Goal: Information Seeking & Learning: Learn about a topic

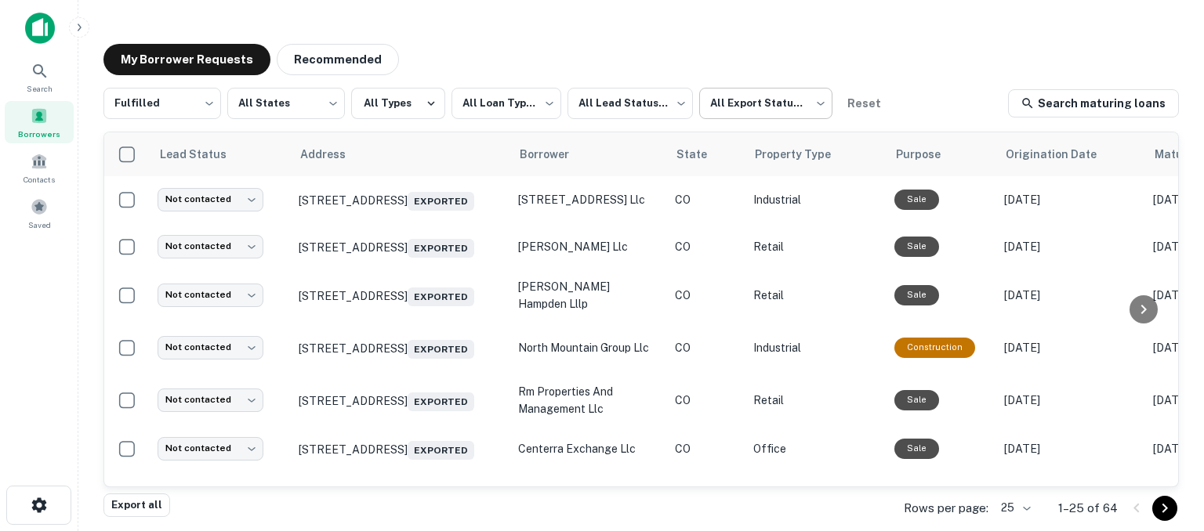
click at [749, 105] on body "**********" at bounding box center [602, 265] width 1204 height 531
type input "*****"
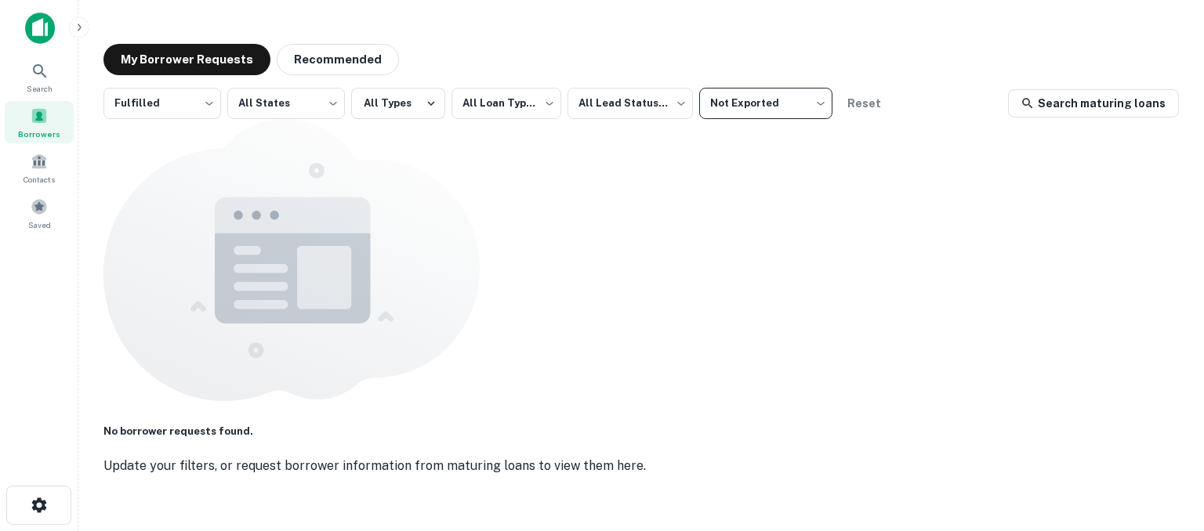
click at [36, 124] on div "Borrowers" at bounding box center [39, 122] width 69 height 42
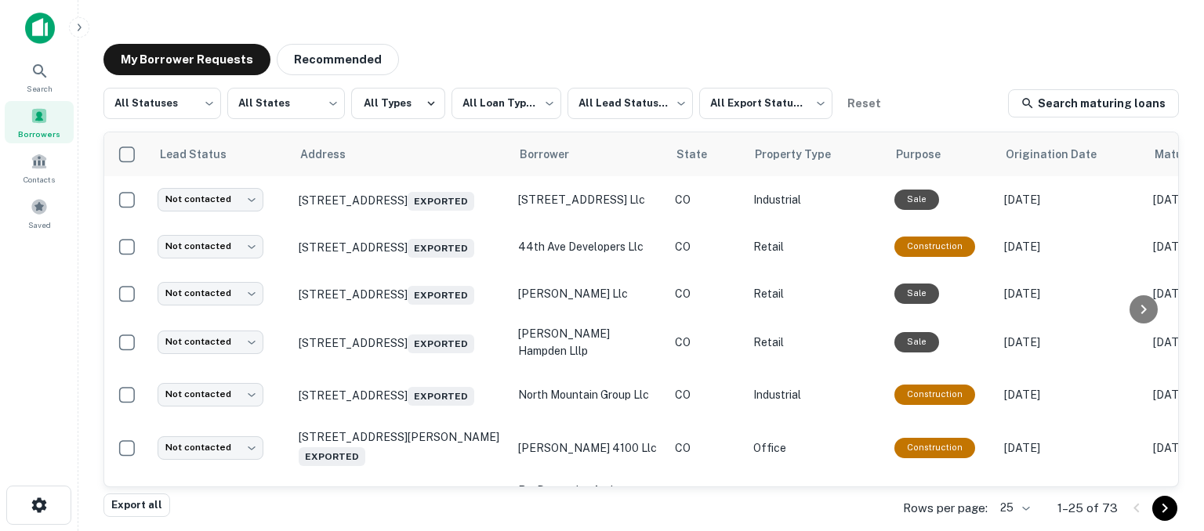
click at [1031, 507] on body "**********" at bounding box center [602, 265] width 1204 height 531
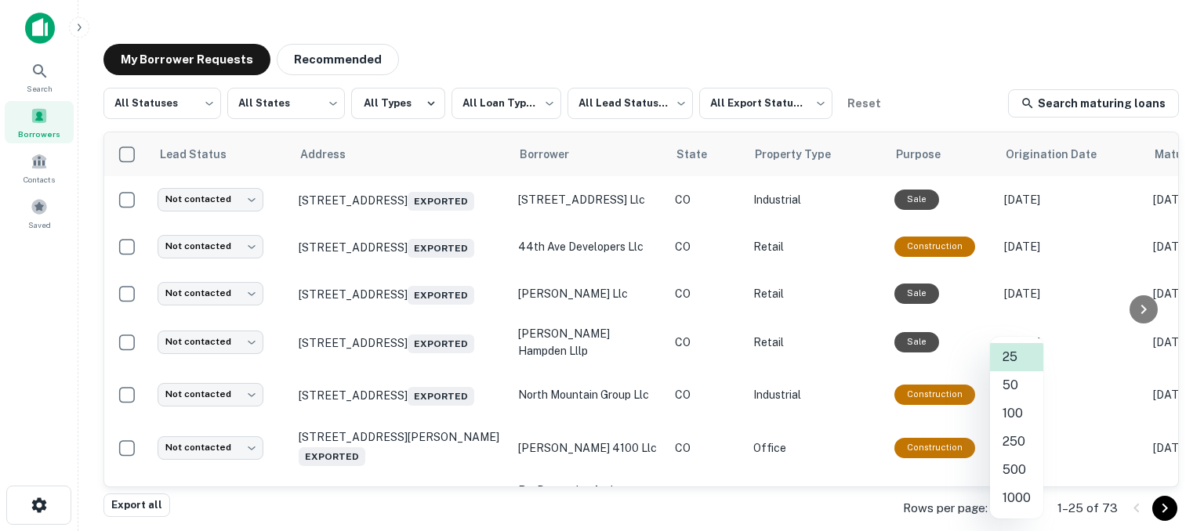
click at [1013, 499] on li "1000" at bounding box center [1016, 498] width 53 height 28
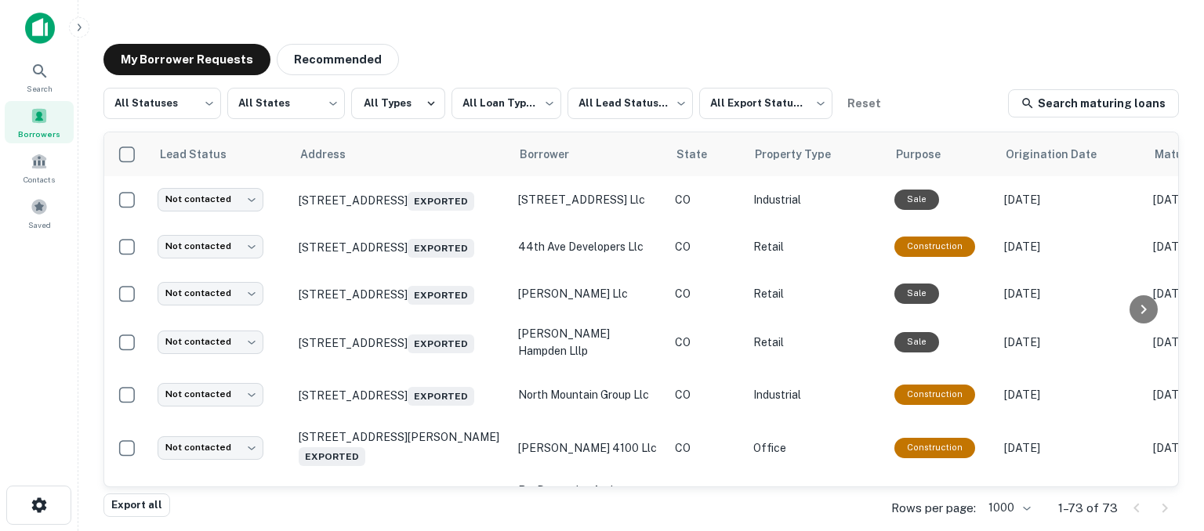
click at [1028, 508] on body "**********" at bounding box center [602, 265] width 1204 height 531
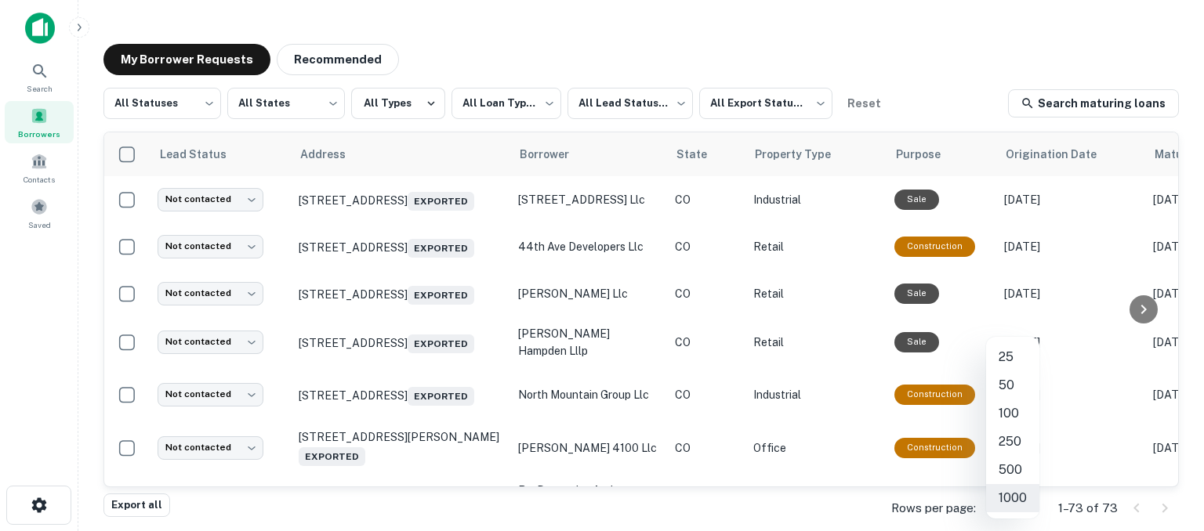
click at [1009, 411] on li "100" at bounding box center [1012, 414] width 53 height 28
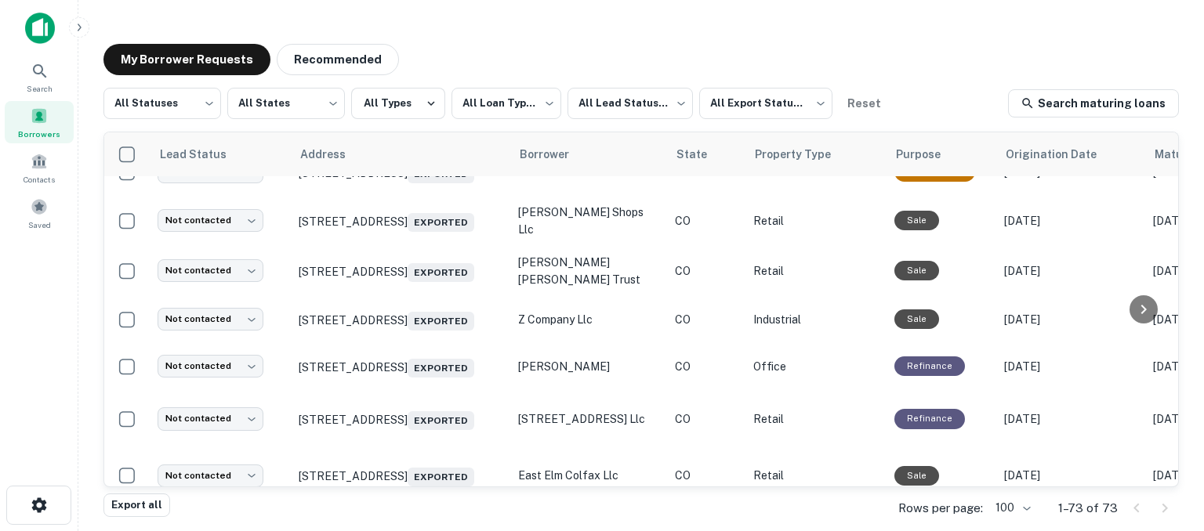
scroll to position [3520, 0]
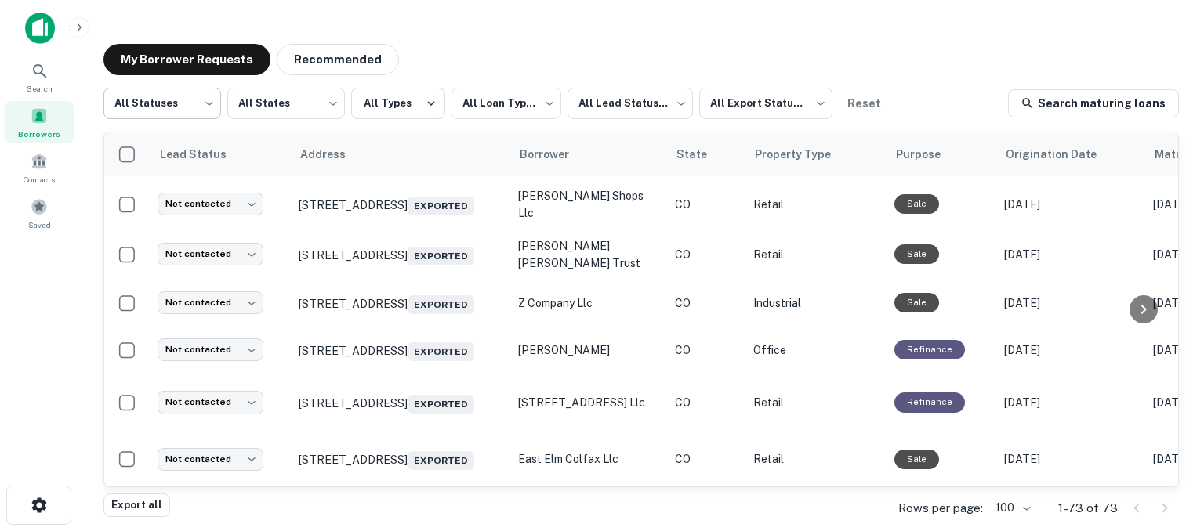
click at [202, 107] on body "**********" at bounding box center [602, 265] width 1204 height 531
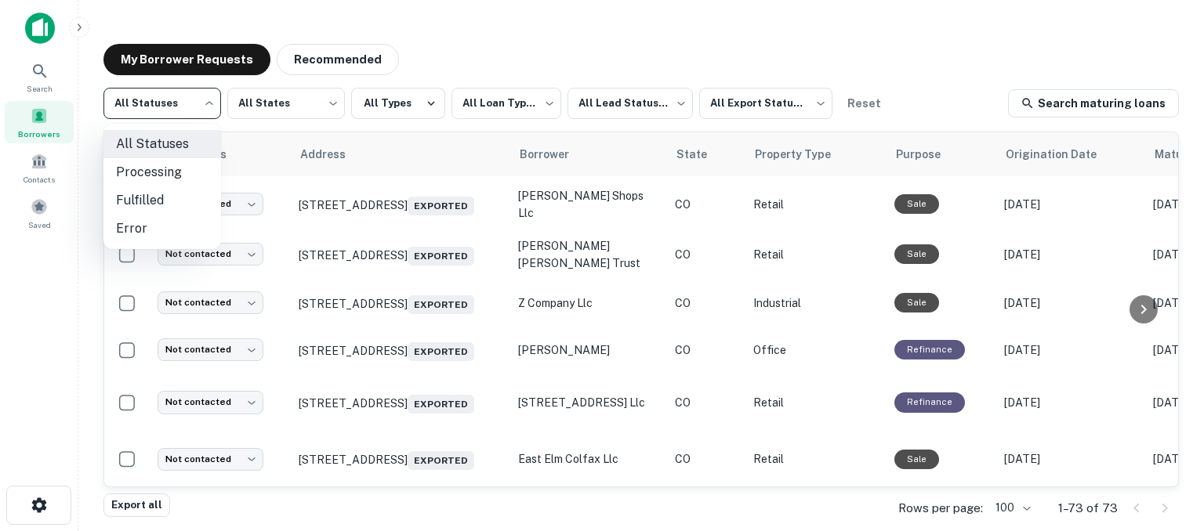
click at [154, 206] on li "Fulfilled" at bounding box center [162, 201] width 118 height 28
type input "*********"
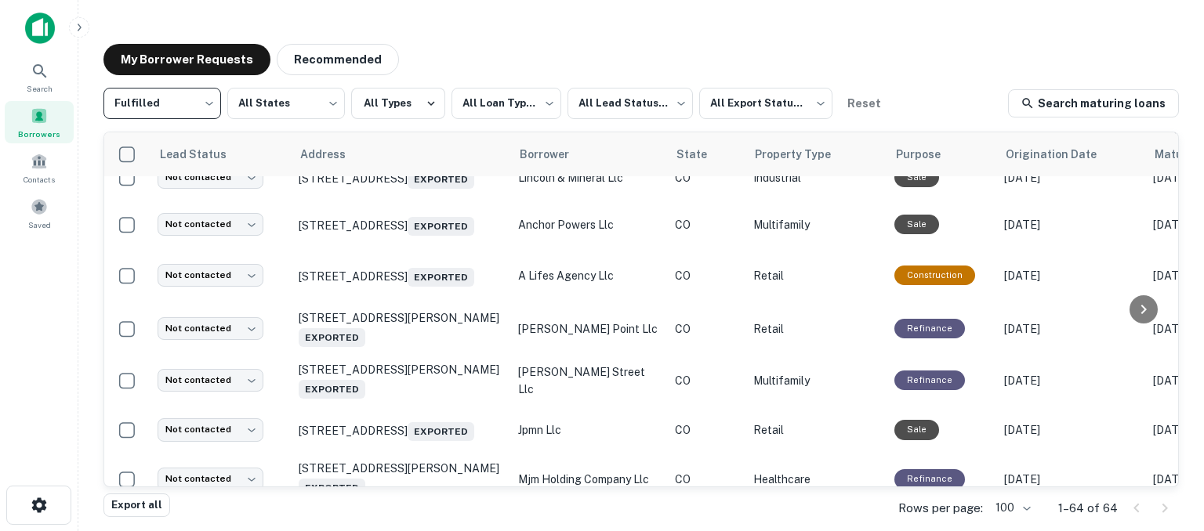
scroll to position [3047, 0]
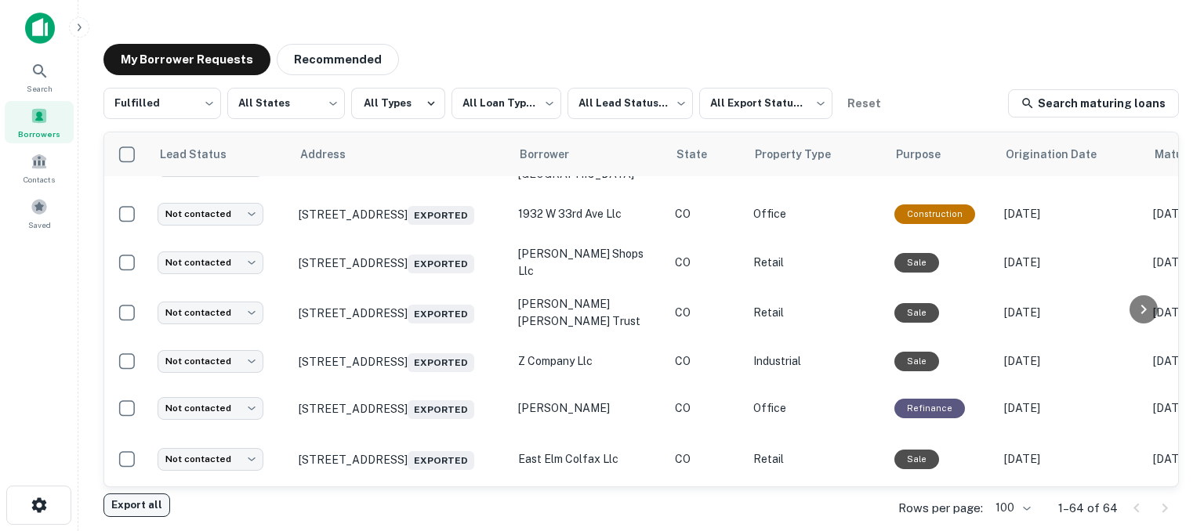
click at [121, 504] on button "Export all" at bounding box center [136, 506] width 67 height 24
click at [38, 73] on icon at bounding box center [39, 70] width 13 height 13
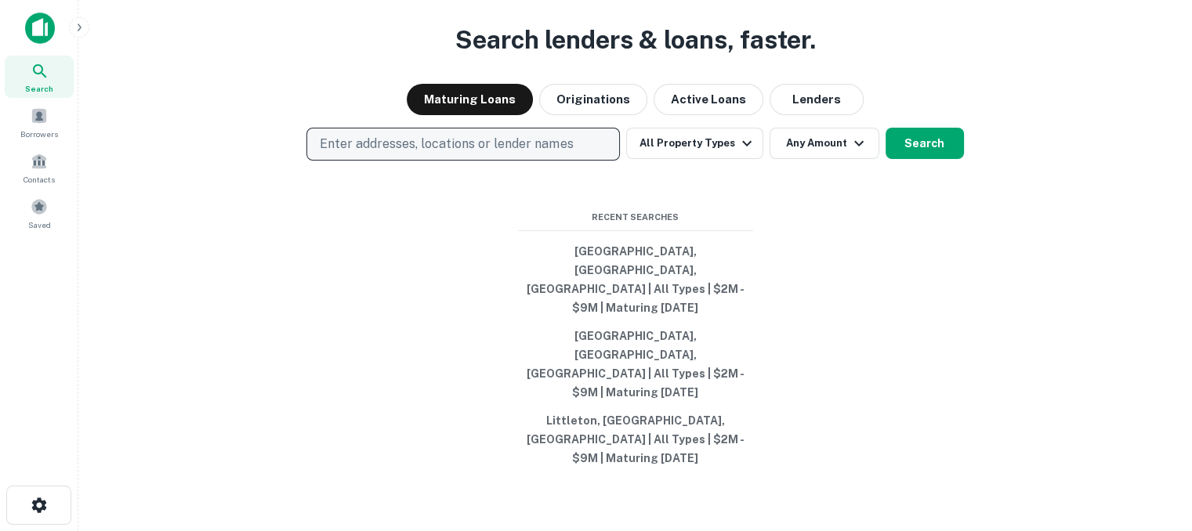
click at [398, 154] on p "Enter addresses, locations or lender names" at bounding box center [446, 144] width 253 height 19
type input "**"
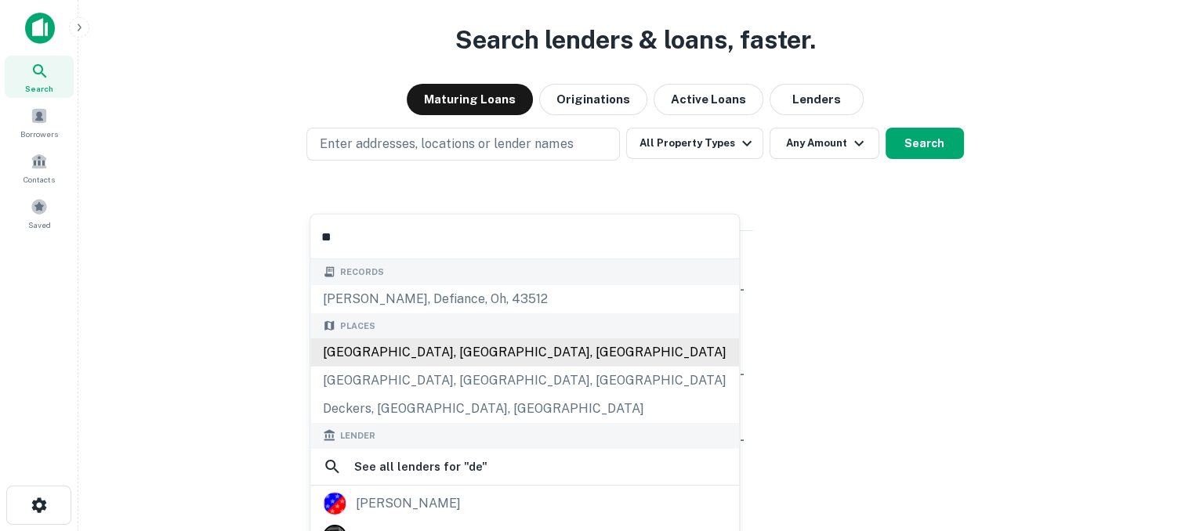
click at [335, 351] on div "Denver, CO, USA" at bounding box center [524, 353] width 429 height 28
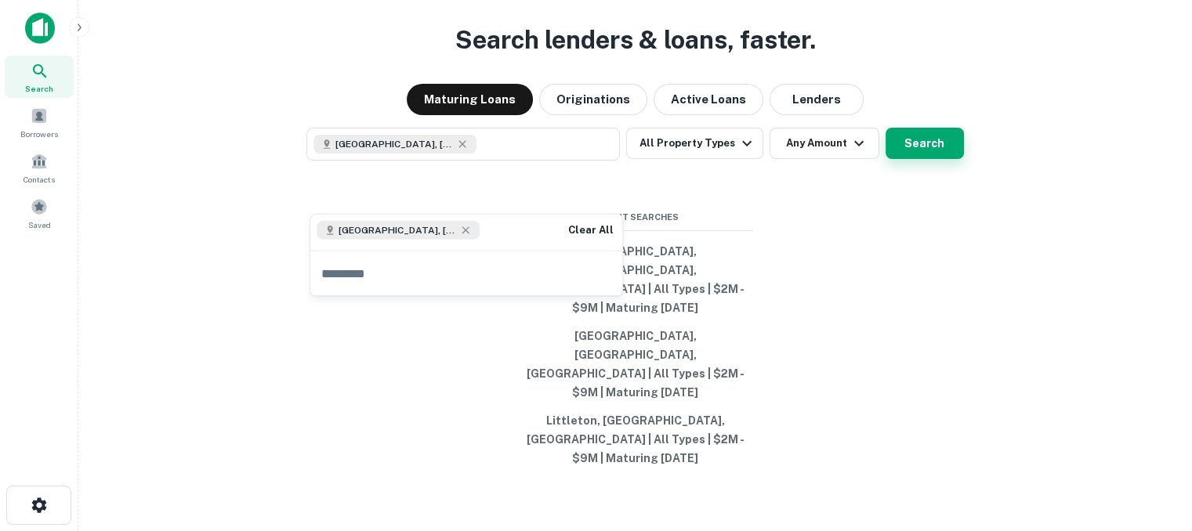
click at [927, 159] on button "Search" at bounding box center [925, 143] width 78 height 31
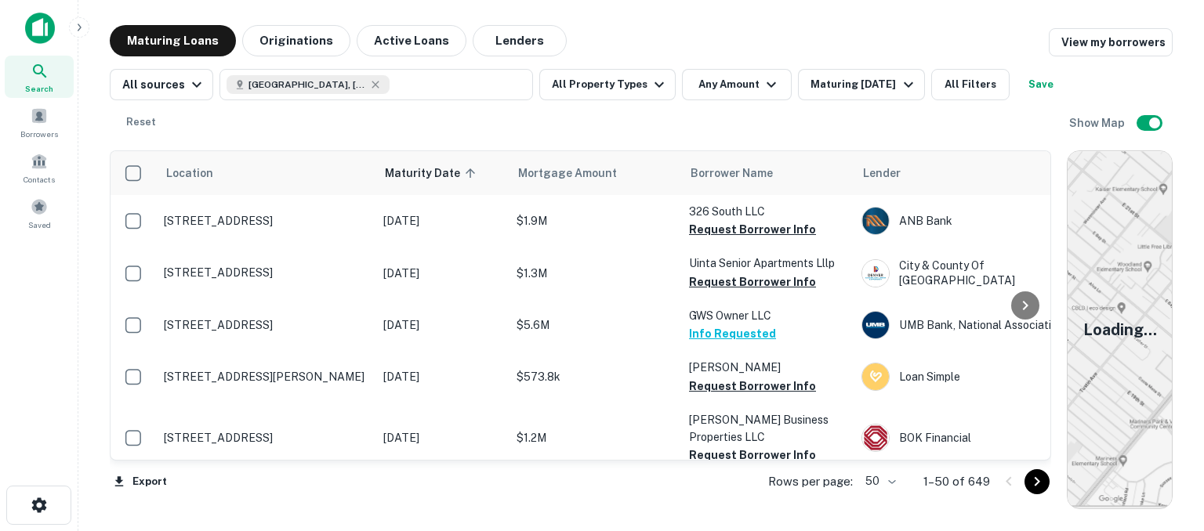
scroll to position [2686, 0]
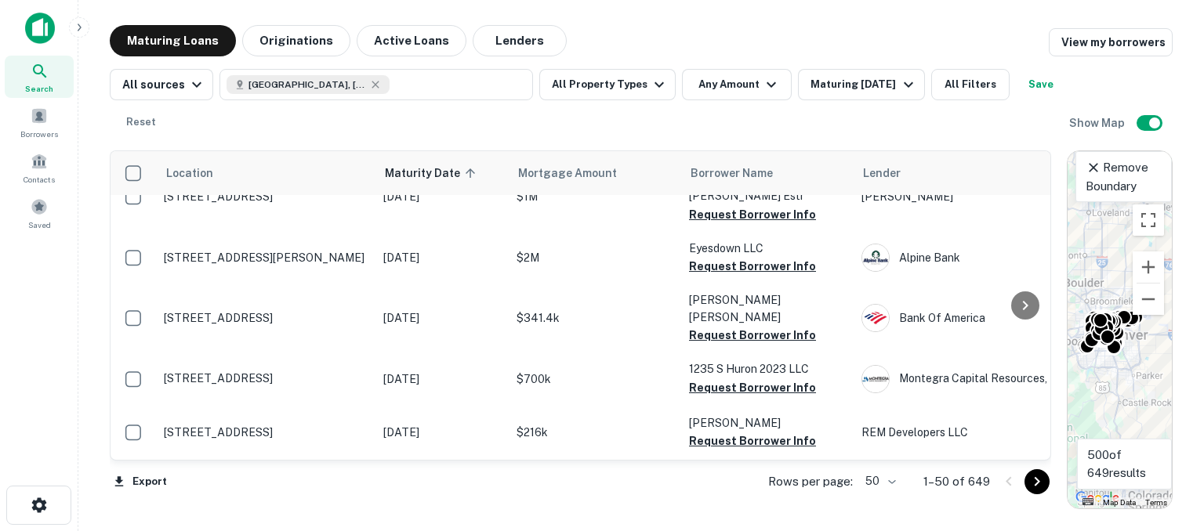
click at [1096, 382] on div "To activate drag with keyboard, press Alt + Enter. Once in keyboard drag state,…" at bounding box center [1119, 329] width 104 height 357
click at [1135, 389] on div "To activate drag with keyboard, press Alt + Enter. Once in keyboard drag state,…" at bounding box center [1119, 329] width 104 height 357
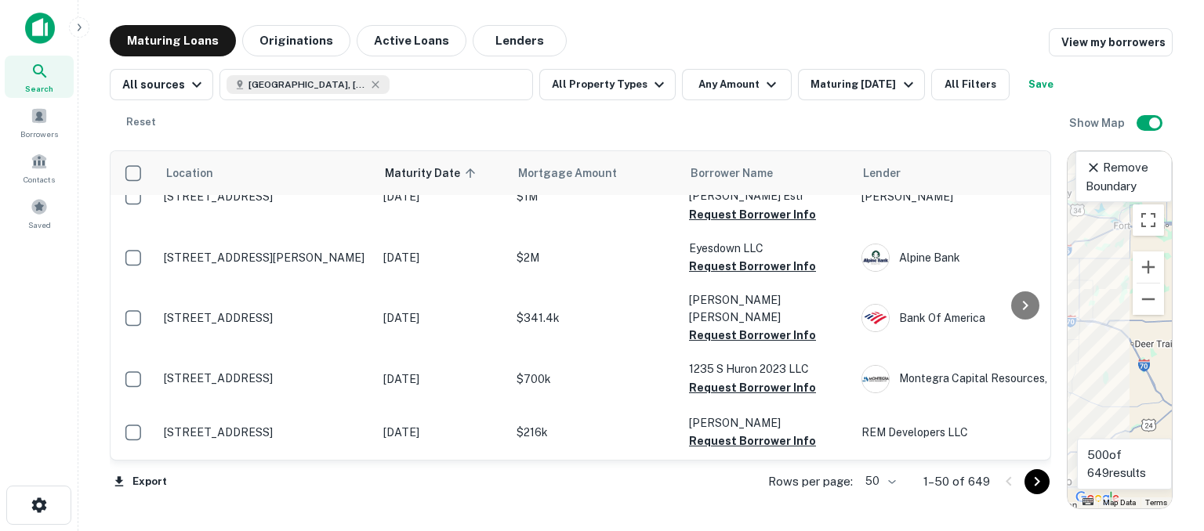
click at [1068, 335] on div "To activate drag with keyboard, press Alt + Enter. Once in keyboard drag state,…" at bounding box center [1119, 329] width 104 height 357
click at [1073, 335] on div "To activate drag with keyboard, press Alt + Enter. Once in keyboard drag state,…" at bounding box center [1119, 329] width 104 height 357
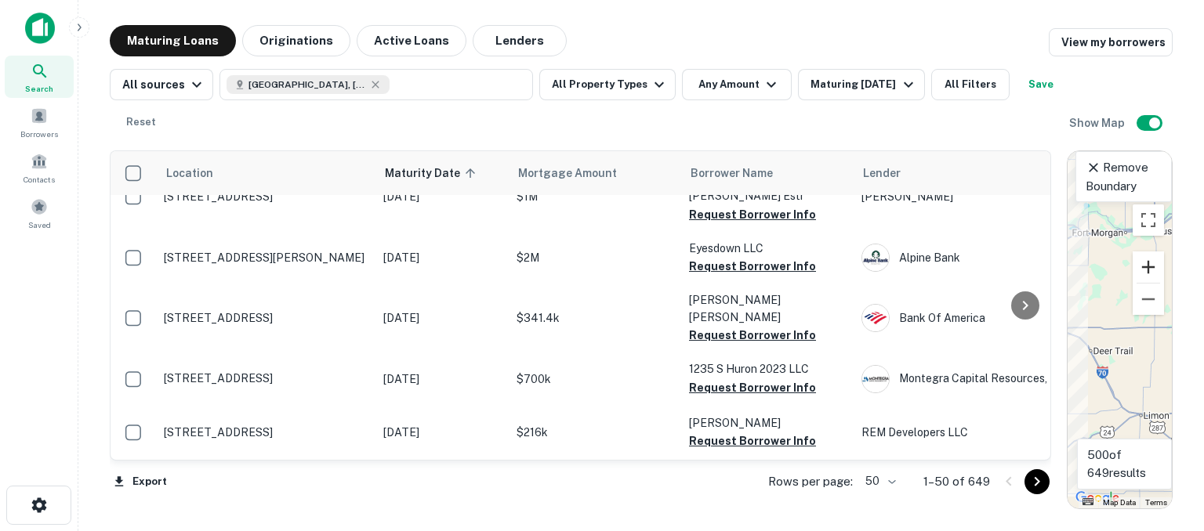
click at [1147, 277] on button "Zoom in" at bounding box center [1147, 267] width 31 height 31
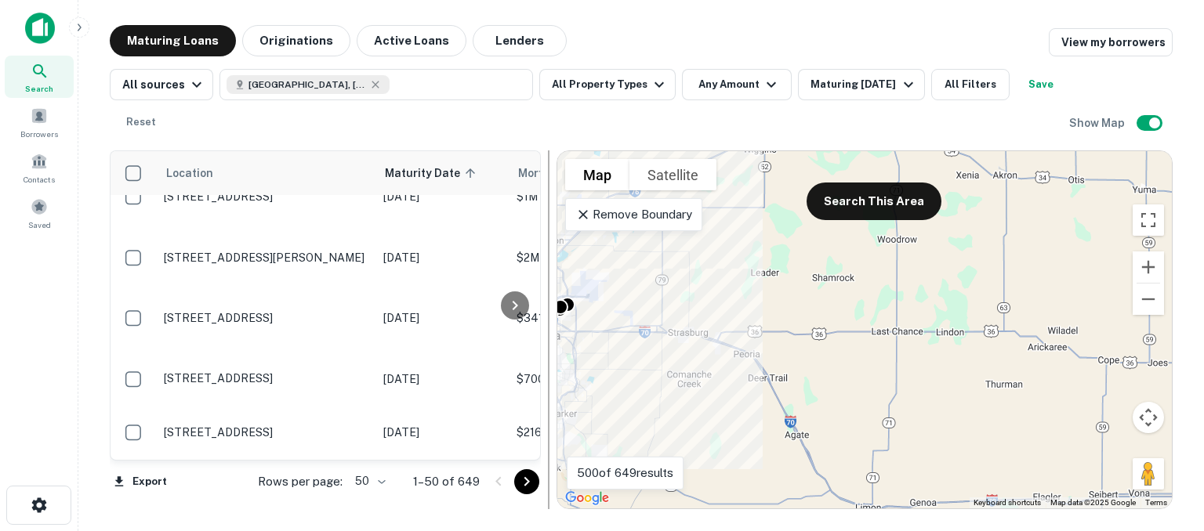
drag, startPoint x: 1058, startPoint y: 310, endPoint x: 545, endPoint y: 256, distance: 515.4
click at [545, 256] on div at bounding box center [549, 329] width 16 height 359
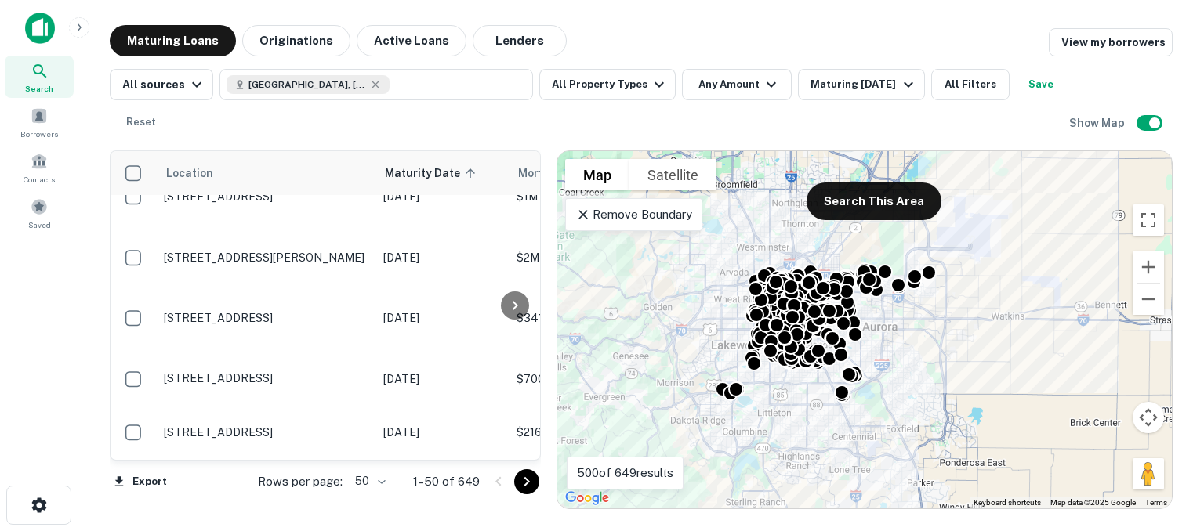
click at [673, 211] on p "Remove Boundary" at bounding box center [633, 214] width 117 height 19
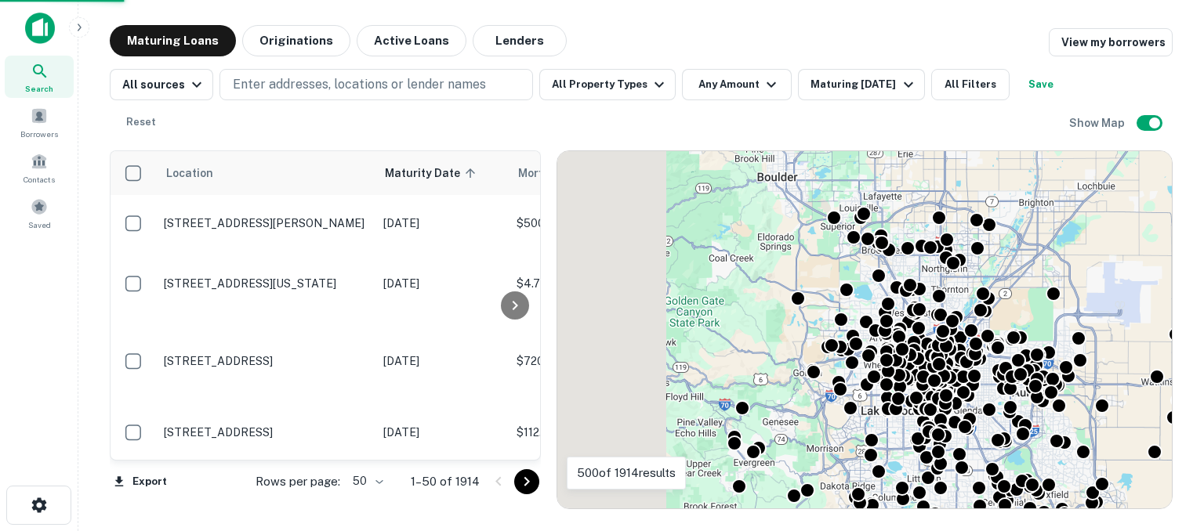
scroll to position [2445, 0]
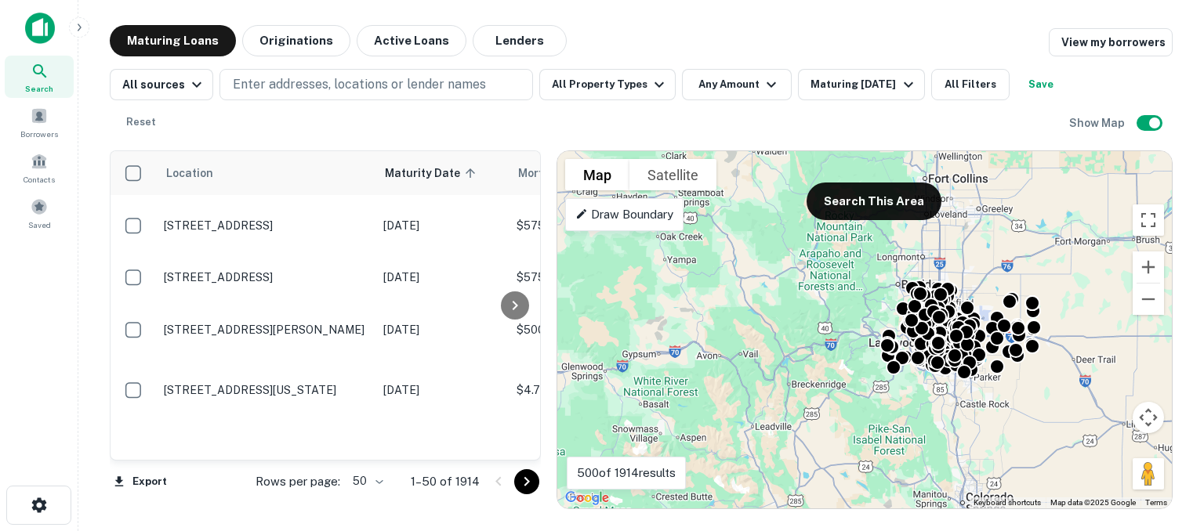
click at [639, 216] on p "Draw Boundary" at bounding box center [624, 214] width 98 height 19
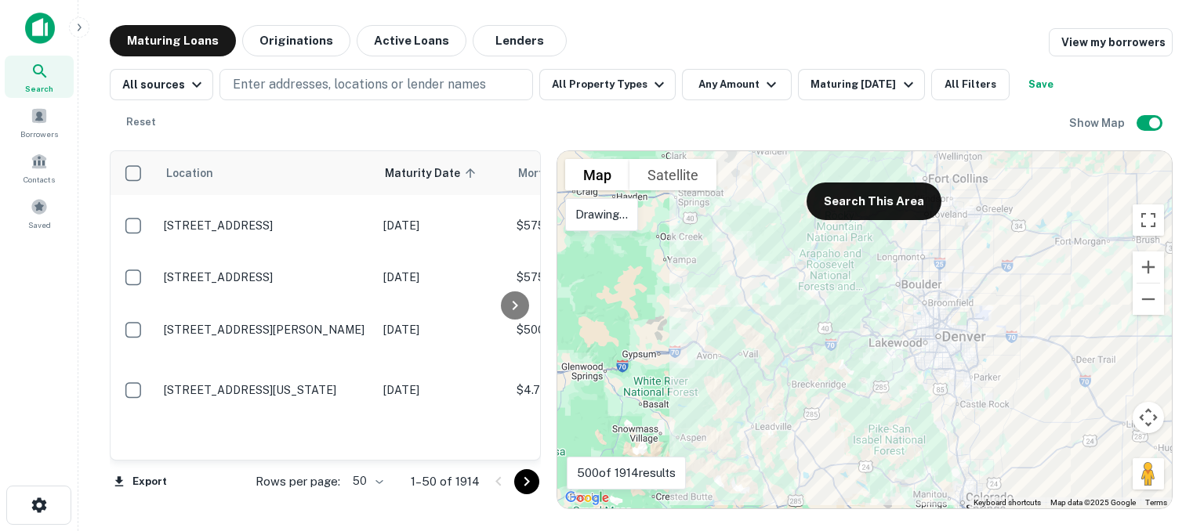
drag, startPoint x: 1064, startPoint y: 252, endPoint x: 918, endPoint y: 229, distance: 147.5
click at [1064, 251] on div at bounding box center [864, 329] width 614 height 357
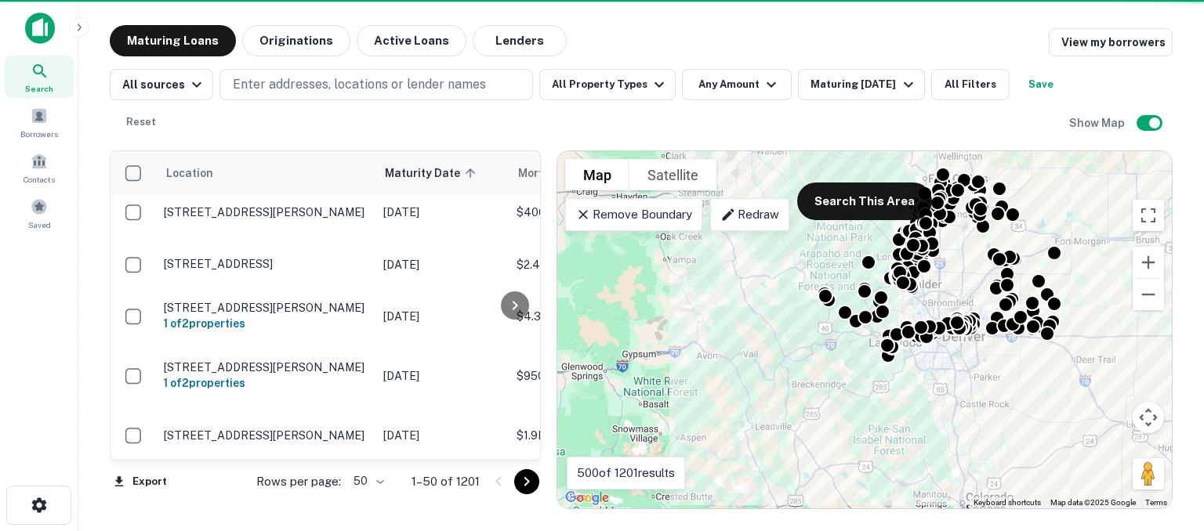
scroll to position [2530, 0]
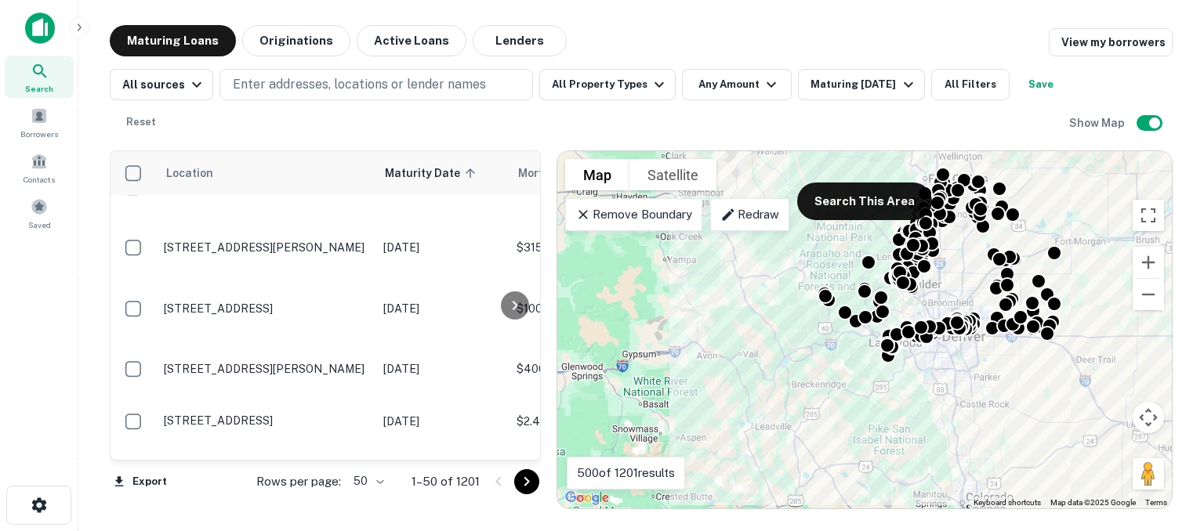
click at [657, 214] on p "Remove Boundary" at bounding box center [633, 214] width 117 height 19
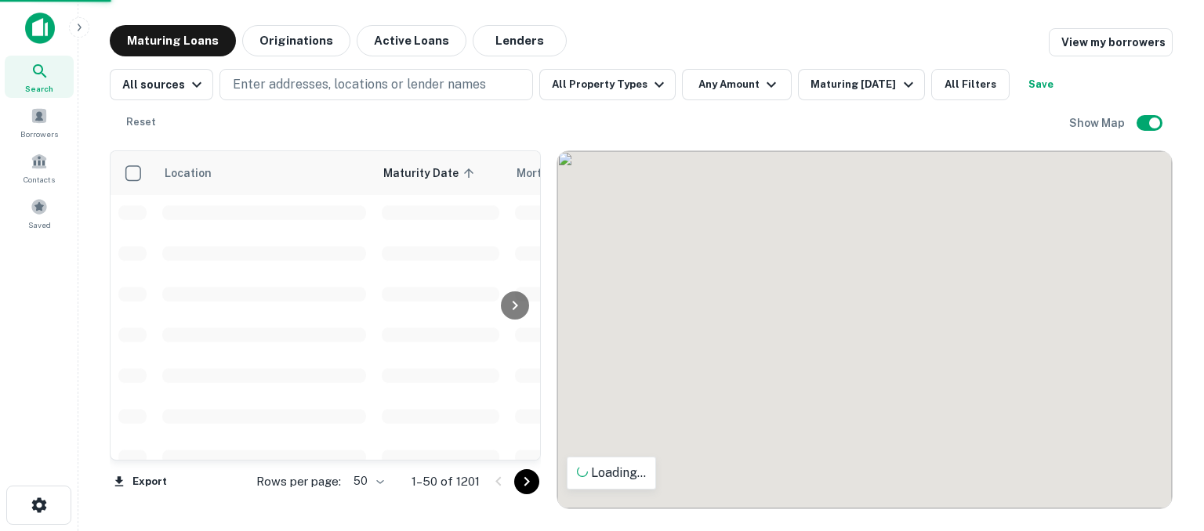
scroll to position [2534, 0]
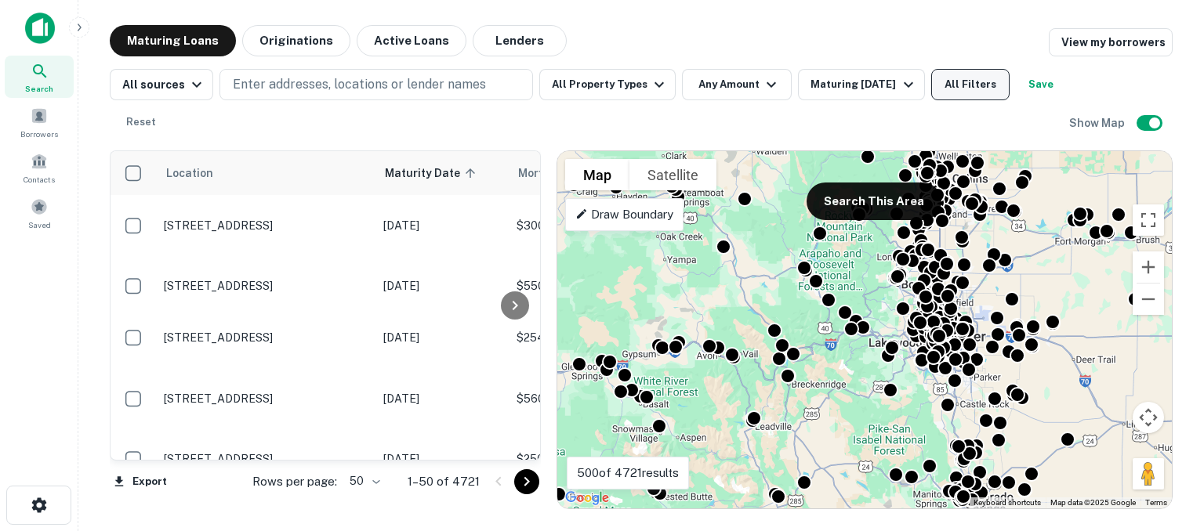
click at [944, 79] on button "All Filters" at bounding box center [970, 84] width 78 height 31
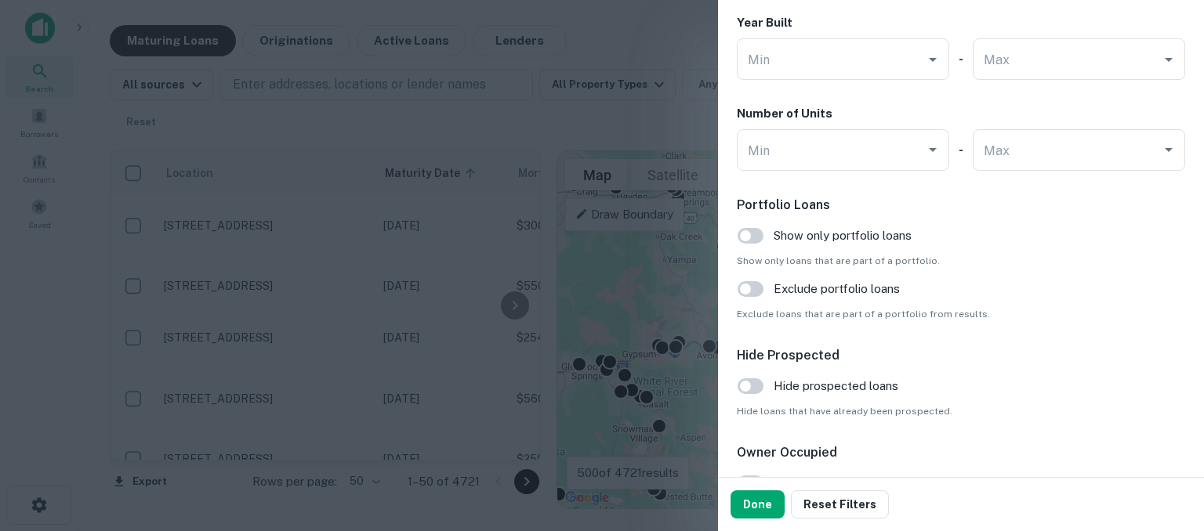
scroll to position [1575, 0]
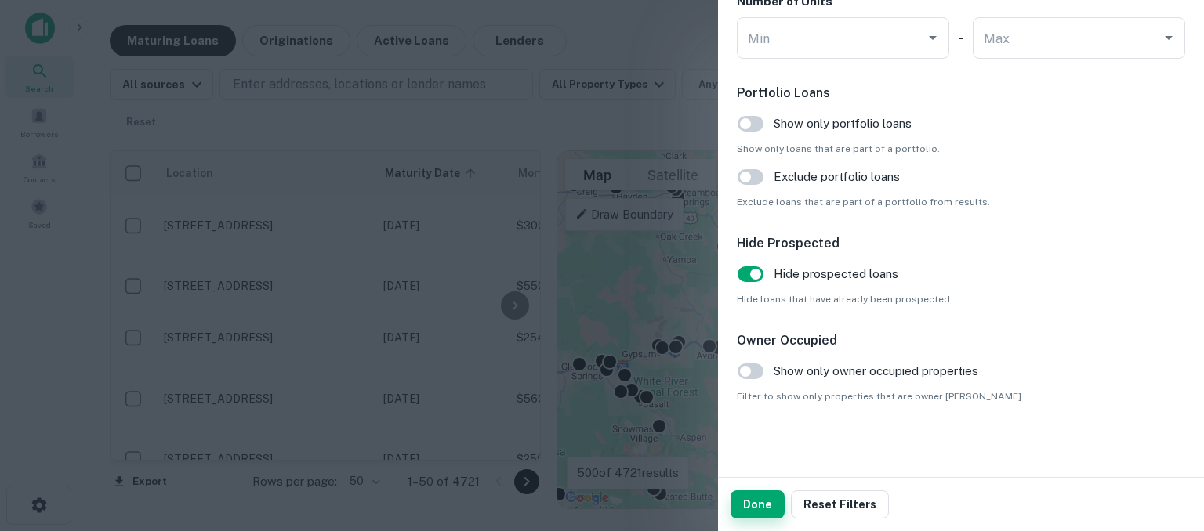
click at [761, 503] on button "Done" at bounding box center [757, 505] width 54 height 28
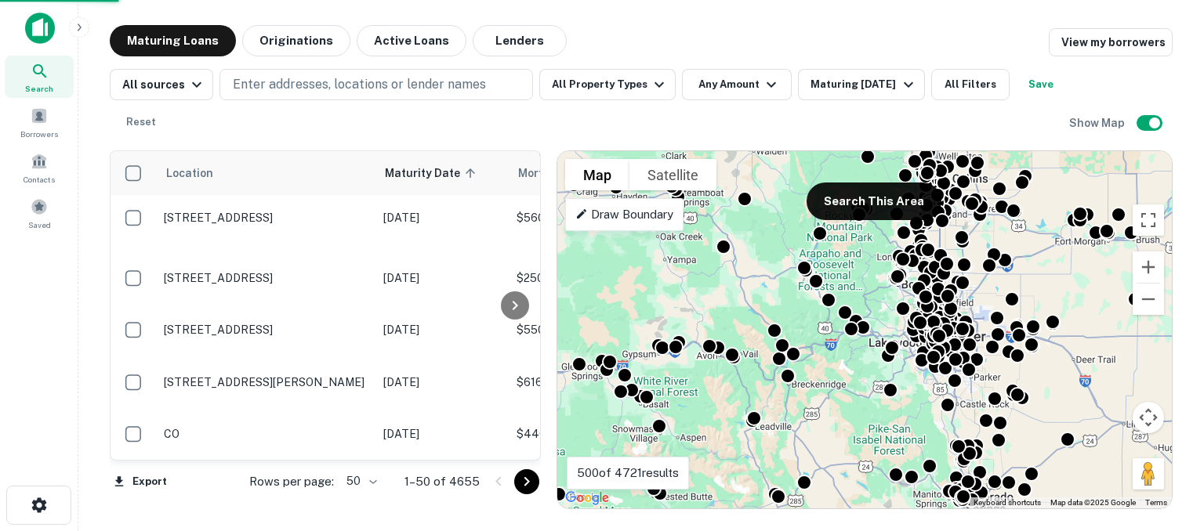
scroll to position [2517, 0]
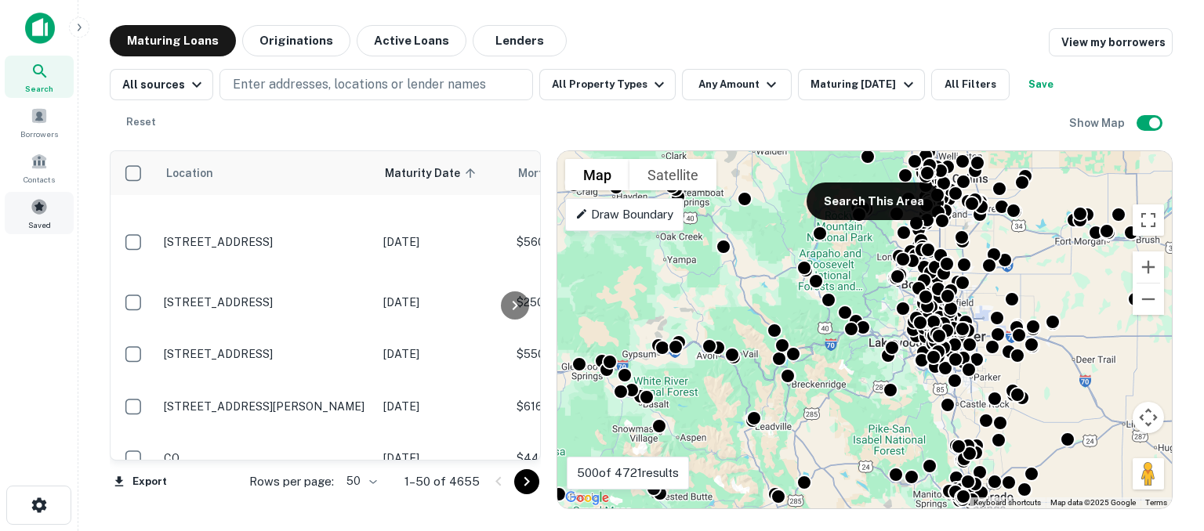
click at [43, 210] on span at bounding box center [39, 206] width 17 height 17
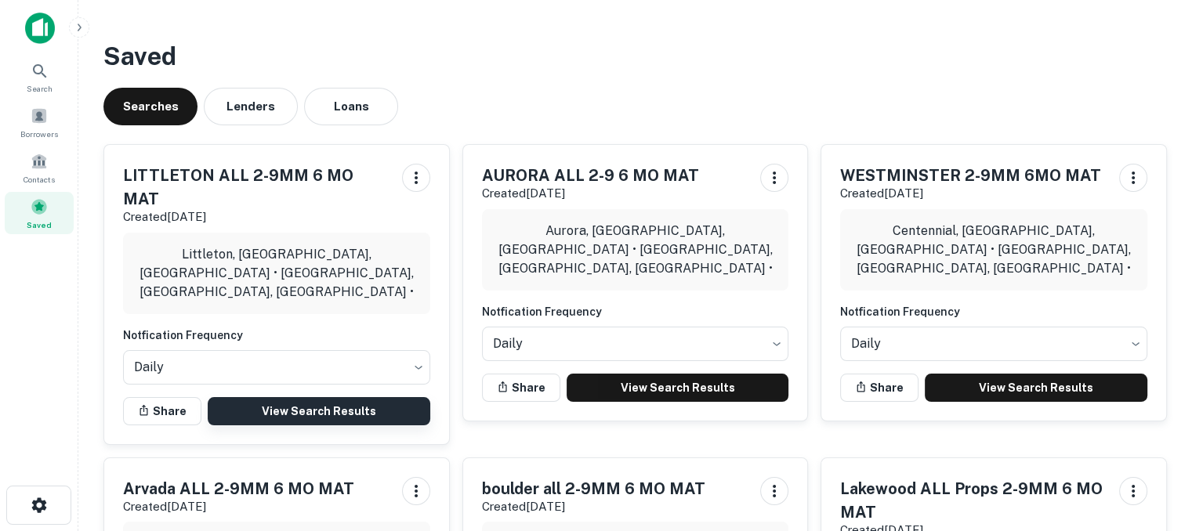
click at [307, 397] on link "View Search Results" at bounding box center [319, 411] width 223 height 28
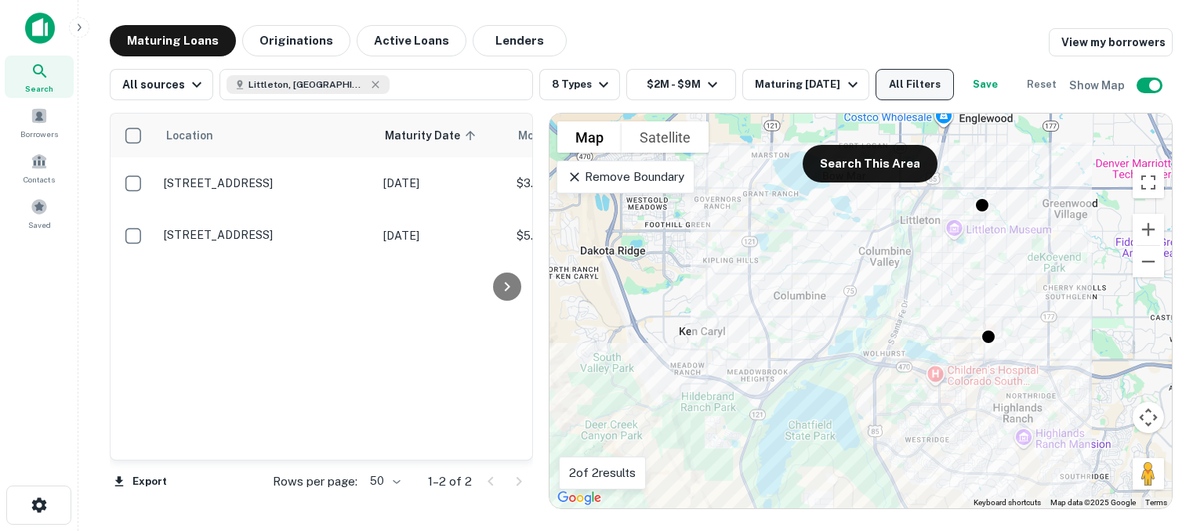
click at [934, 85] on button "All Filters" at bounding box center [914, 84] width 78 height 31
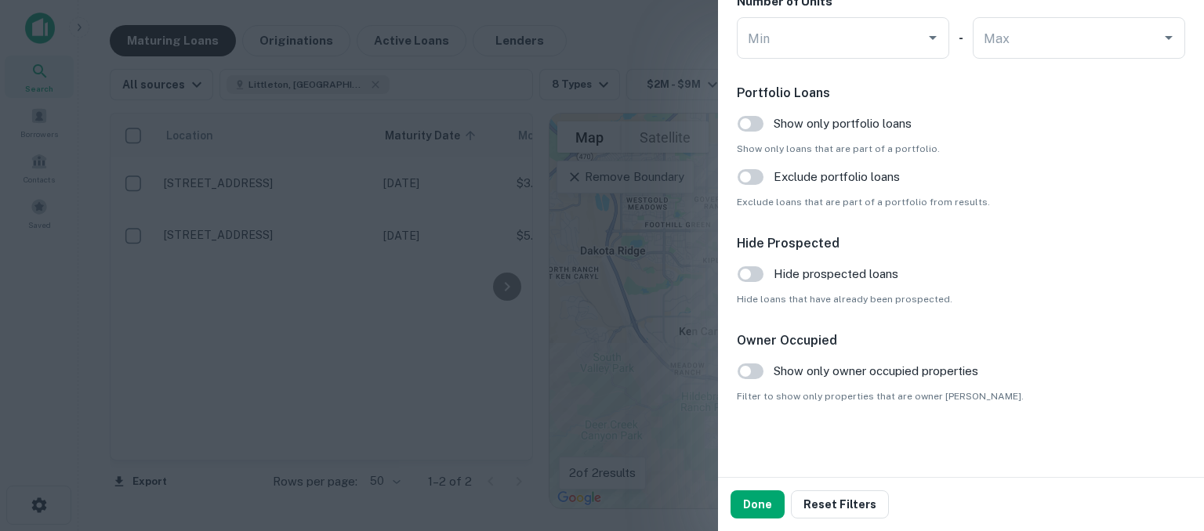
scroll to position [1610, 0]
click at [448, 327] on div at bounding box center [602, 265] width 1204 height 531
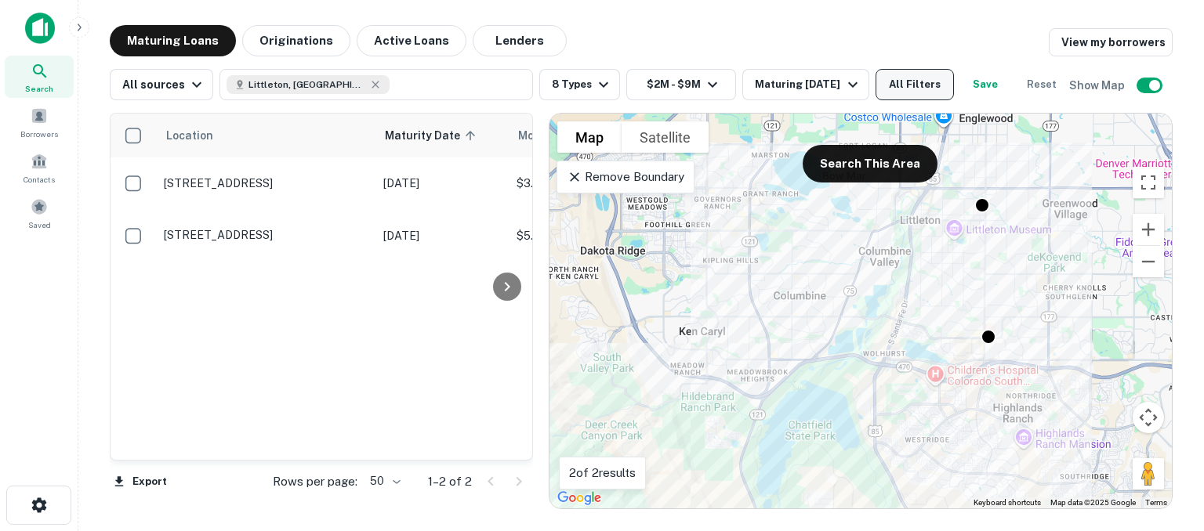
click at [940, 85] on button "All Filters" at bounding box center [914, 84] width 78 height 31
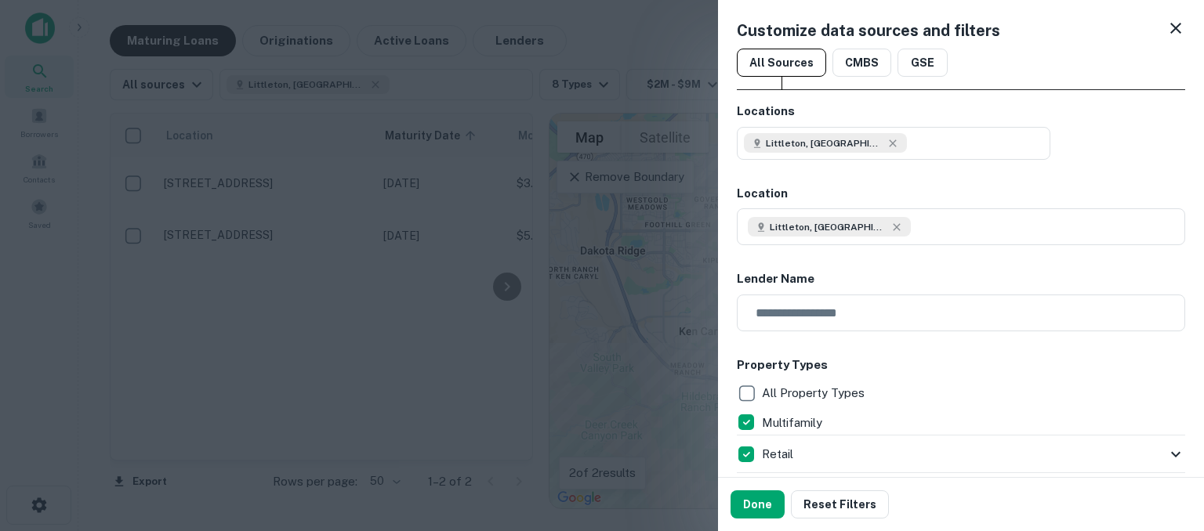
click at [510, 134] on div at bounding box center [602, 265] width 1204 height 531
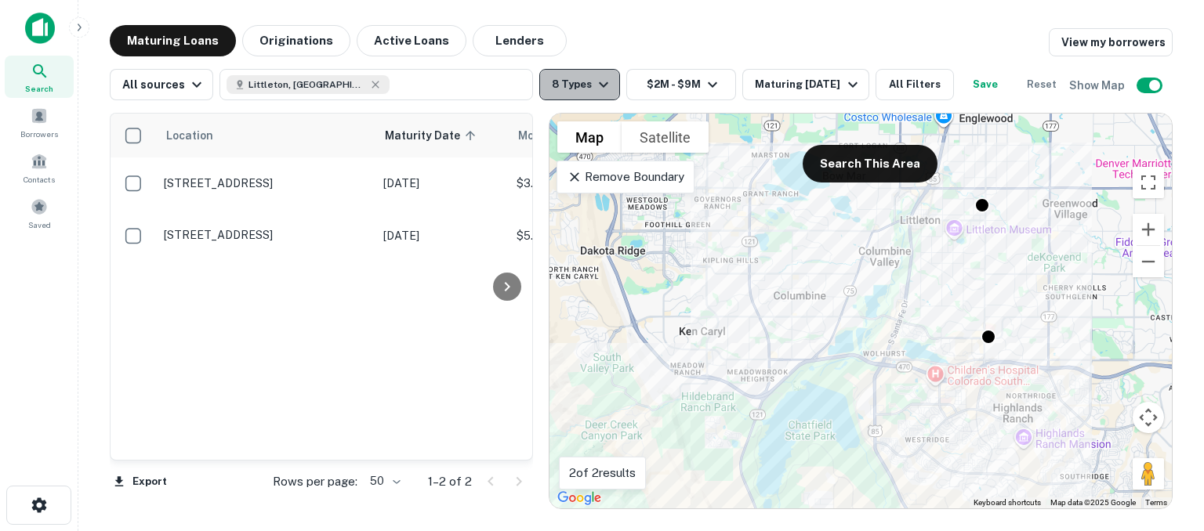
click at [582, 85] on button "8 Types" at bounding box center [579, 84] width 81 height 31
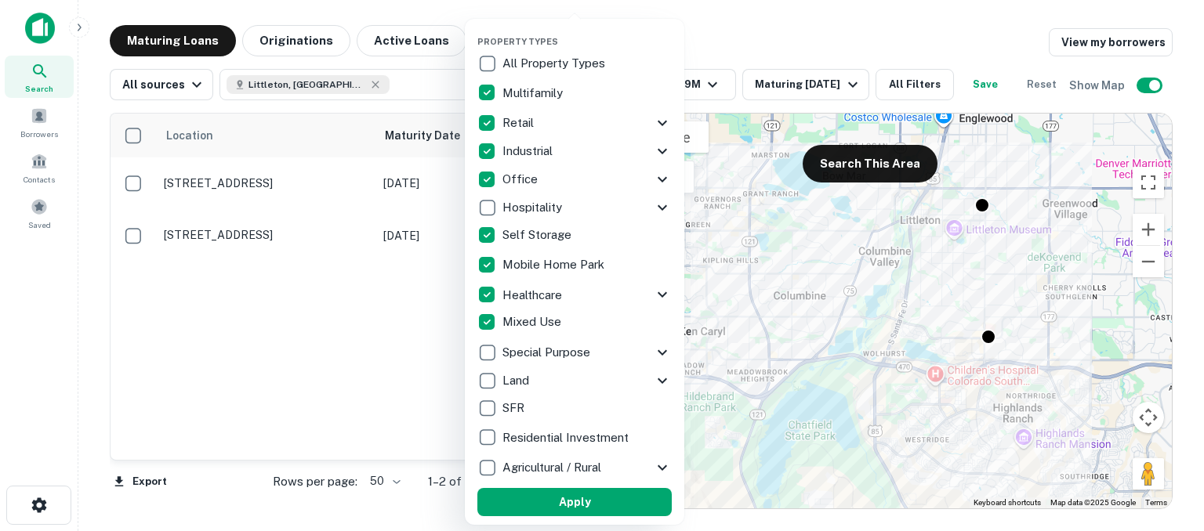
click at [404, 125] on div at bounding box center [602, 265] width 1204 height 531
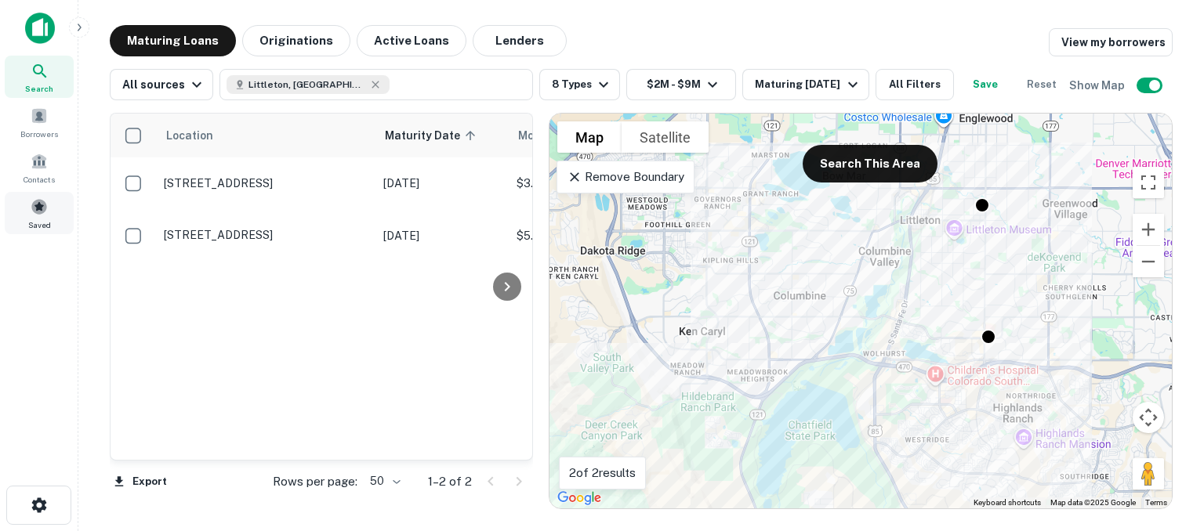
click at [37, 208] on span at bounding box center [39, 206] width 17 height 17
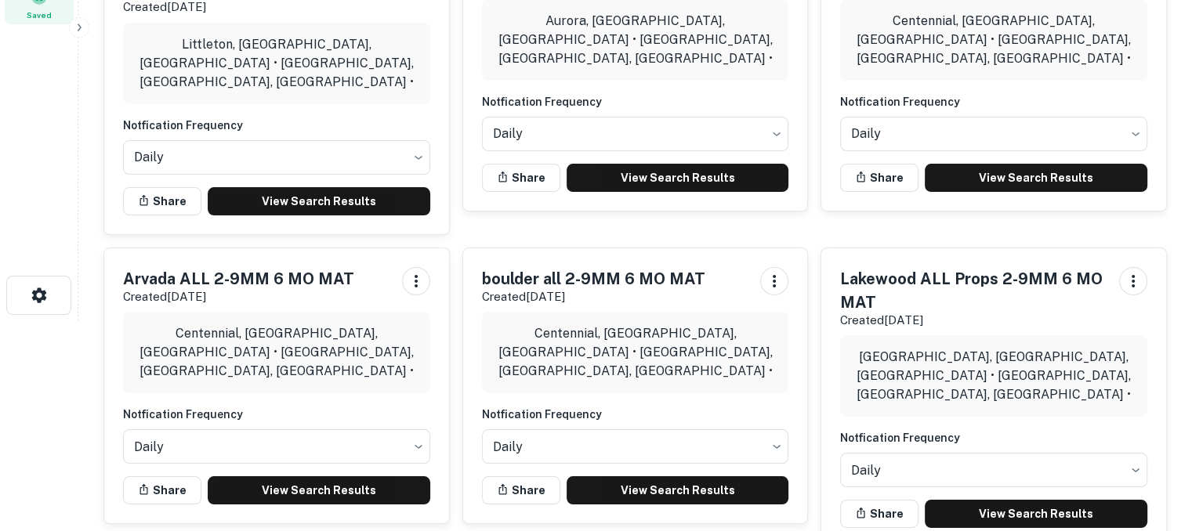
scroll to position [235, 0]
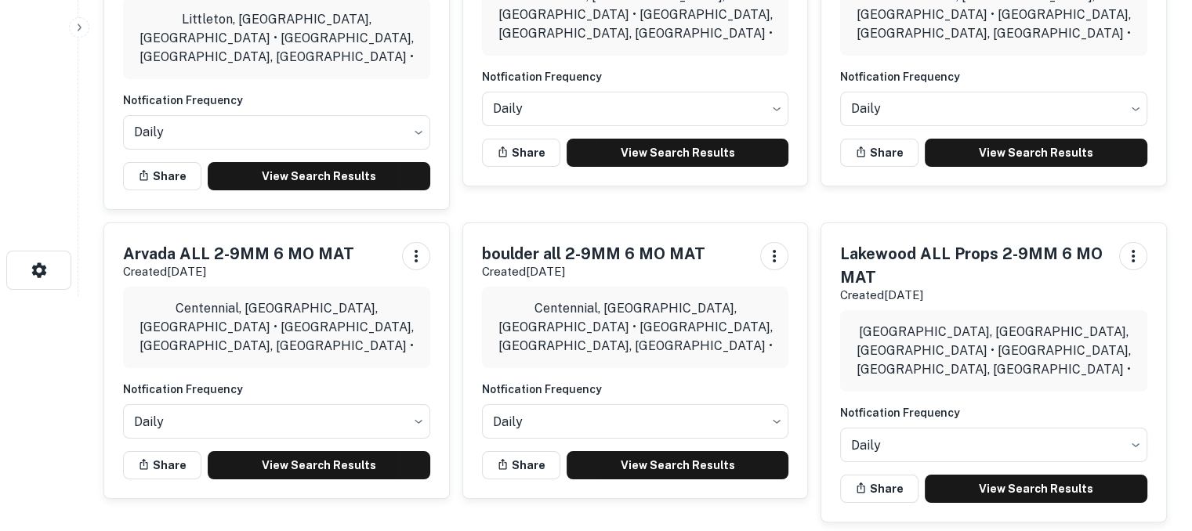
click at [921, 310] on div "Jefferson County, CO, USA • Lakewood, CO, USA •" at bounding box center [993, 351] width 307 height 82
click at [981, 475] on link "View Search Results" at bounding box center [1036, 489] width 223 height 28
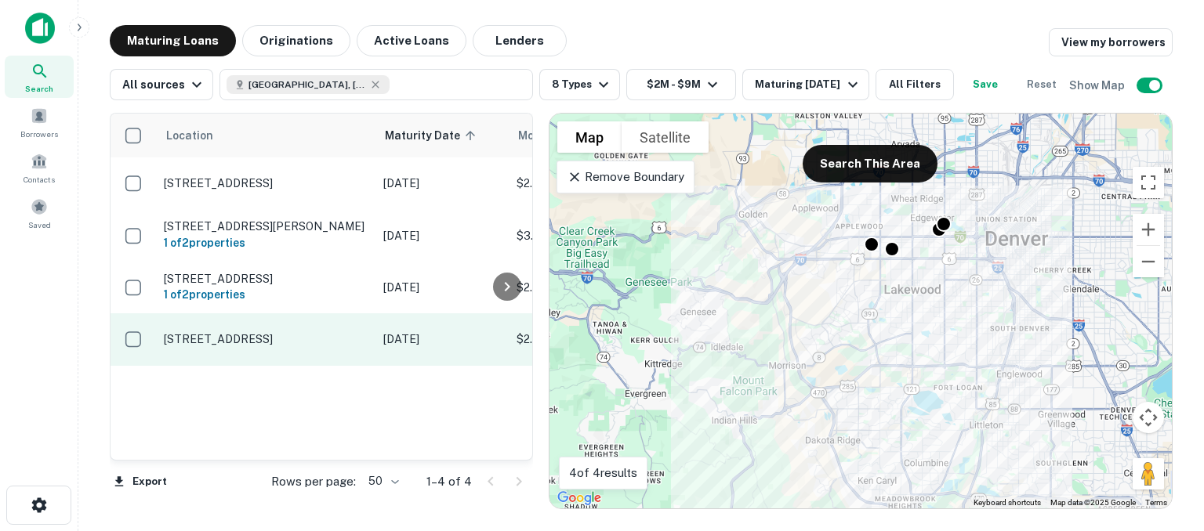
click at [203, 346] on p "5600 W Colfax Ave Lakewood, CO 80214" at bounding box center [266, 339] width 204 height 14
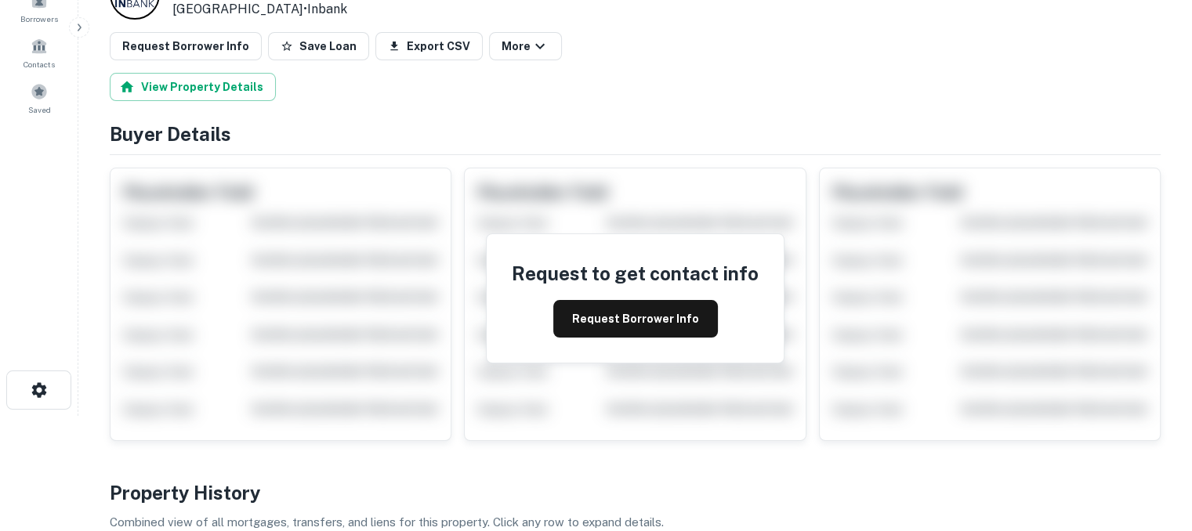
scroll to position [78, 0]
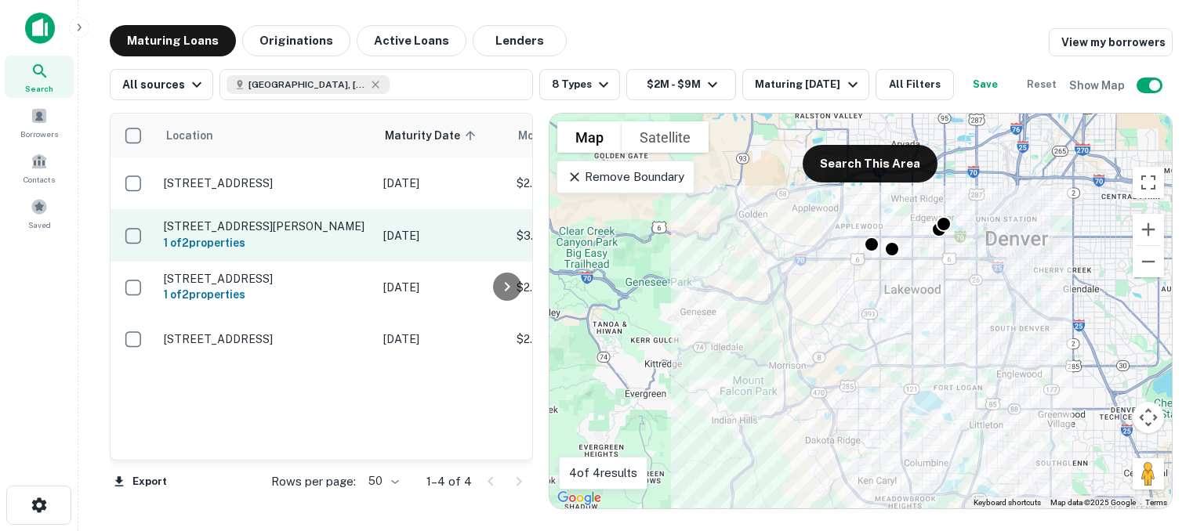
click at [273, 234] on p "610 Garrison St Lakewood, CO 80215" at bounding box center [266, 226] width 204 height 14
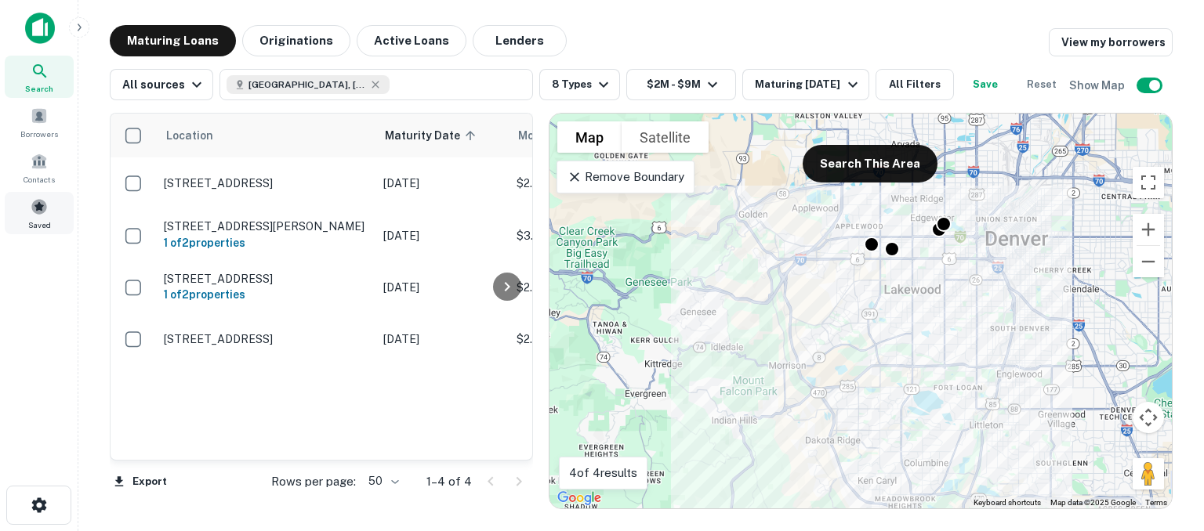
click at [40, 206] on span at bounding box center [39, 206] width 17 height 17
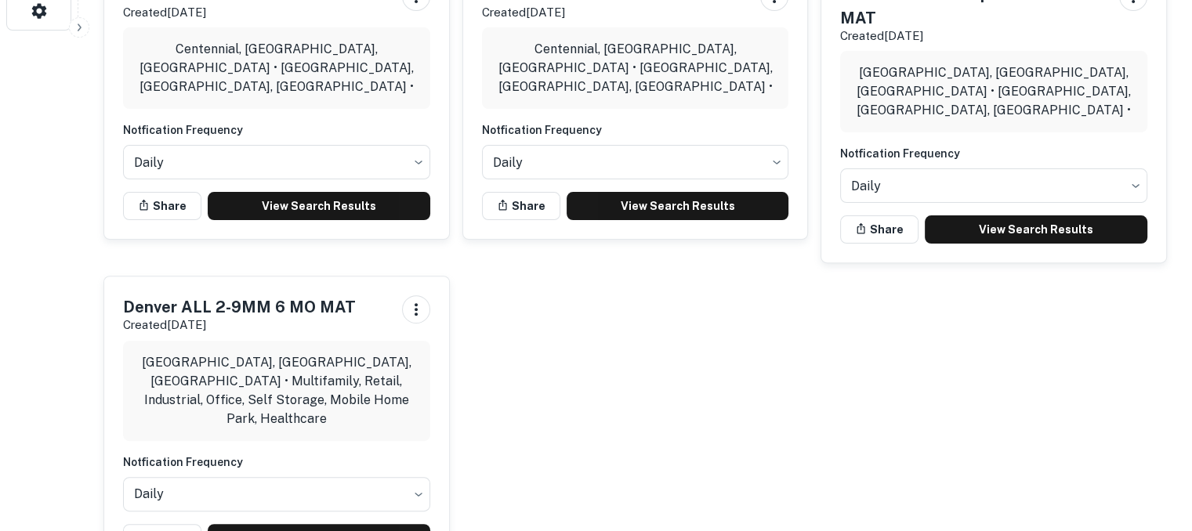
scroll to position [511, 0]
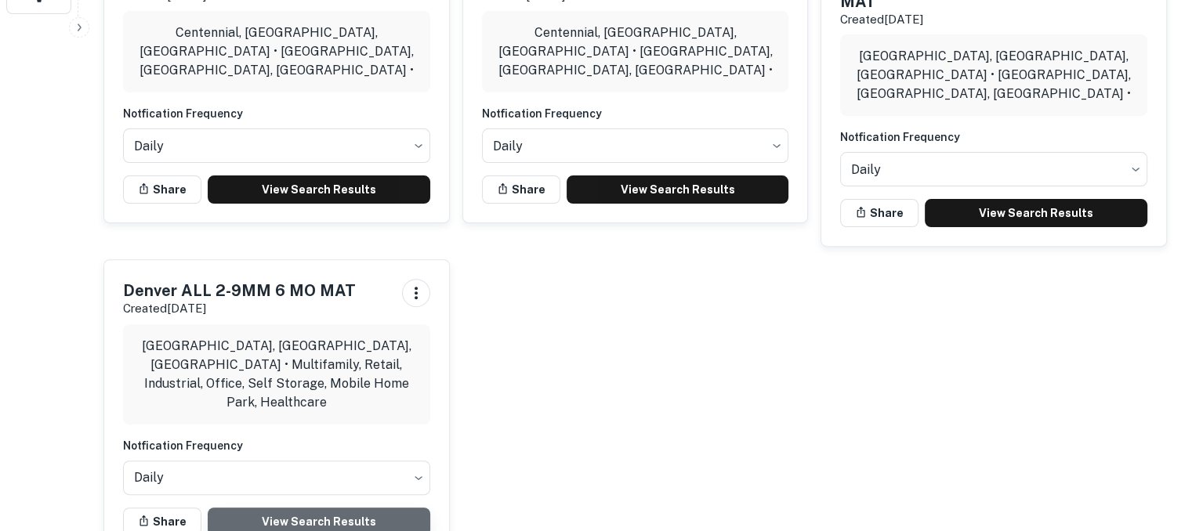
click at [238, 508] on link "View Search Results" at bounding box center [319, 522] width 223 height 28
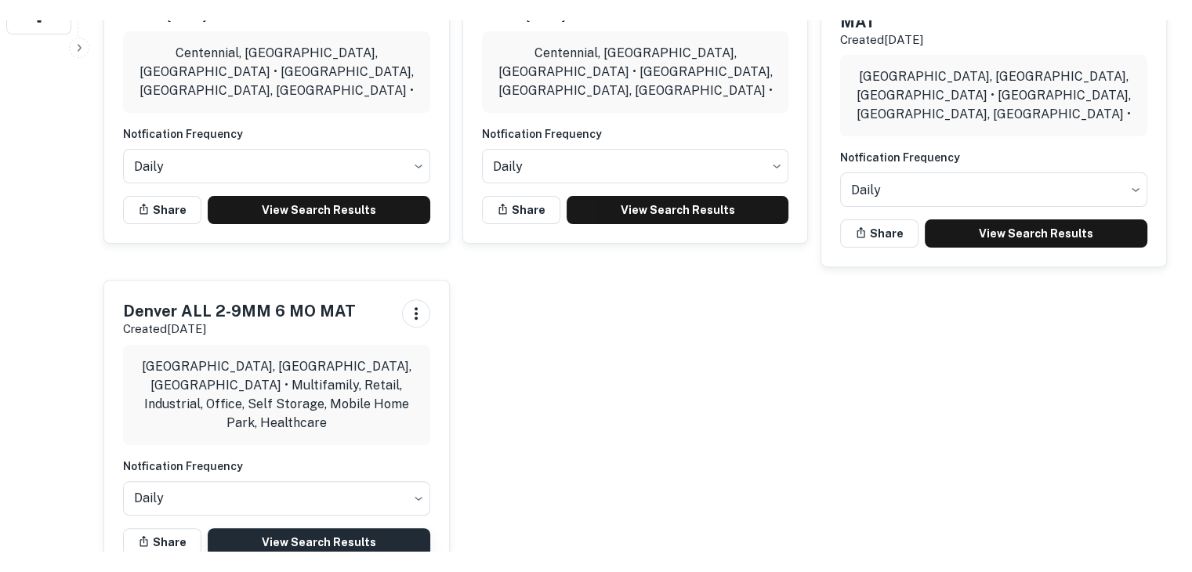
scroll to position [470, 0]
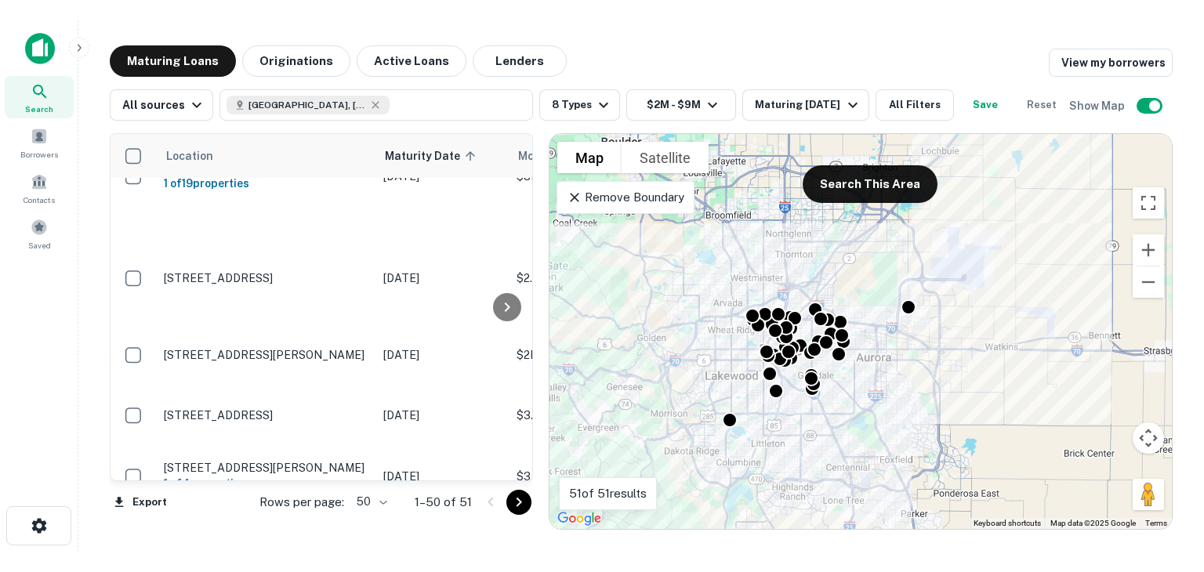
scroll to position [235, 0]
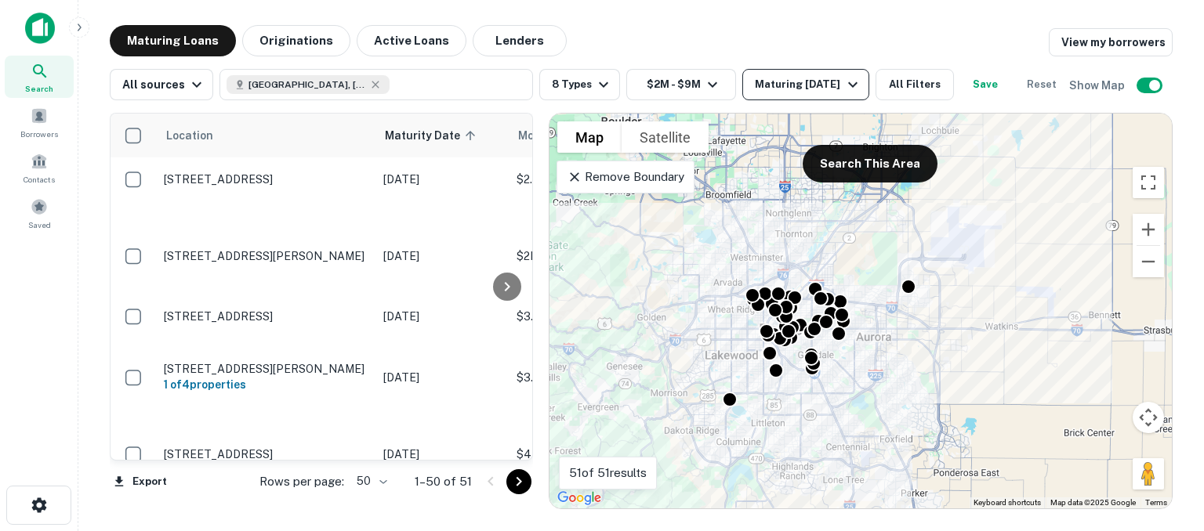
click at [861, 85] on icon "button" at bounding box center [852, 84] width 19 height 19
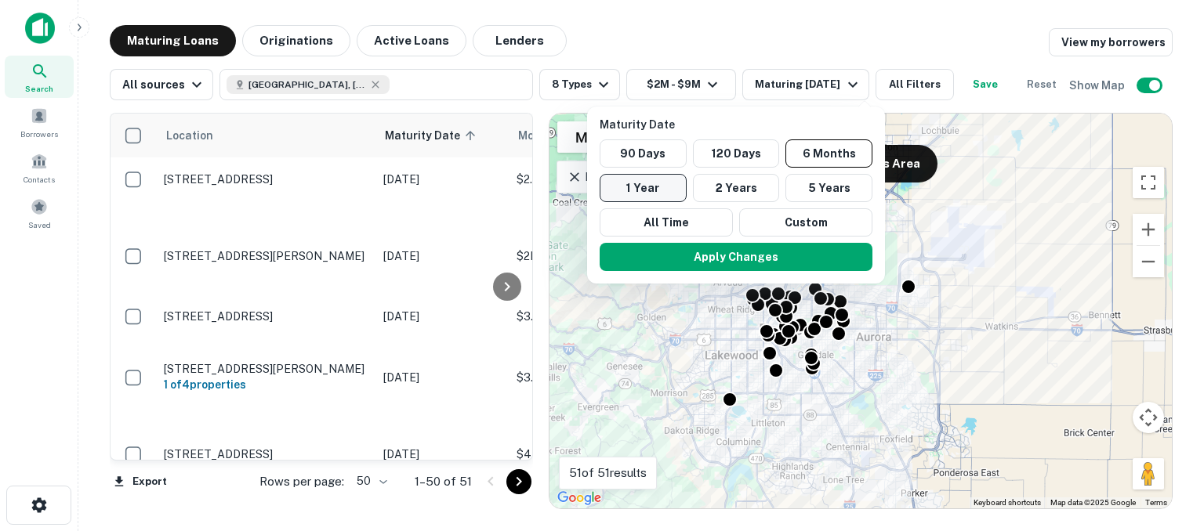
click at [650, 191] on button "1 Year" at bounding box center [643, 188] width 87 height 28
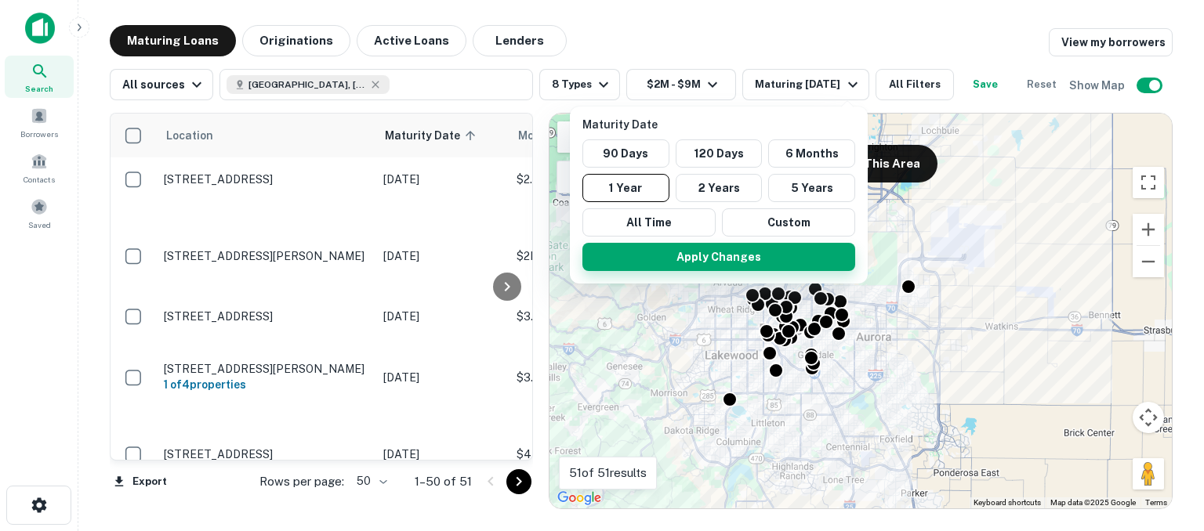
click at [688, 253] on button "Apply Changes" at bounding box center [718, 257] width 273 height 28
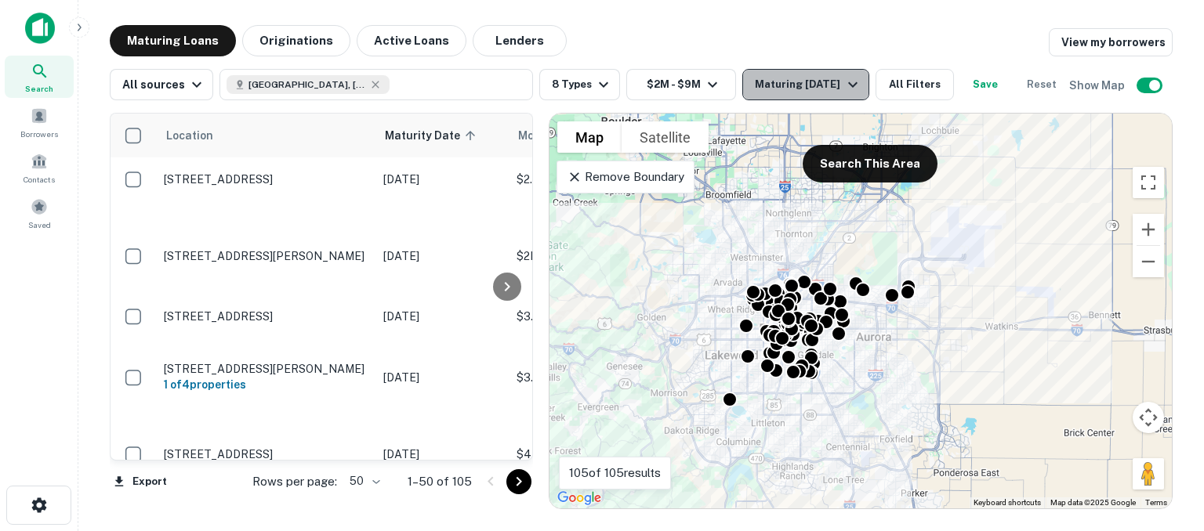
click at [827, 83] on div "Maturing In 1 Year" at bounding box center [808, 84] width 107 height 19
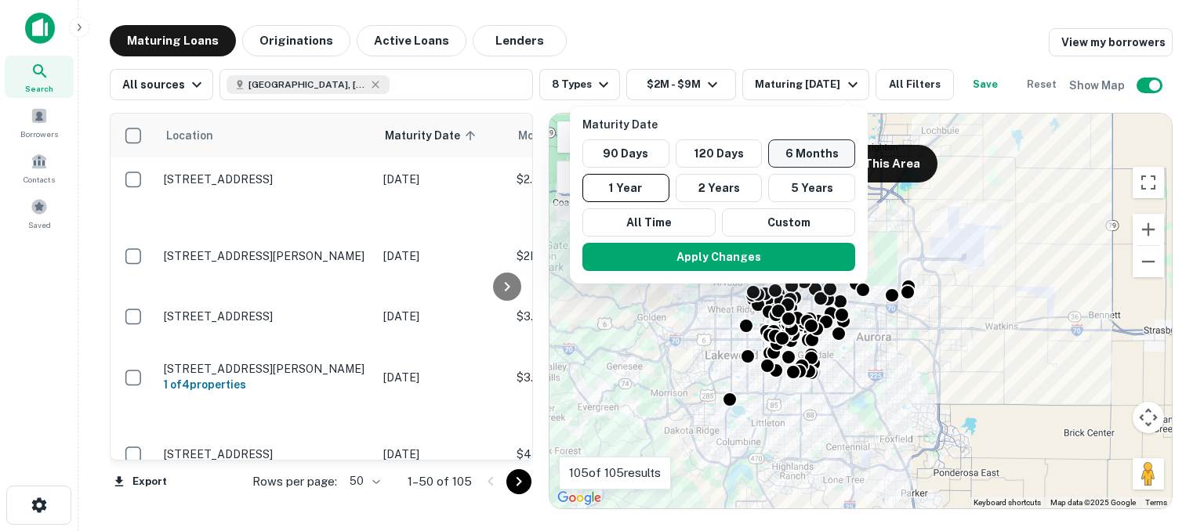
click at [796, 148] on button "6 Months" at bounding box center [811, 153] width 87 height 28
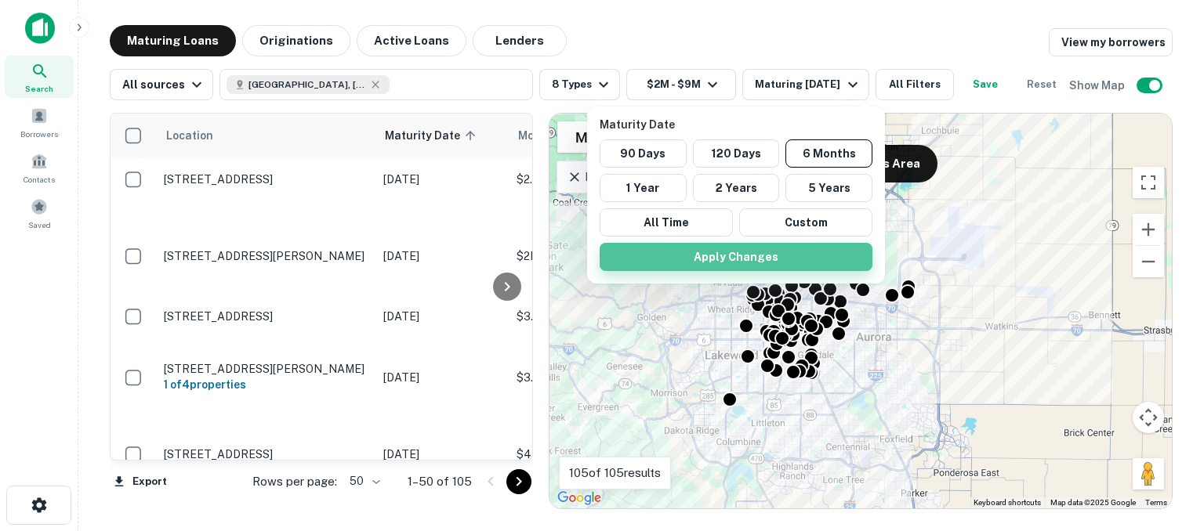
click at [743, 255] on button "Apply Changes" at bounding box center [736, 257] width 273 height 28
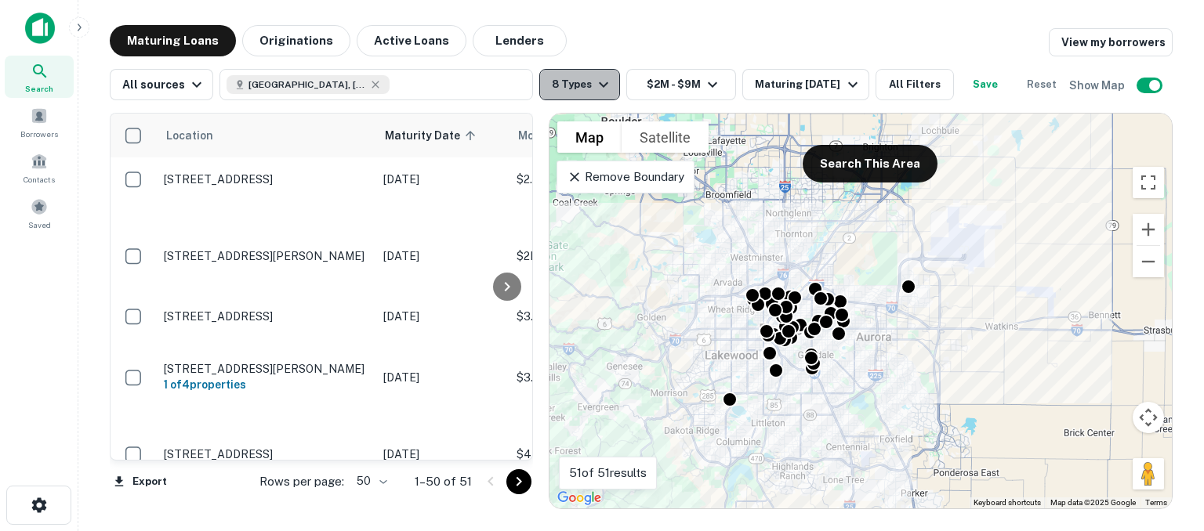
click at [594, 86] on icon "button" at bounding box center [603, 84] width 19 height 19
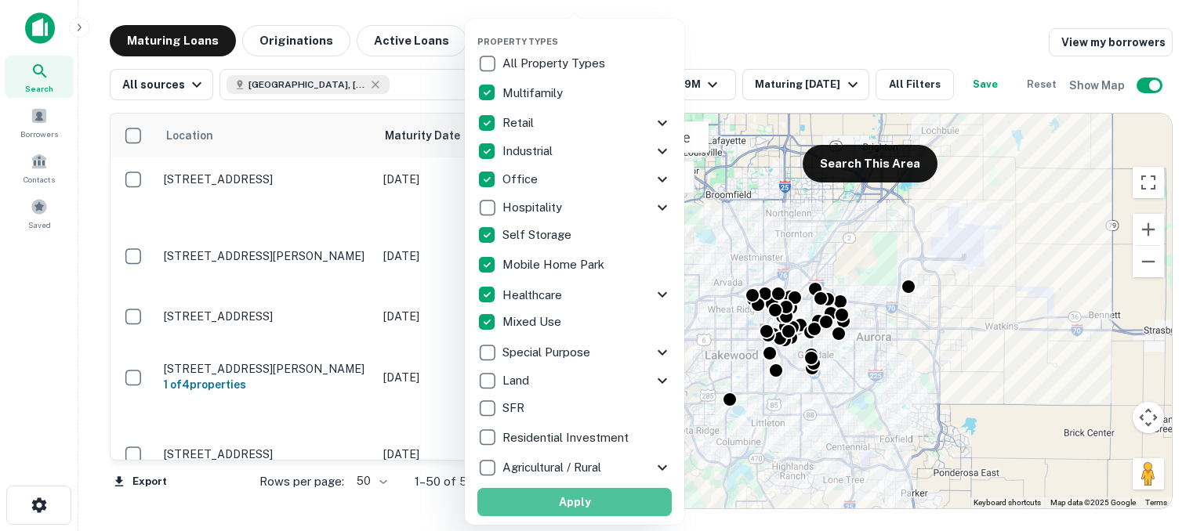
click at [608, 502] on button "Apply" at bounding box center [574, 502] width 194 height 28
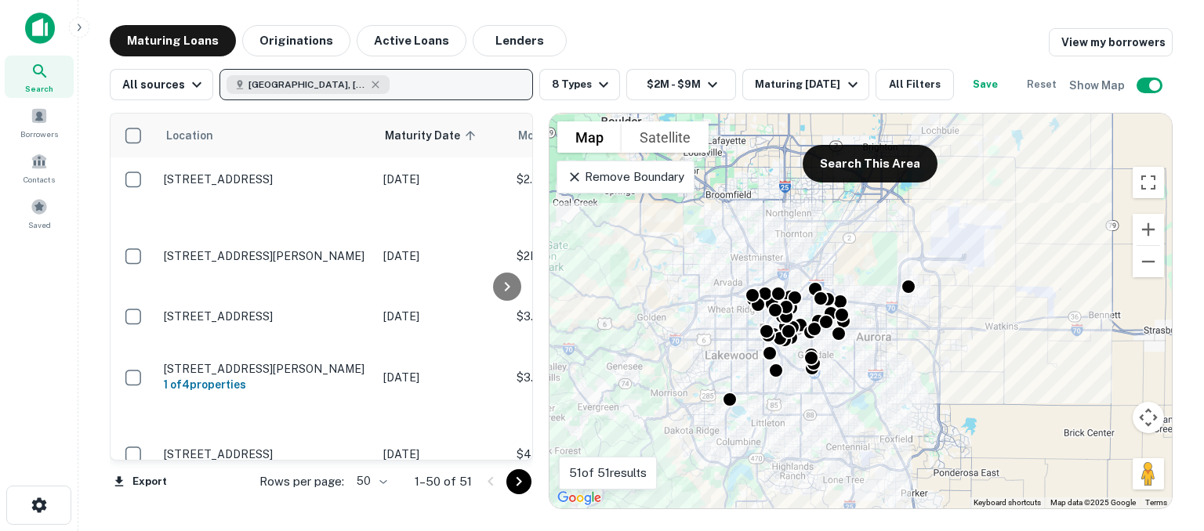
drag, startPoint x: 400, startPoint y: 82, endPoint x: 359, endPoint y: 86, distance: 41.8
click at [357, 89] on button "Denver, CO, USA" at bounding box center [375, 84] width 313 height 31
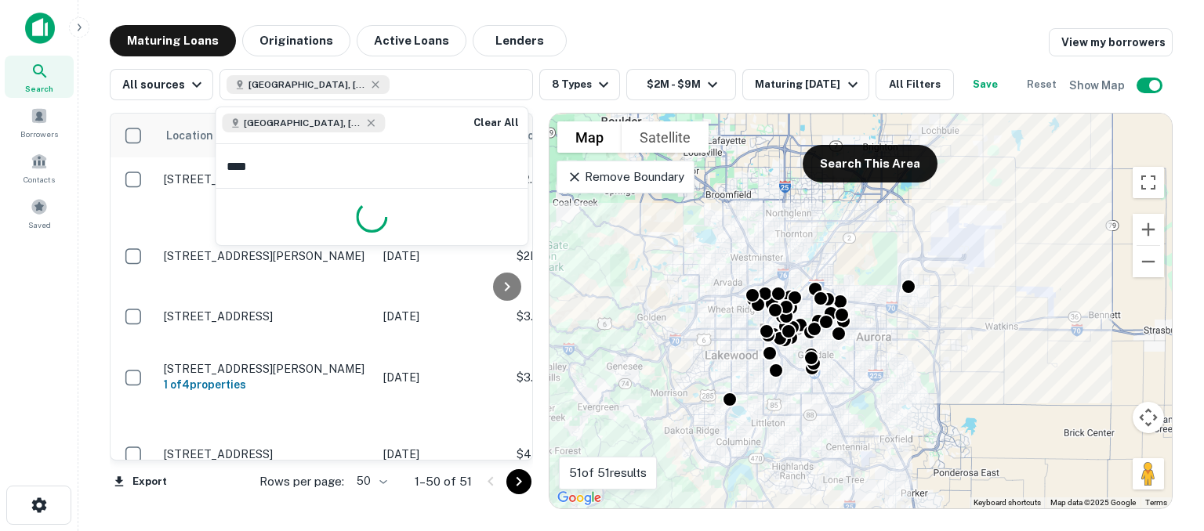
type input "*****"
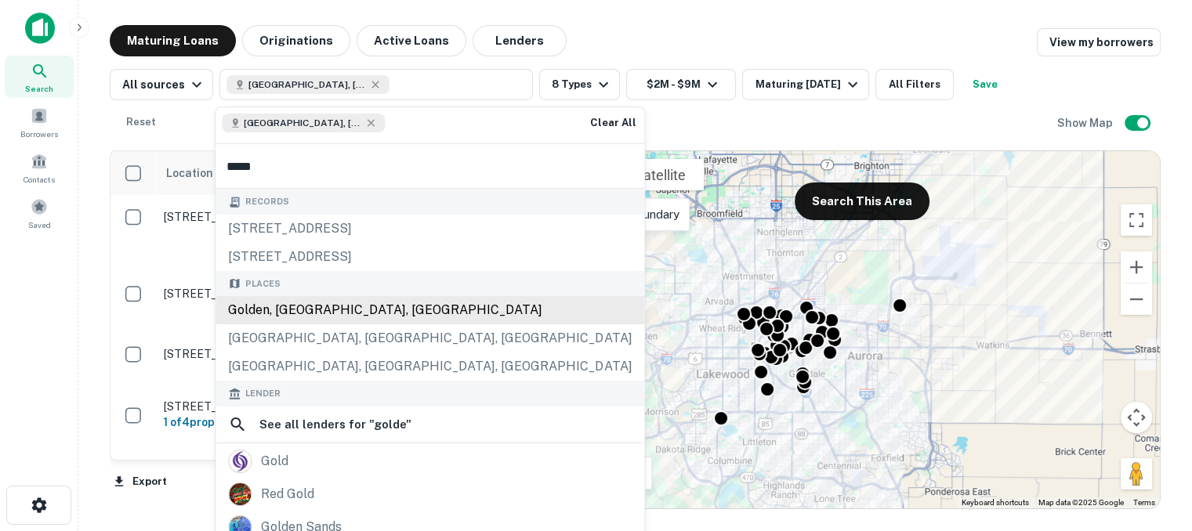
click at [270, 310] on div "Golden, CO, USA" at bounding box center [430, 310] width 429 height 28
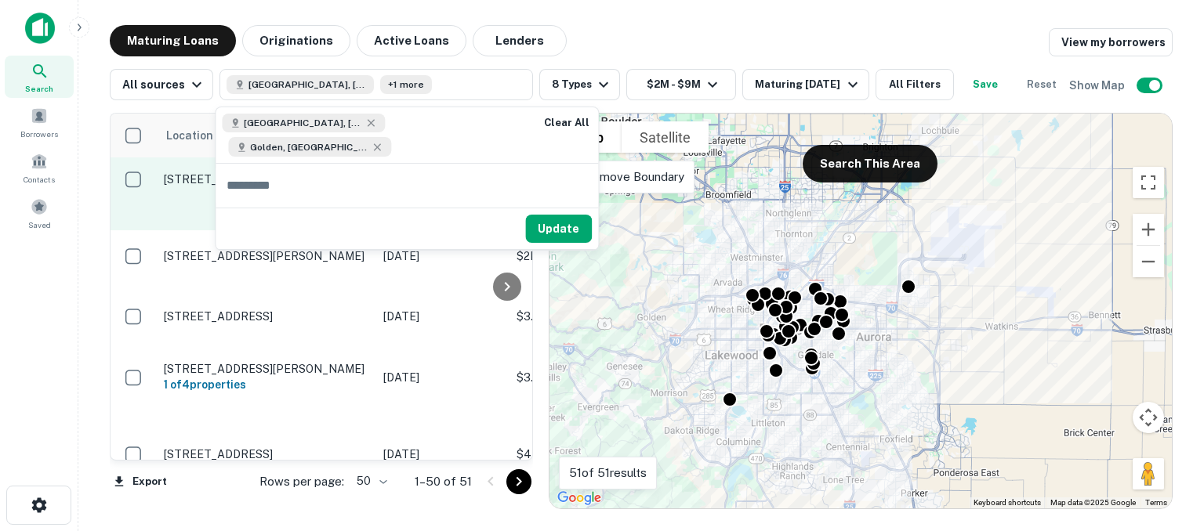
click at [525, 215] on button "Update" at bounding box center [558, 229] width 67 height 28
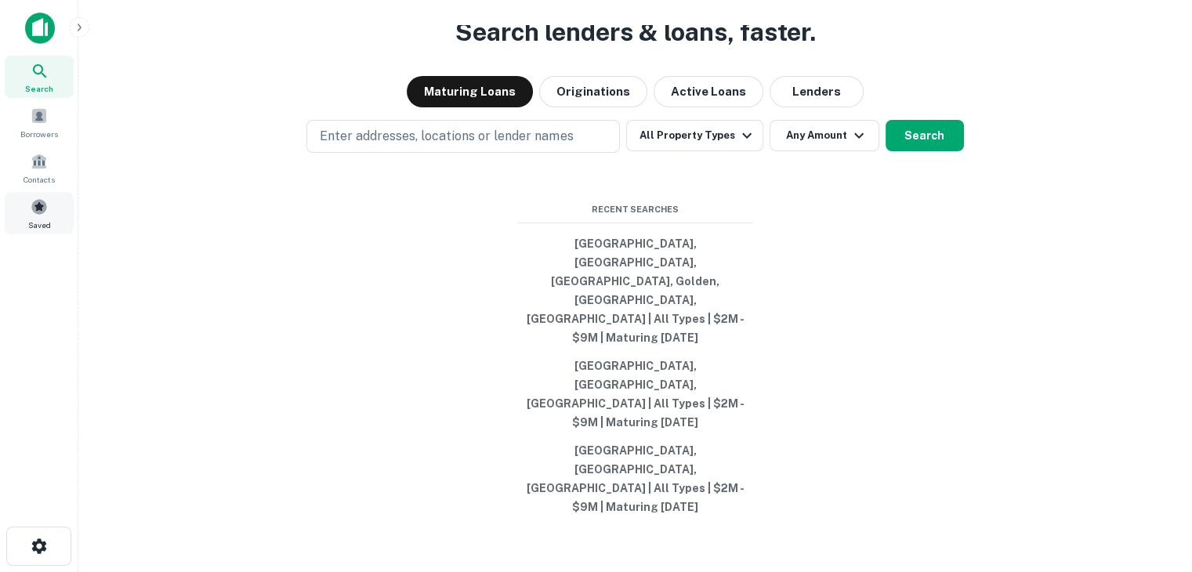
click at [42, 208] on span at bounding box center [39, 206] width 17 height 17
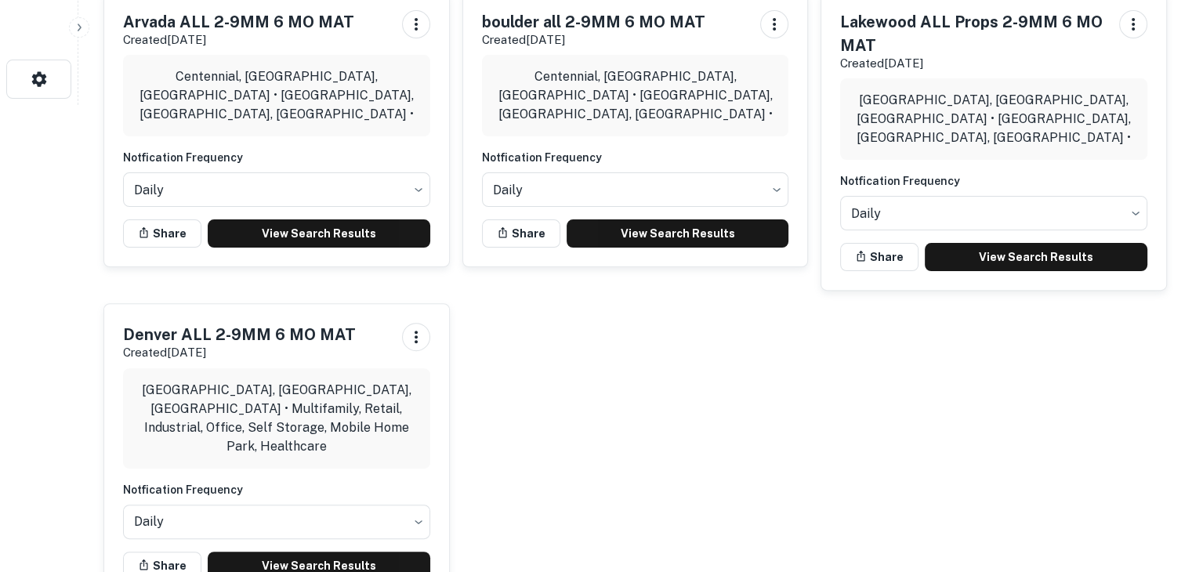
scroll to position [470, 0]
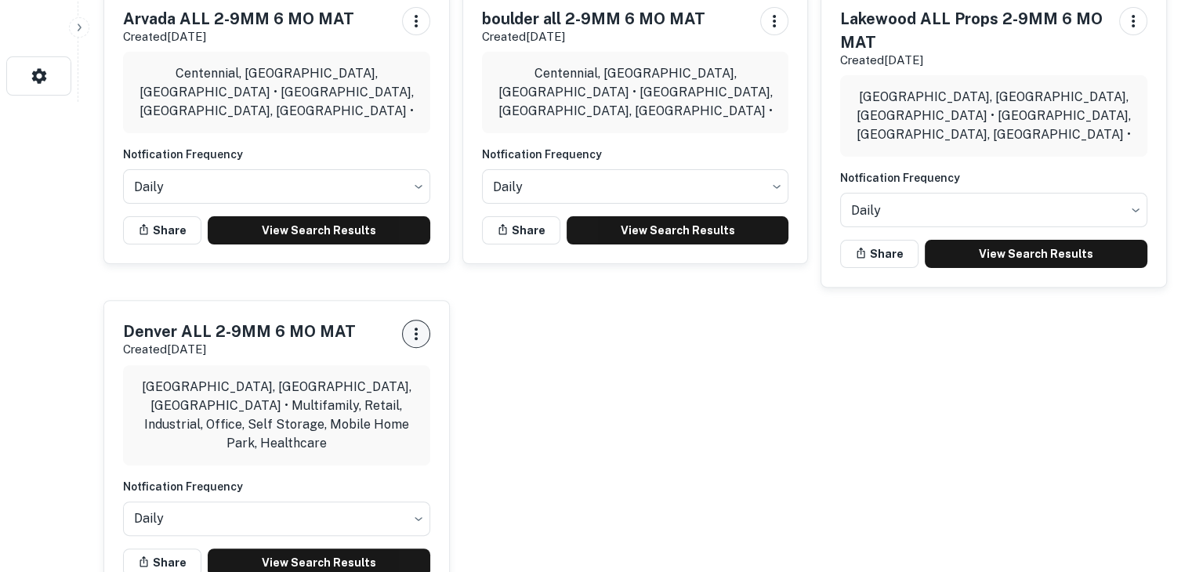
click at [417, 328] on icon "button" at bounding box center [416, 334] width 3 height 13
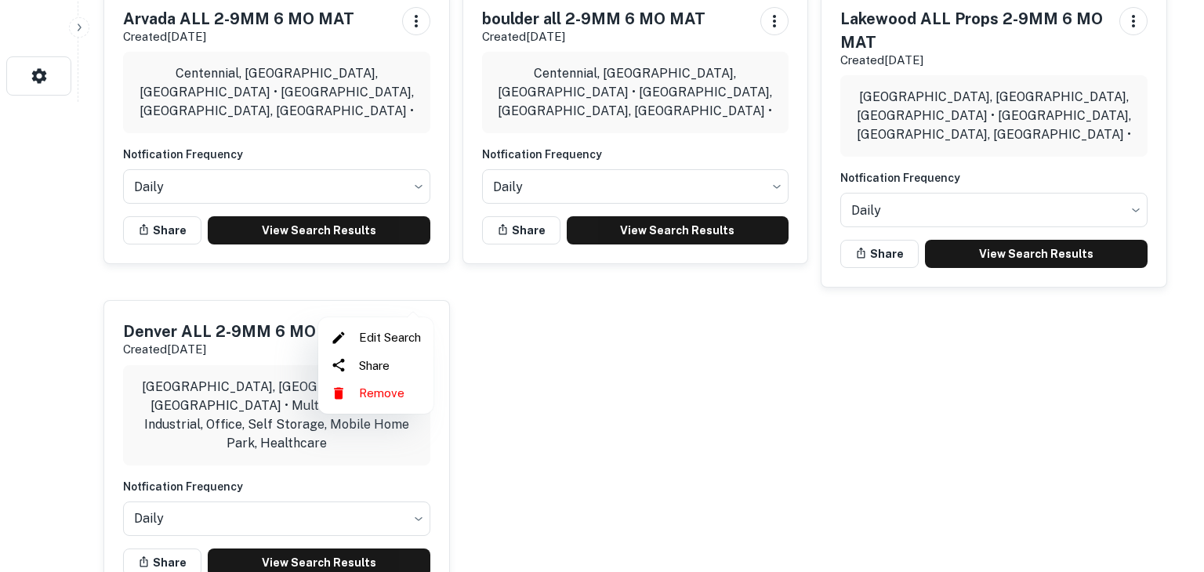
click at [388, 339] on li "Edit Search" at bounding box center [375, 338] width 103 height 28
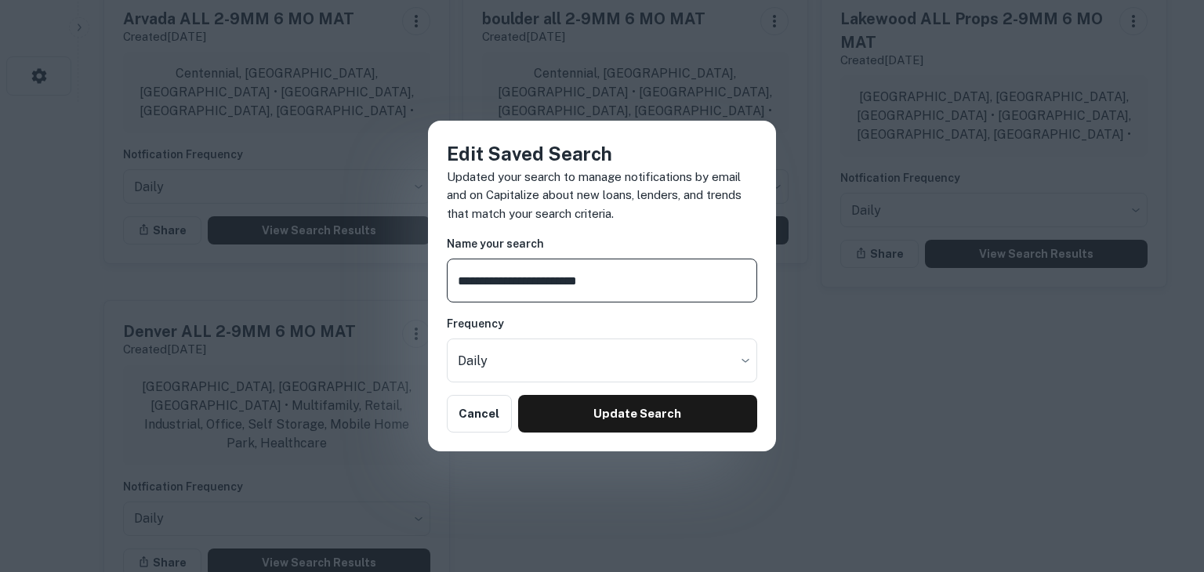
click at [841, 317] on div "**********" at bounding box center [602, 286] width 1204 height 572
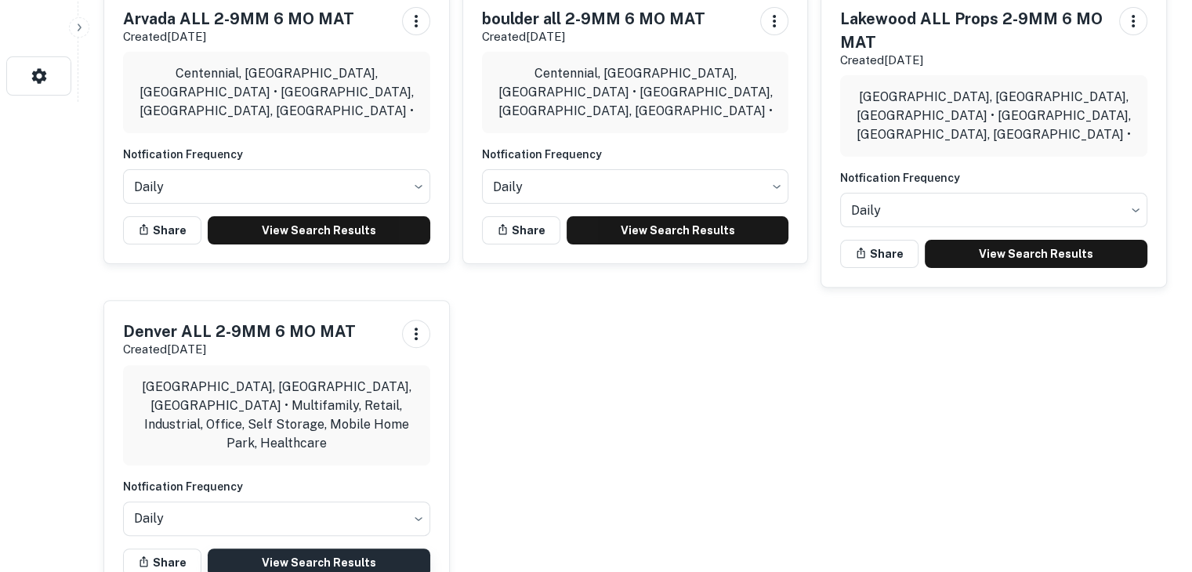
click at [254, 549] on link "View Search Results" at bounding box center [319, 563] width 223 height 28
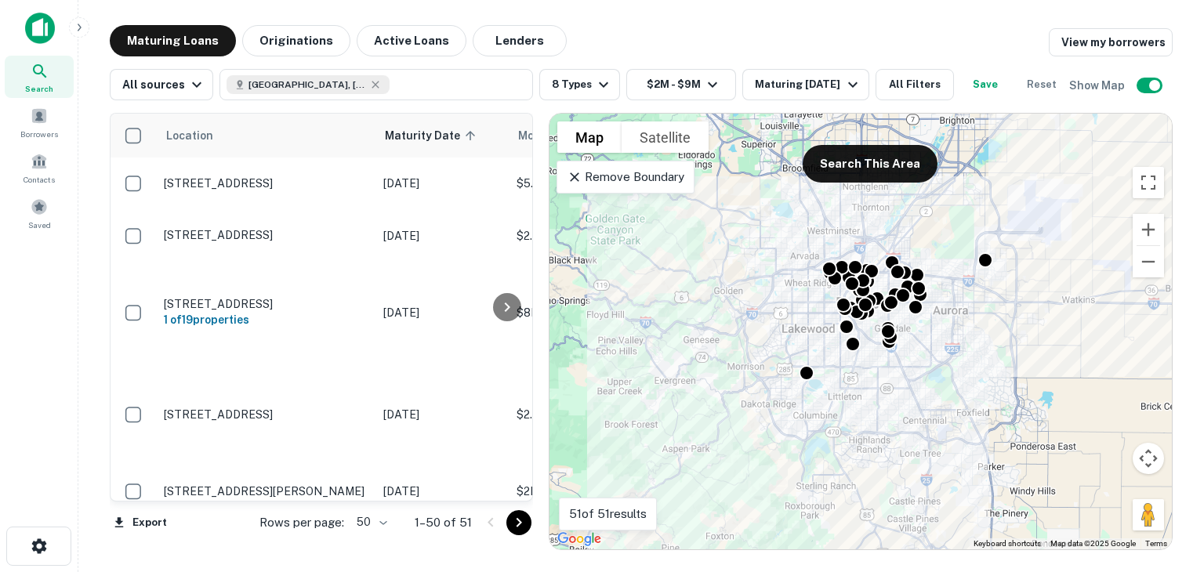
click at [661, 187] on p "Remove Boundary" at bounding box center [625, 177] width 117 height 19
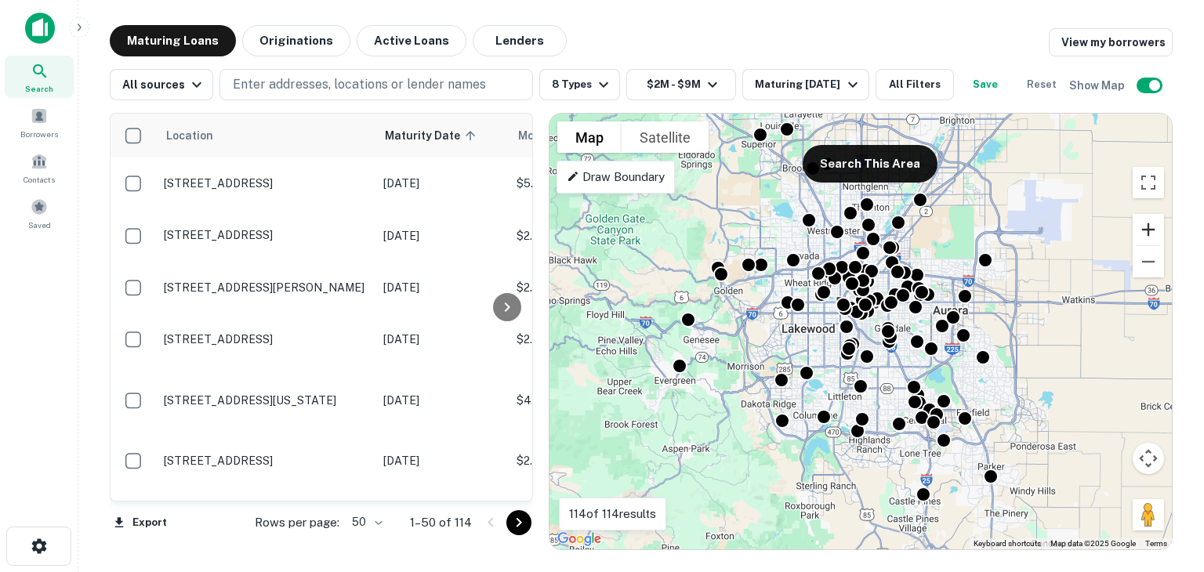
click at [1141, 245] on button "Zoom in" at bounding box center [1147, 229] width 31 height 31
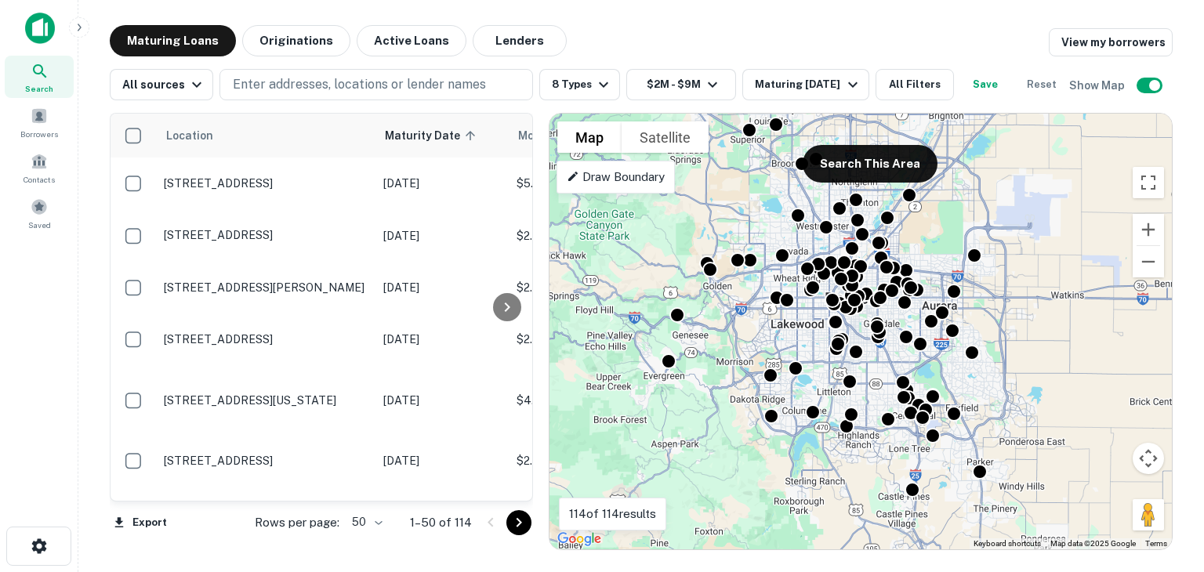
drag, startPoint x: 961, startPoint y: 327, endPoint x: 886, endPoint y: 332, distance: 74.7
click at [886, 332] on div "To activate drag with keyboard, press Alt + Enter. Once in keyboard drag state,…" at bounding box center [860, 332] width 622 height 436
click at [1150, 277] on button "Zoom out" at bounding box center [1147, 261] width 31 height 31
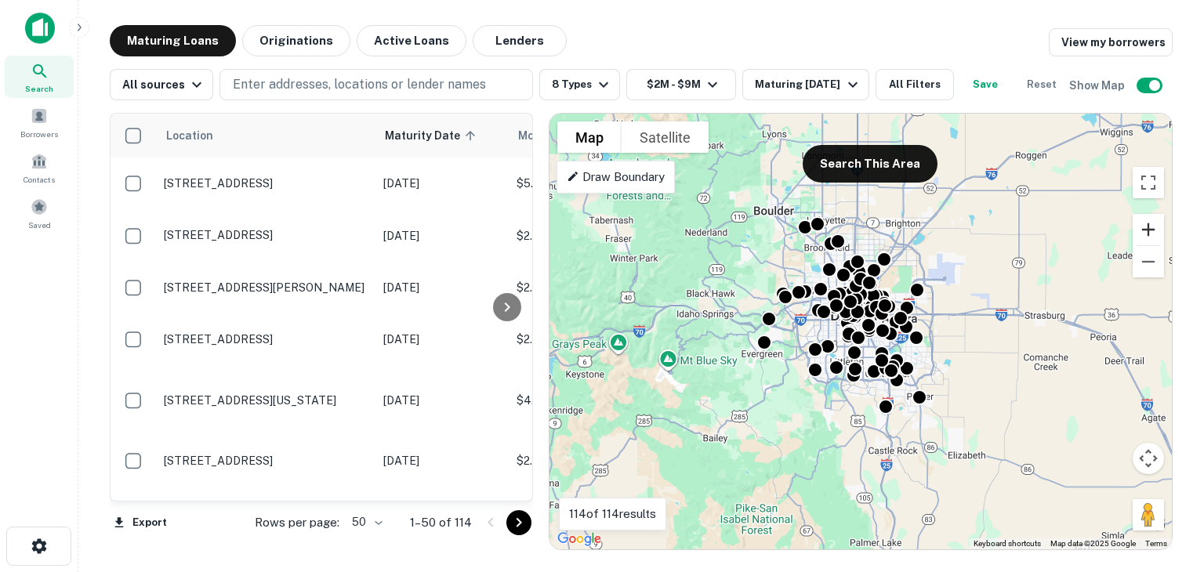
click at [1144, 245] on button "Zoom in" at bounding box center [1147, 229] width 31 height 31
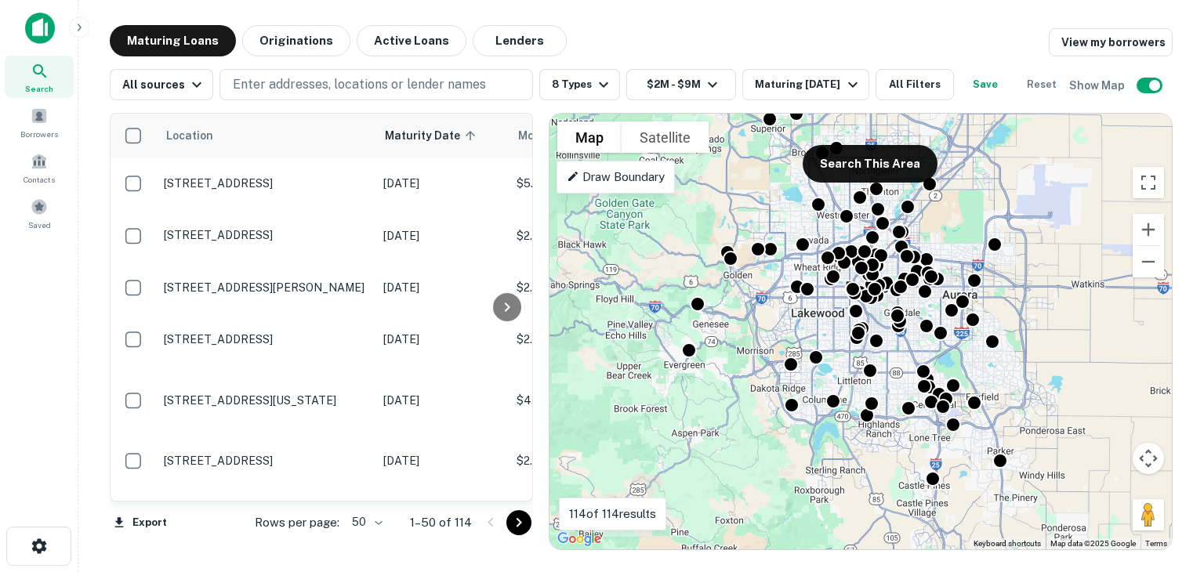
drag, startPoint x: 946, startPoint y: 223, endPoint x: 965, endPoint y: 211, distance: 23.3
click at [965, 211] on div "To activate drag with keyboard, press Alt + Enter. Once in keyboard drag state,…" at bounding box center [860, 332] width 622 height 436
click at [941, 88] on button "All Filters" at bounding box center [914, 84] width 78 height 31
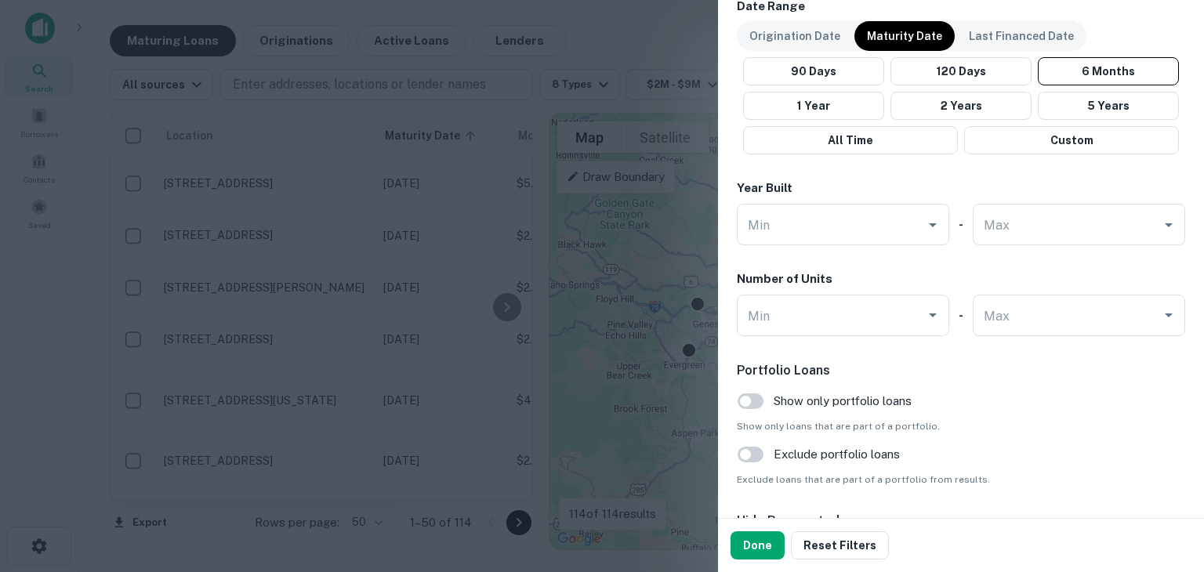
scroll to position [1569, 0]
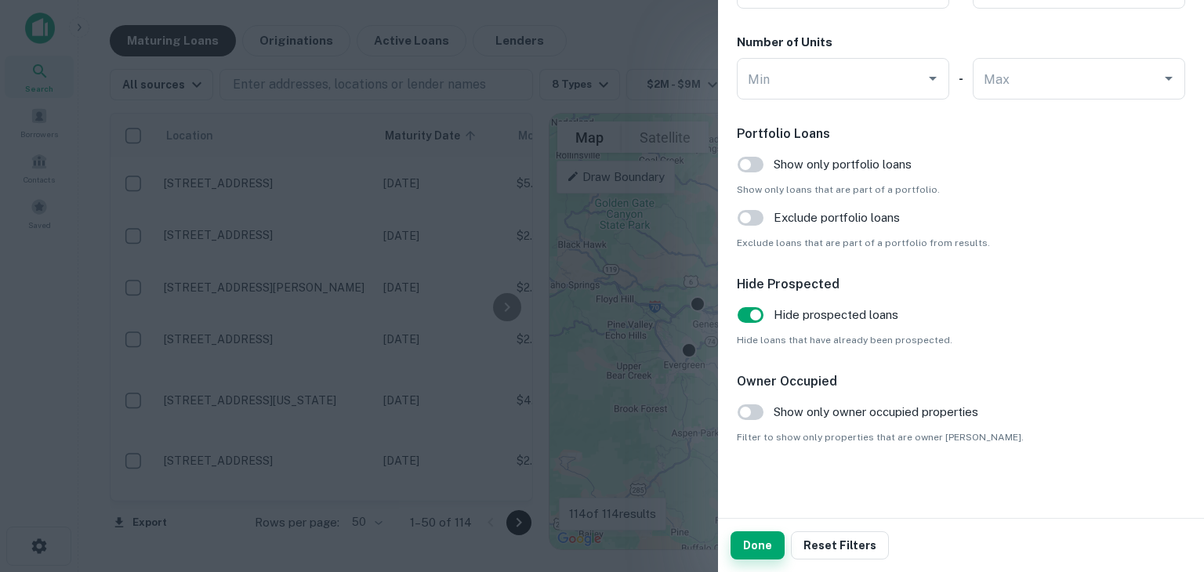
click at [749, 540] on button "Done" at bounding box center [757, 545] width 54 height 28
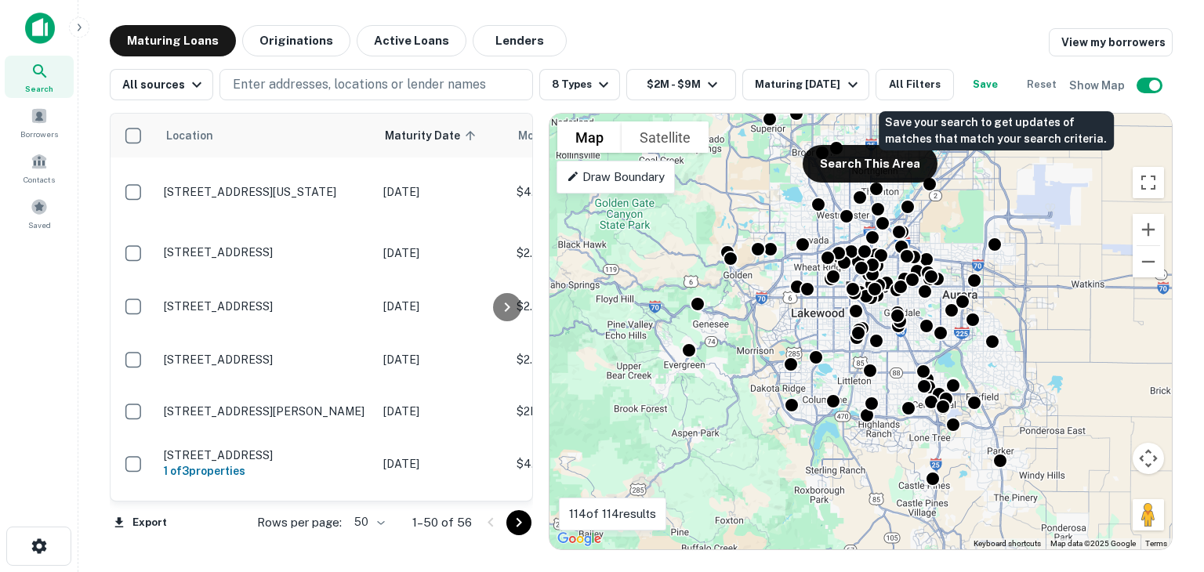
click at [997, 82] on button "Save" at bounding box center [985, 84] width 50 height 31
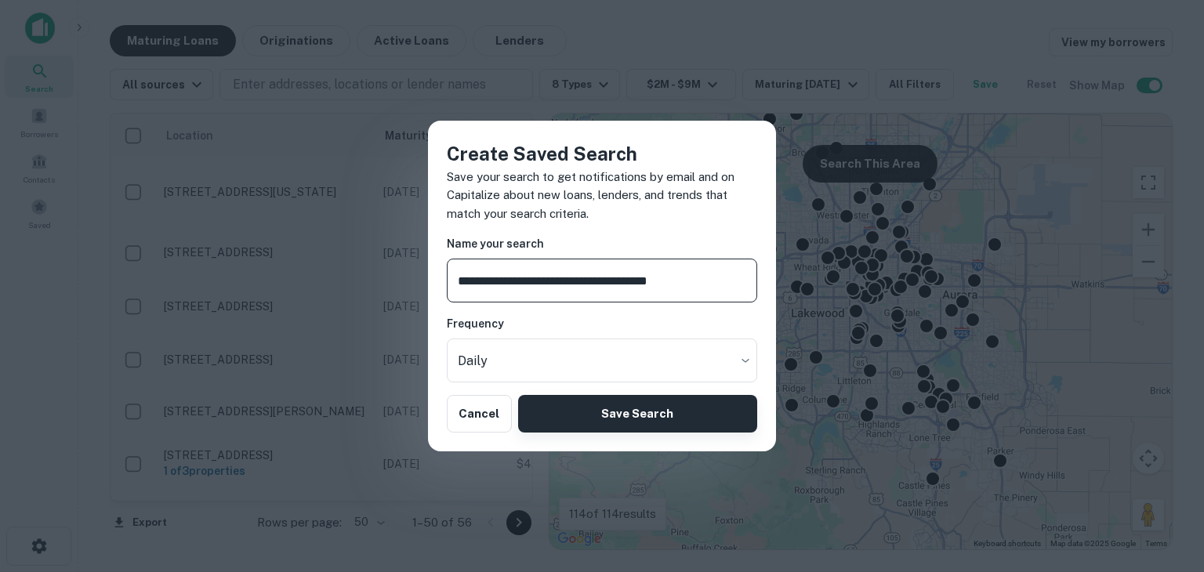
type input "**********"
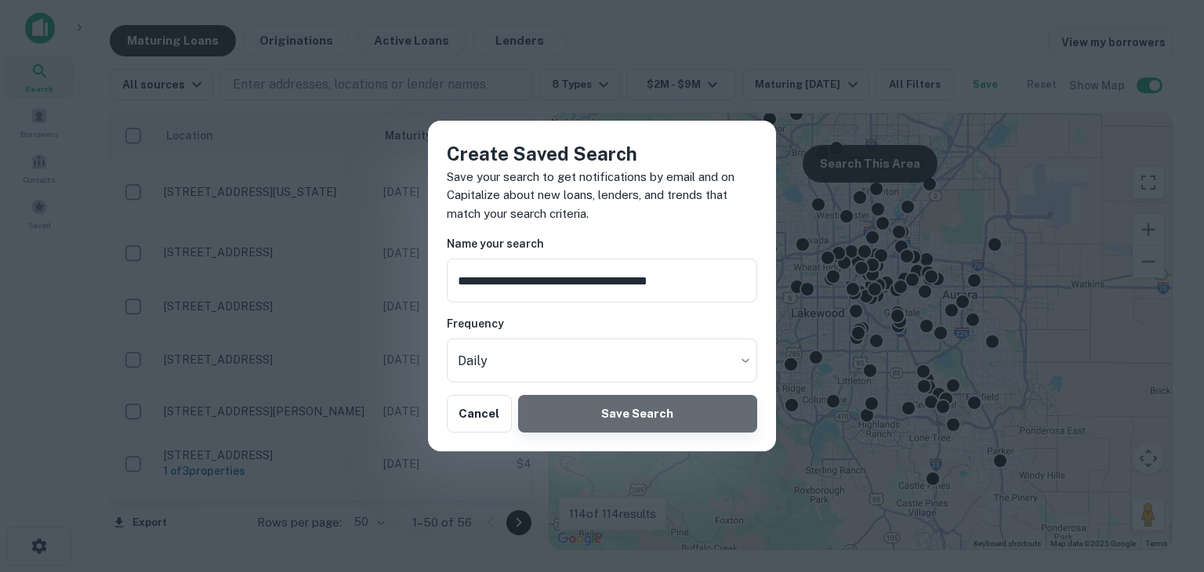
click at [599, 417] on button "Save Search" at bounding box center [637, 414] width 239 height 38
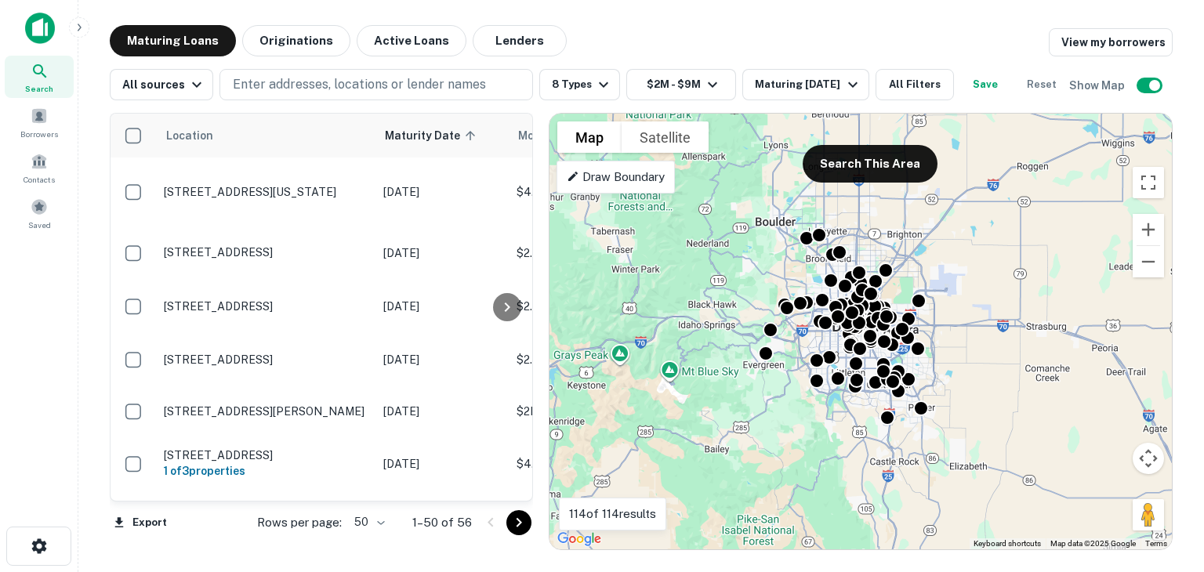
click at [40, 71] on icon at bounding box center [40, 71] width 19 height 19
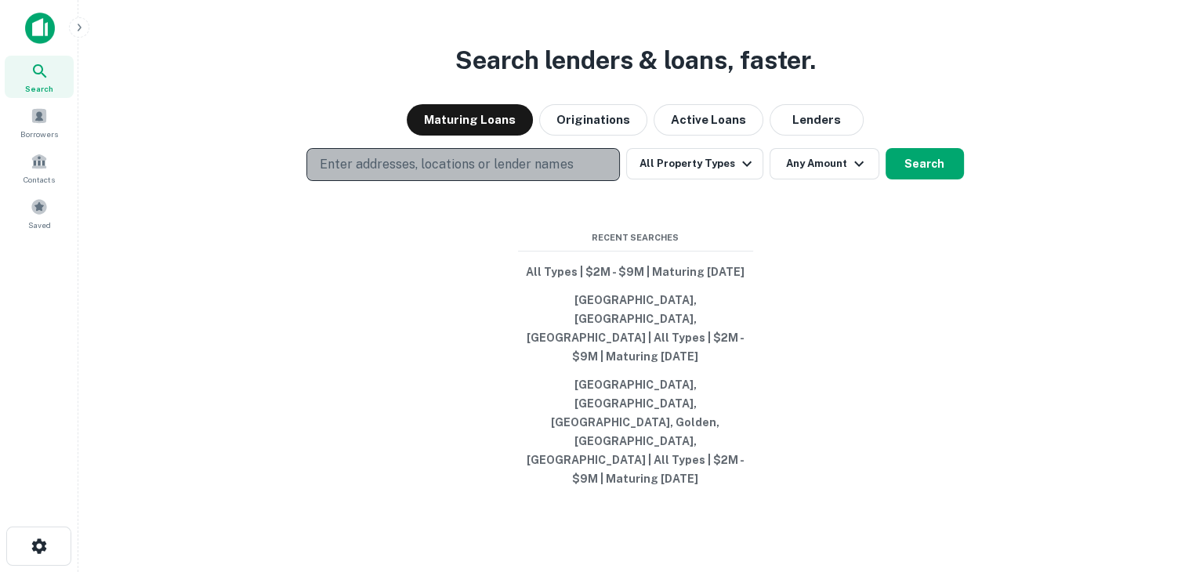
click at [350, 174] on p "Enter addresses, locations or lender names" at bounding box center [446, 164] width 253 height 19
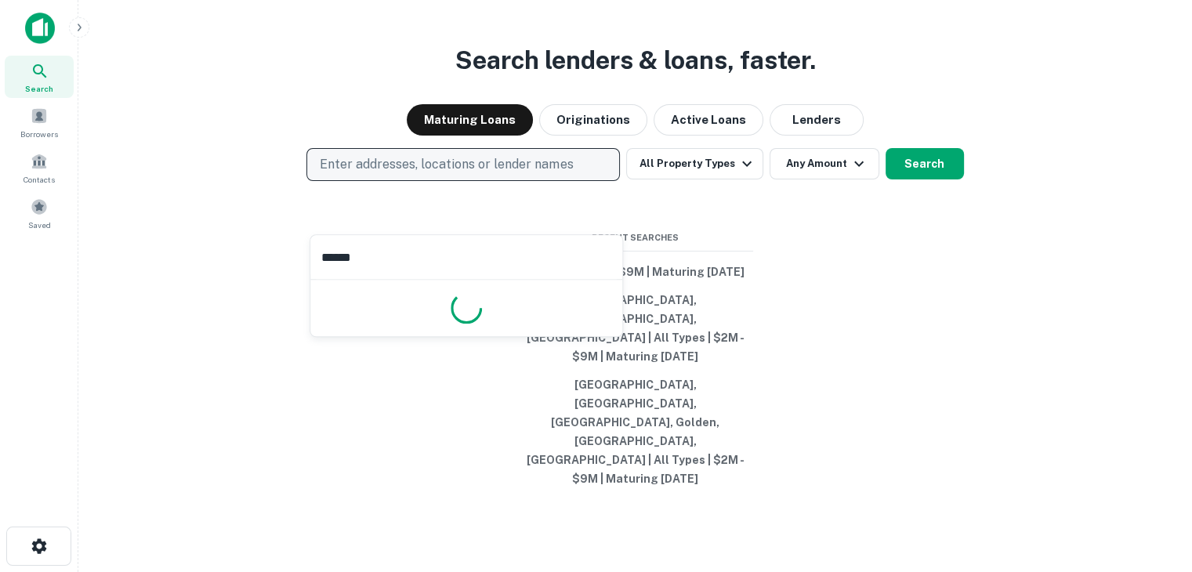
type input "*******"
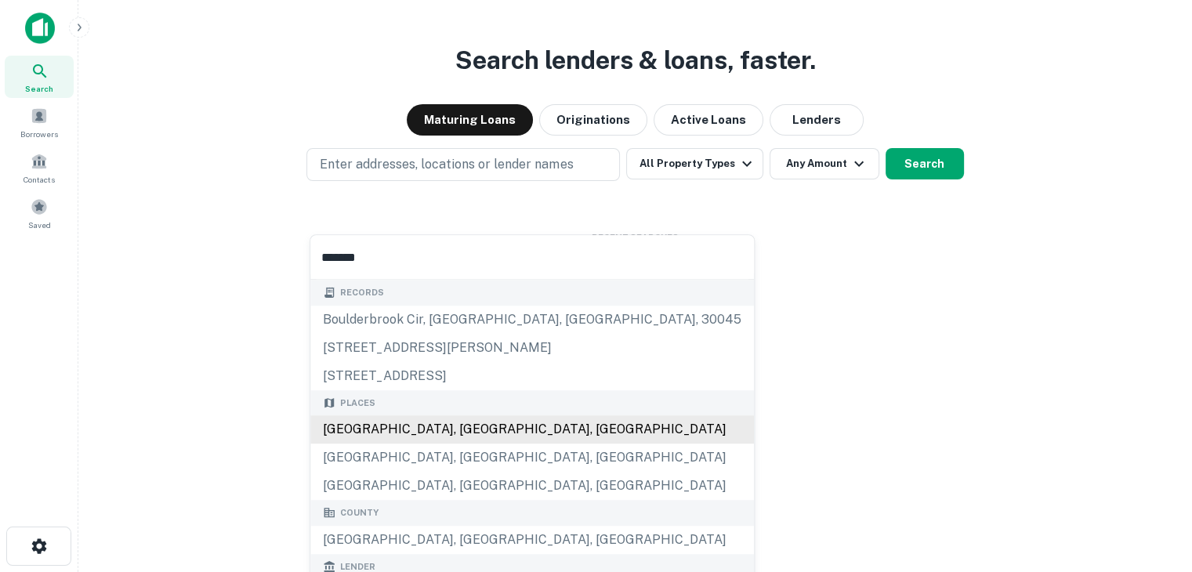
click at [344, 421] on div "[GEOGRAPHIC_DATA], [GEOGRAPHIC_DATA], [GEOGRAPHIC_DATA]" at bounding box center [532, 429] width 444 height 28
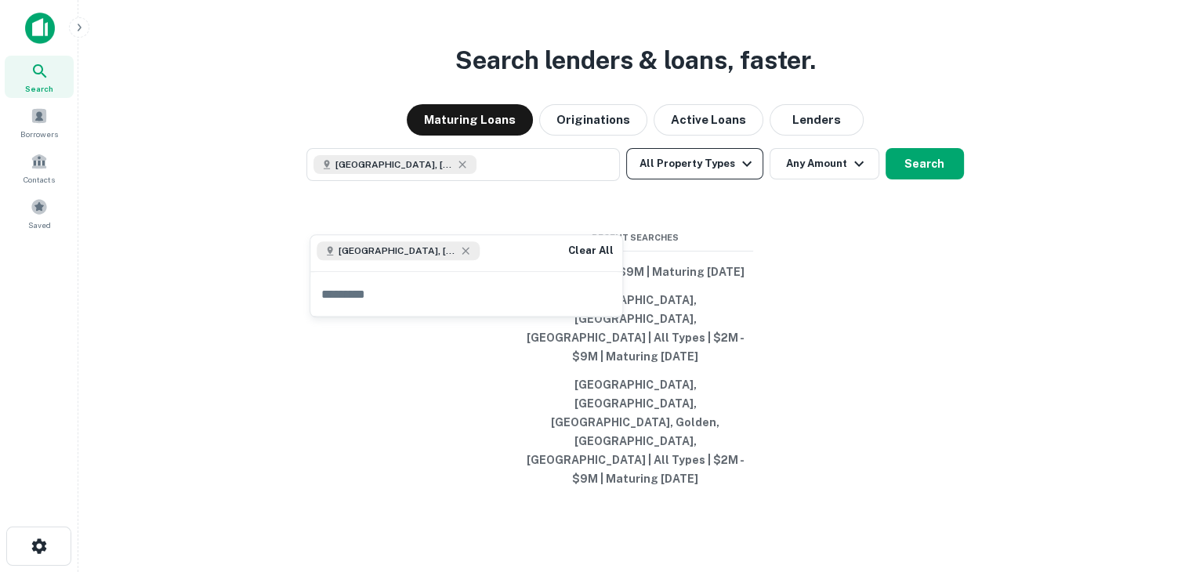
click at [708, 179] on button "All Property Types" at bounding box center [694, 163] width 136 height 31
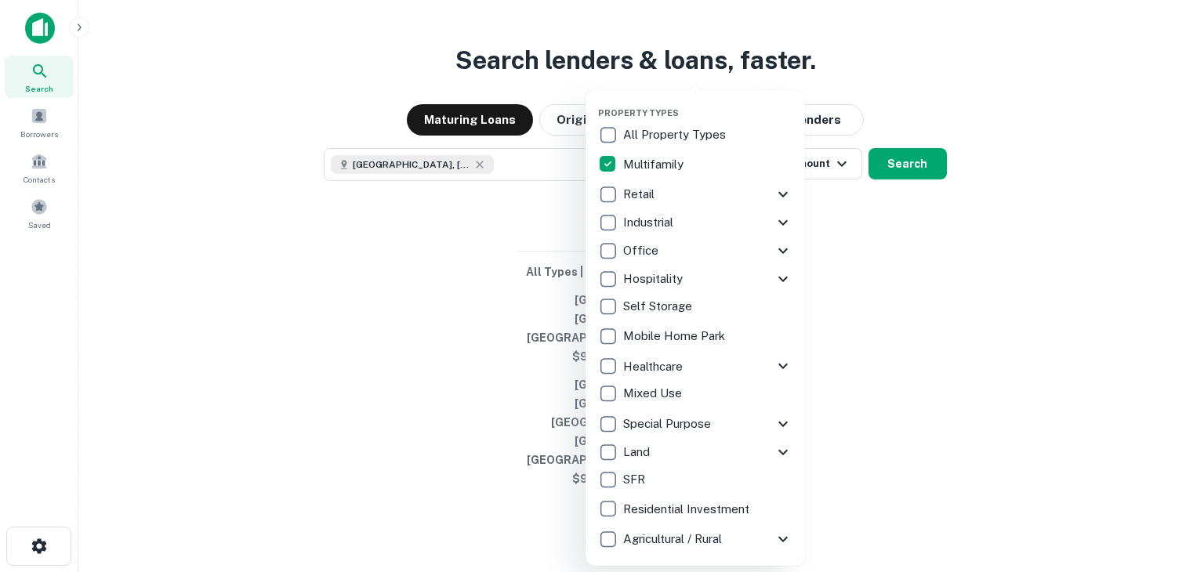
click at [596, 200] on div "Property Types All Property Types Multifamily Retail Storefront Auto Shop Bar S…" at bounding box center [694, 328] width 219 height 476
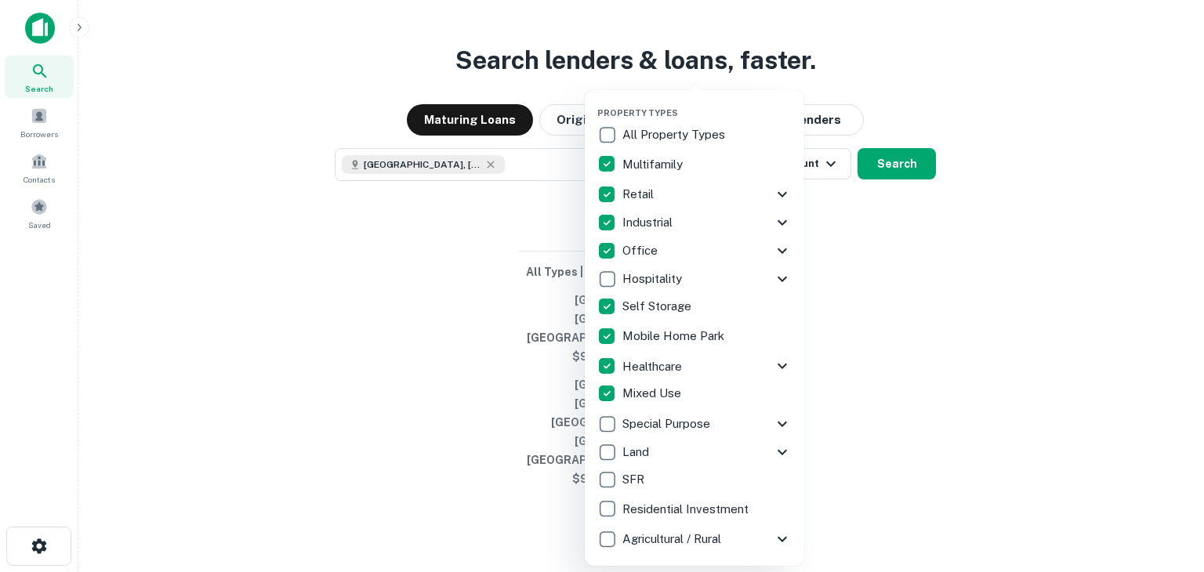
click at [887, 328] on div at bounding box center [602, 286] width 1204 height 572
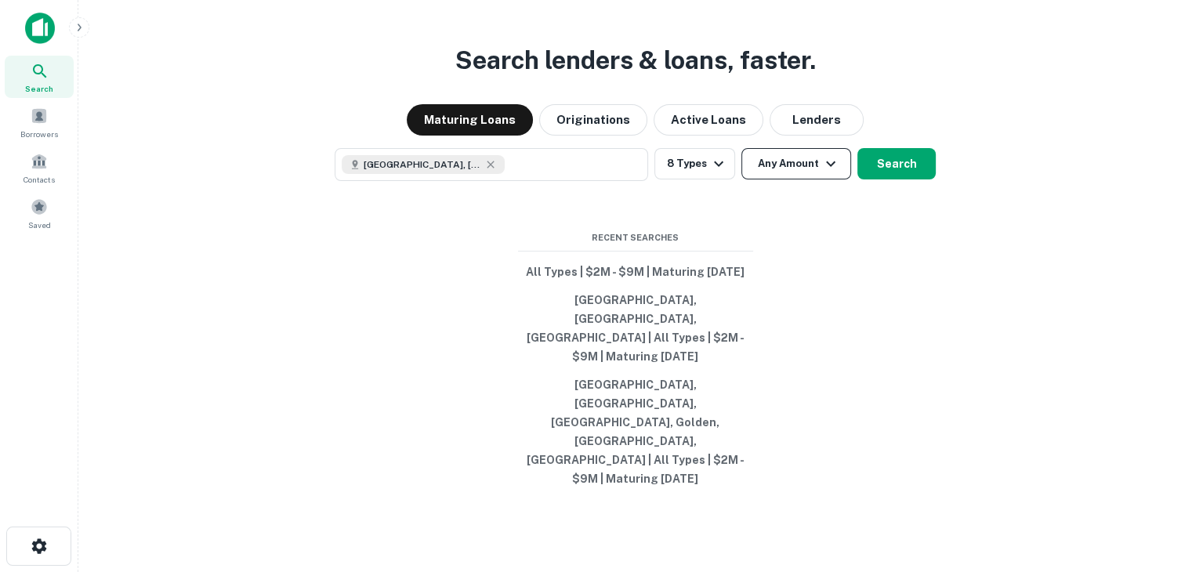
click at [798, 179] on button "Any Amount" at bounding box center [796, 163] width 110 height 31
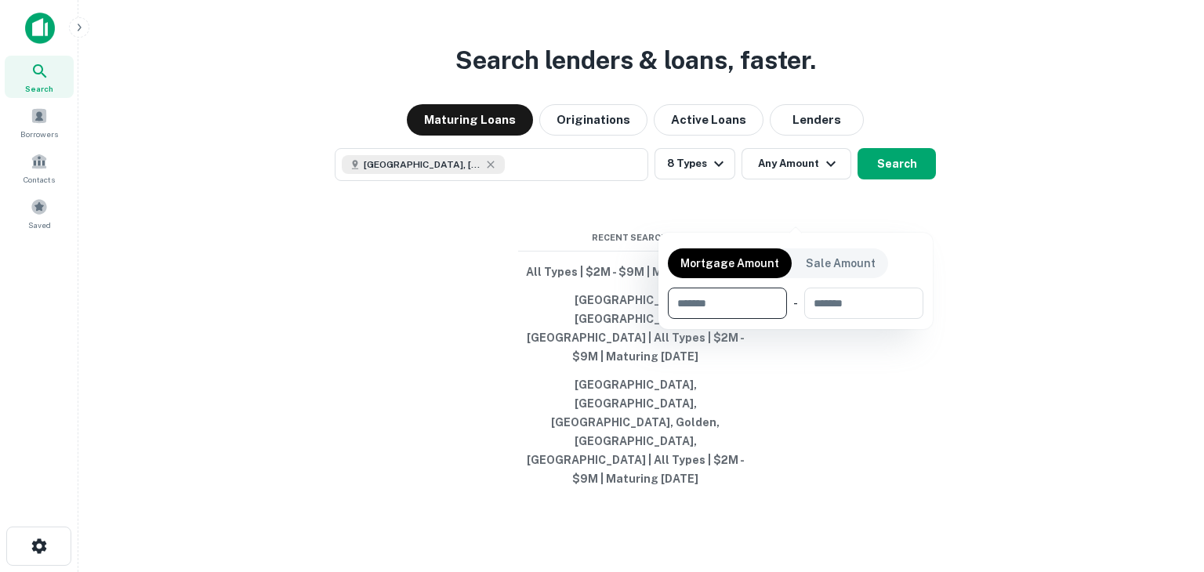
click at [707, 302] on input "number" at bounding box center [722, 303] width 108 height 31
type input "*******"
click at [823, 303] on input "number" at bounding box center [862, 303] width 100 height 31
type input "*******"
click at [835, 389] on div at bounding box center [602, 286] width 1204 height 572
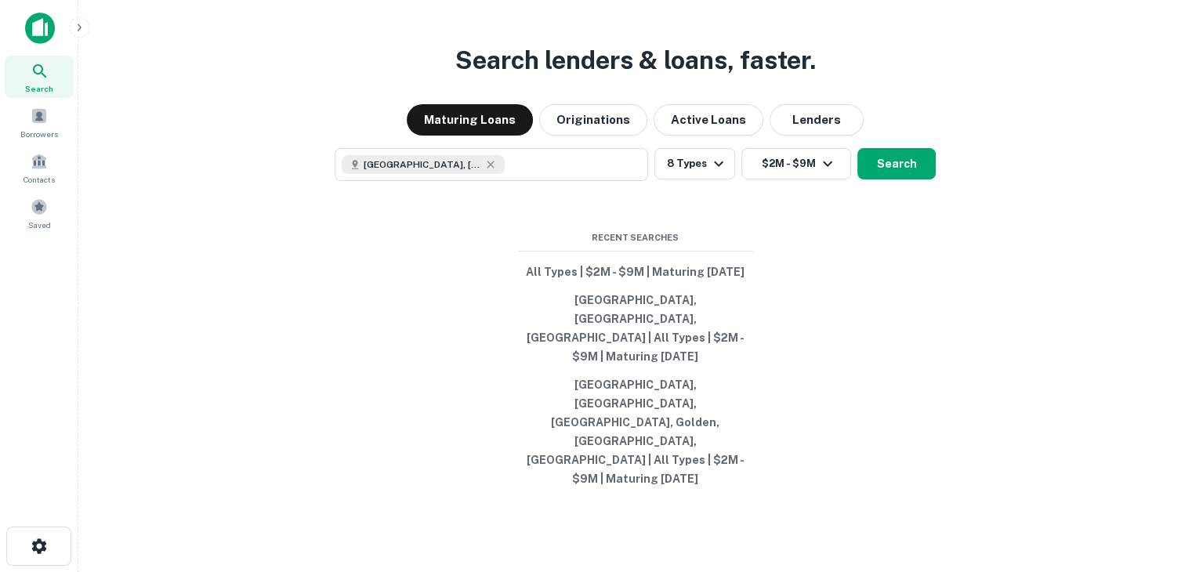
click at [53, 27] on img at bounding box center [40, 28] width 30 height 31
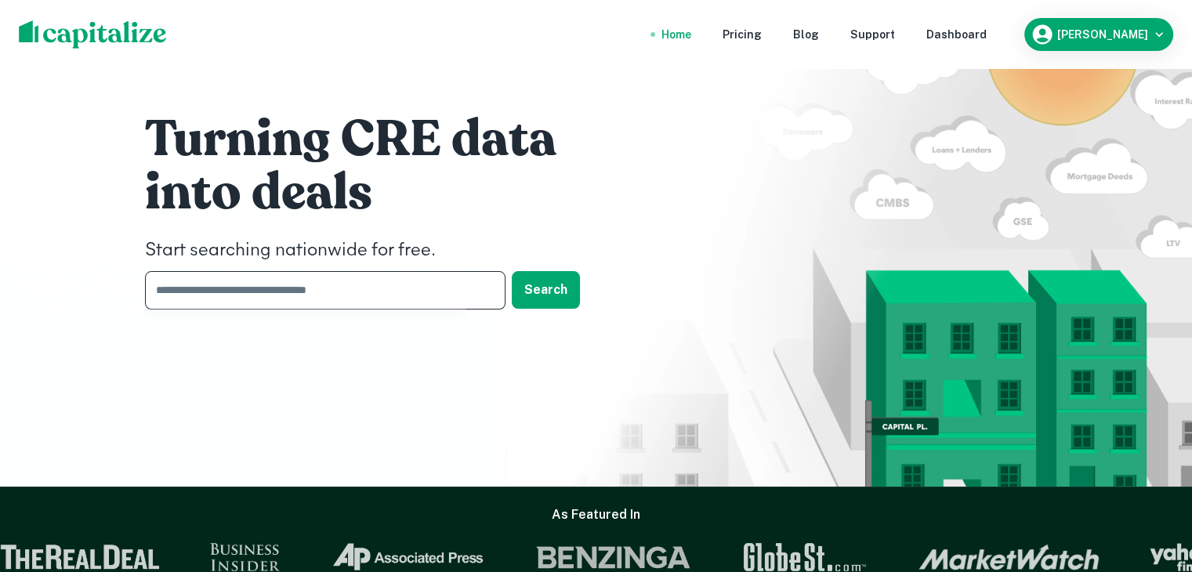
click at [233, 285] on input "text" at bounding box center [320, 290] width 350 height 38
type input "*******"
click at [533, 289] on button "Search" at bounding box center [546, 290] width 68 height 38
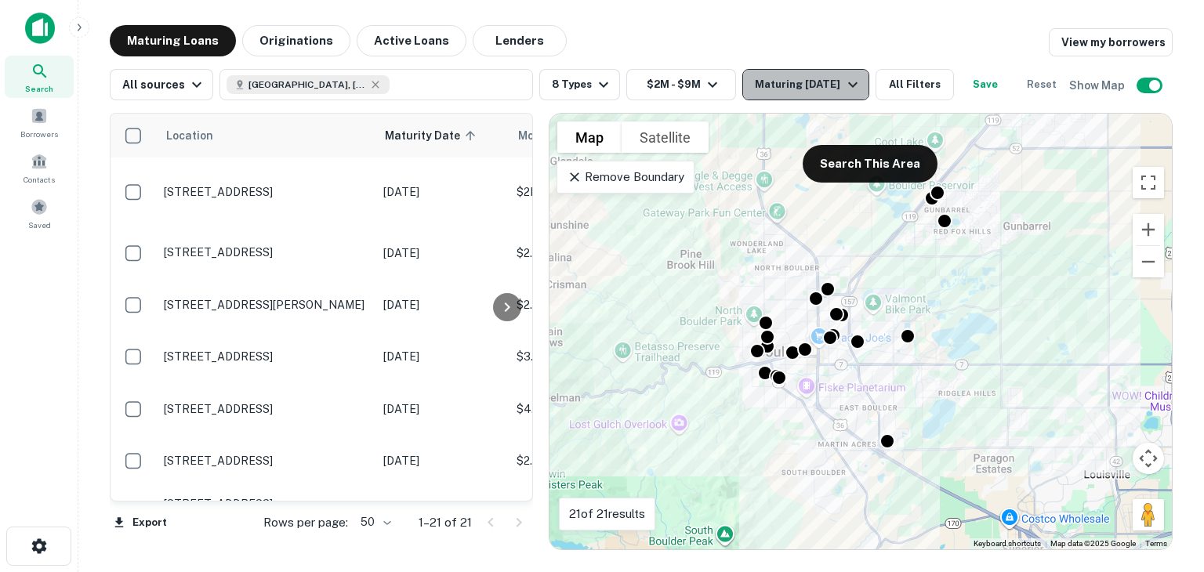
click at [849, 83] on icon "button" at bounding box center [852, 84] width 9 height 5
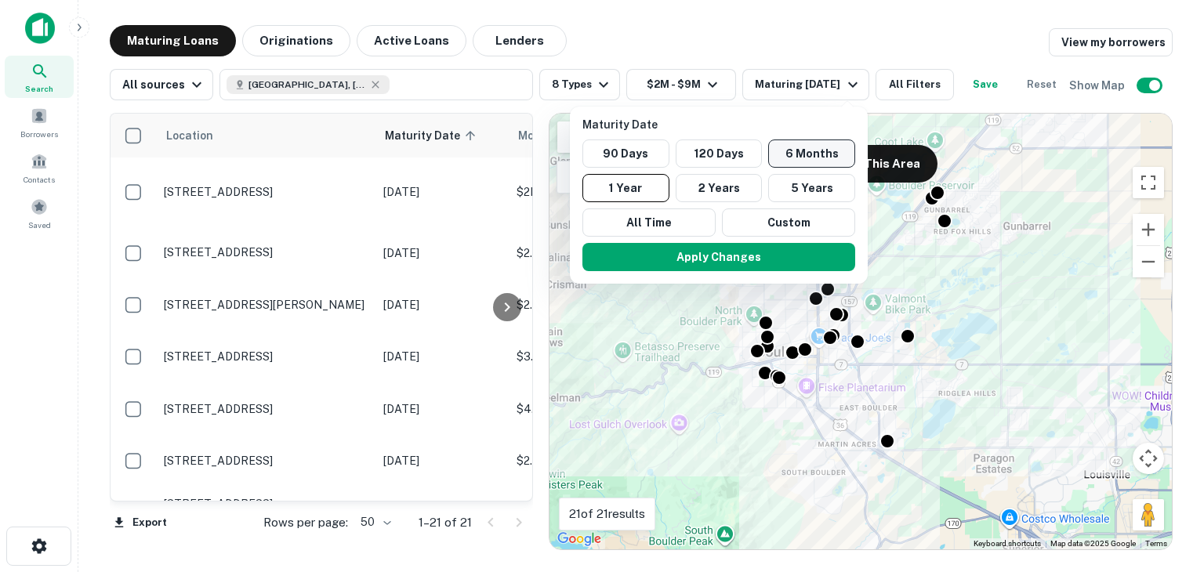
click at [818, 152] on button "6 Months" at bounding box center [811, 153] width 87 height 28
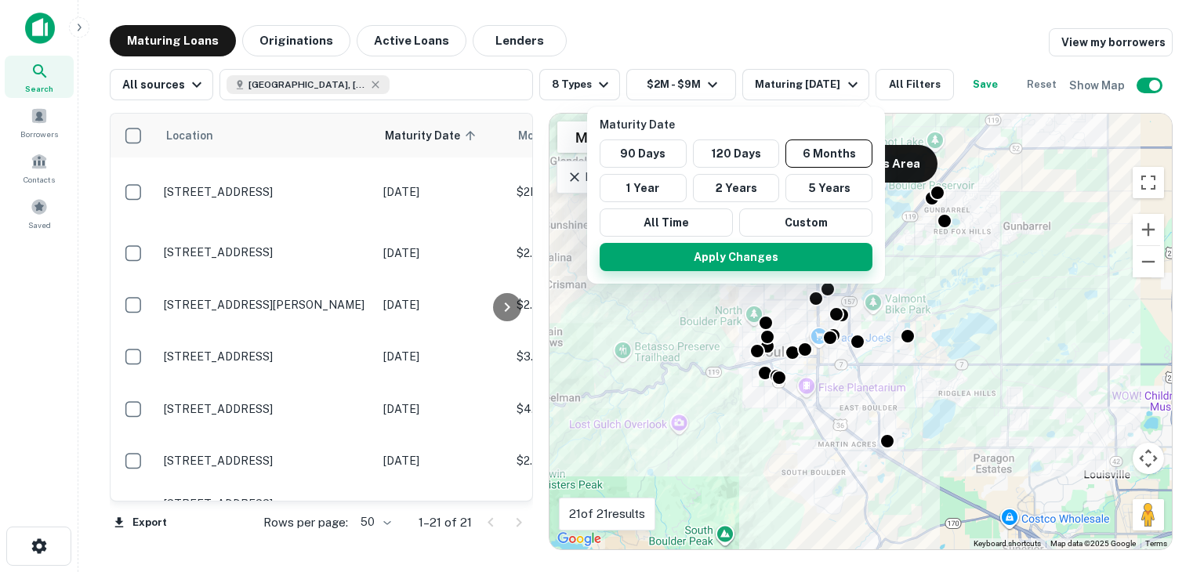
click at [722, 258] on button "Apply Changes" at bounding box center [736, 257] width 273 height 28
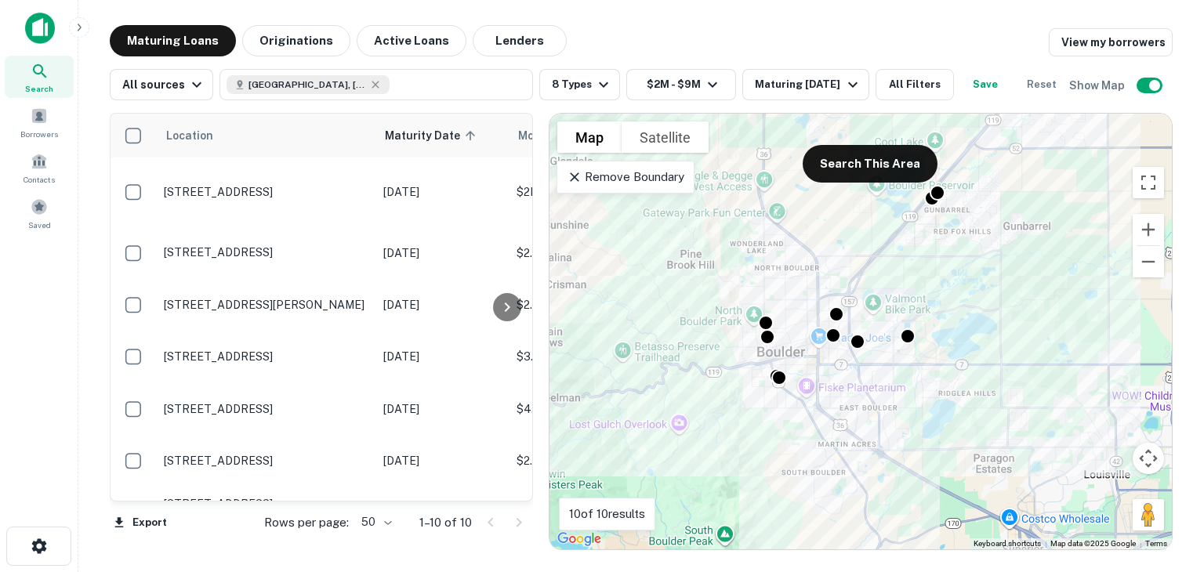
click at [619, 187] on p "Remove Boundary" at bounding box center [625, 177] width 117 height 19
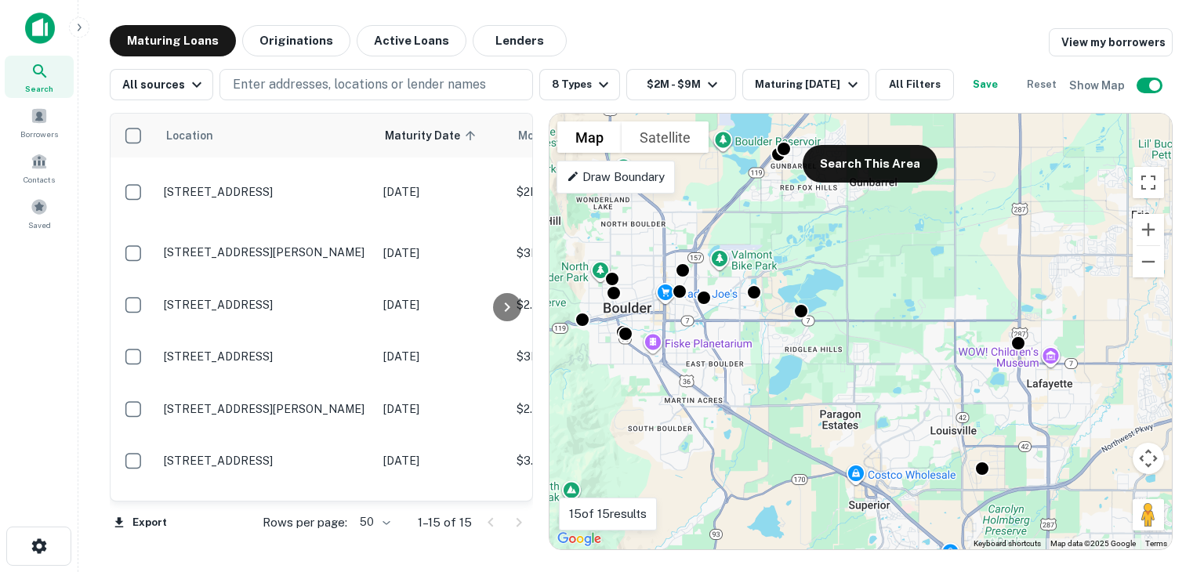
drag, startPoint x: 802, startPoint y: 360, endPoint x: 647, endPoint y: 314, distance: 161.7
click at [647, 314] on div "To activate drag with keyboard, press Alt + Enter. Once in keyboard drag state,…" at bounding box center [860, 332] width 622 height 436
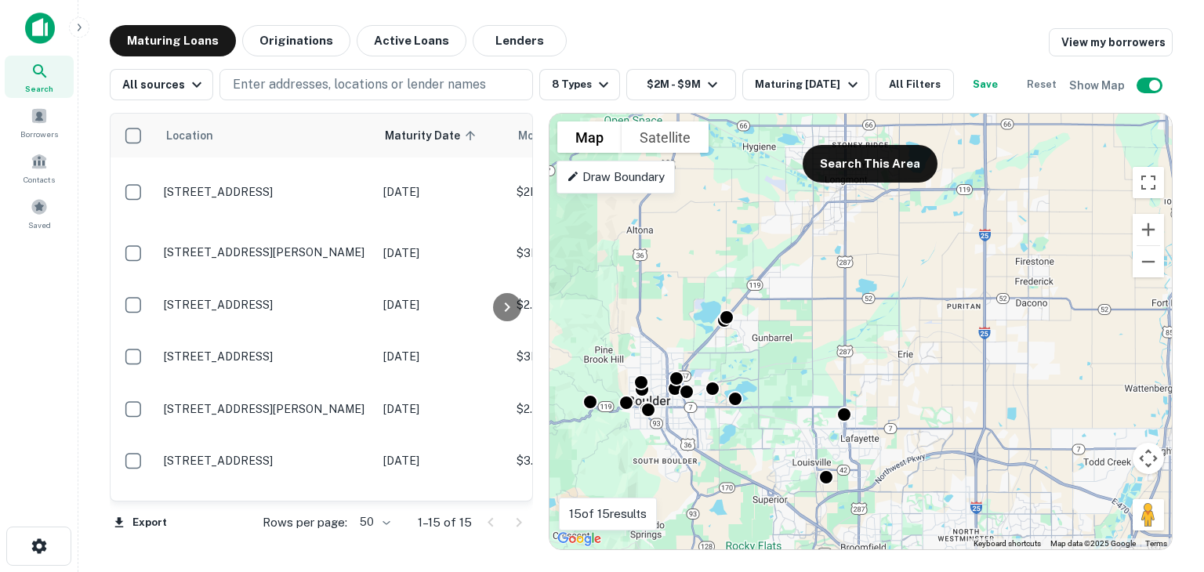
drag, startPoint x: 691, startPoint y: 325, endPoint x: 705, endPoint y: 424, distance: 99.7
click at [705, 424] on div "To activate drag with keyboard, press Alt + Enter. Once in keyboard drag state,…" at bounding box center [860, 332] width 622 height 436
click at [912, 85] on button "All Filters" at bounding box center [914, 84] width 78 height 31
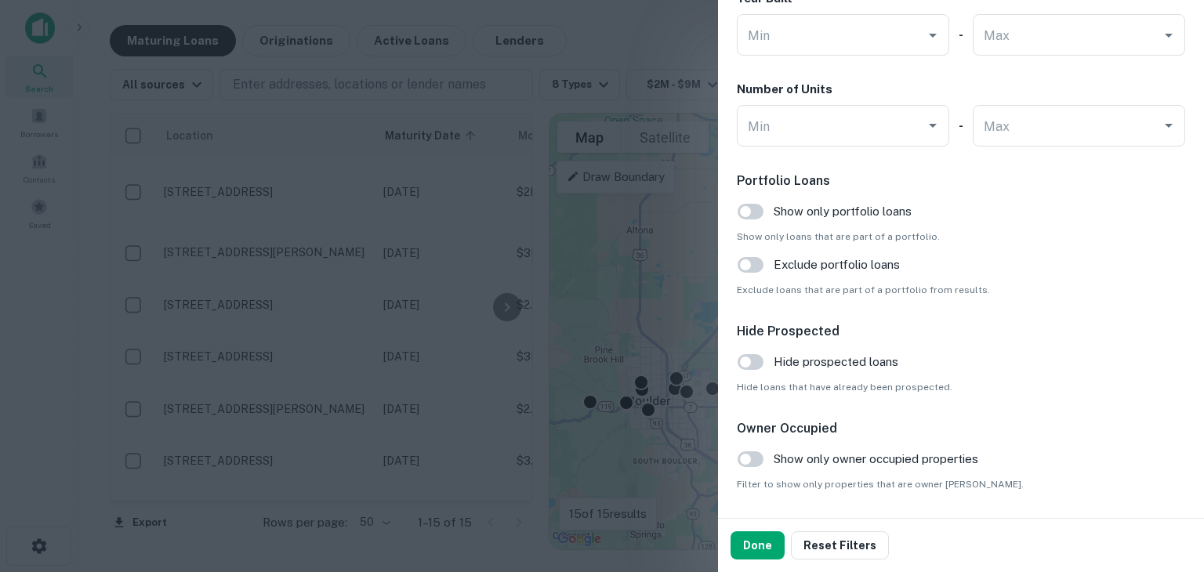
scroll to position [1569, 0]
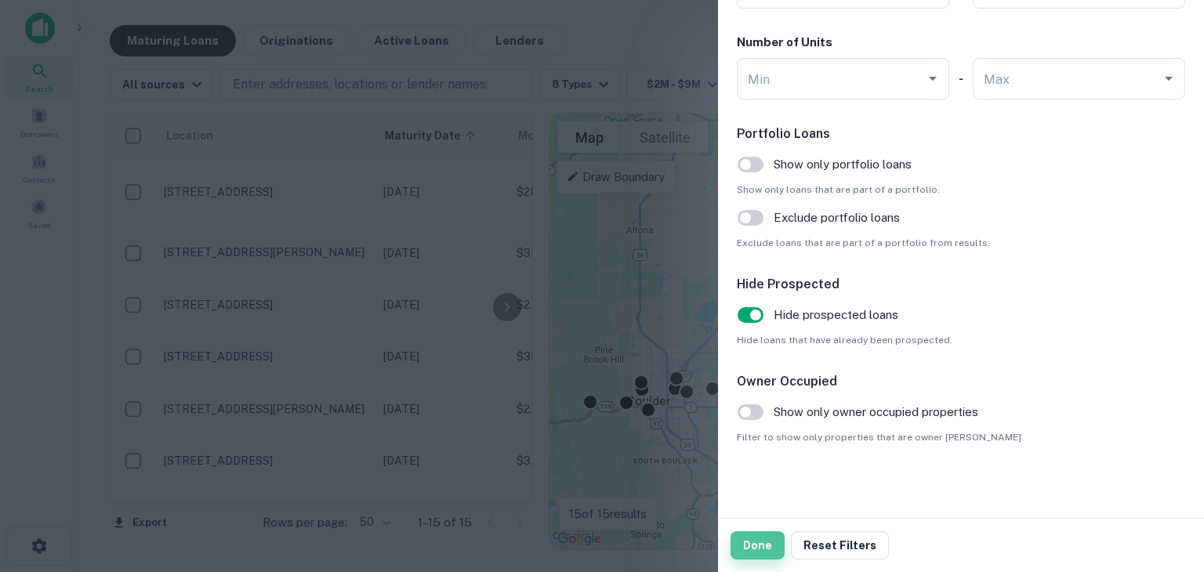
click at [743, 546] on button "Done" at bounding box center [757, 545] width 54 height 28
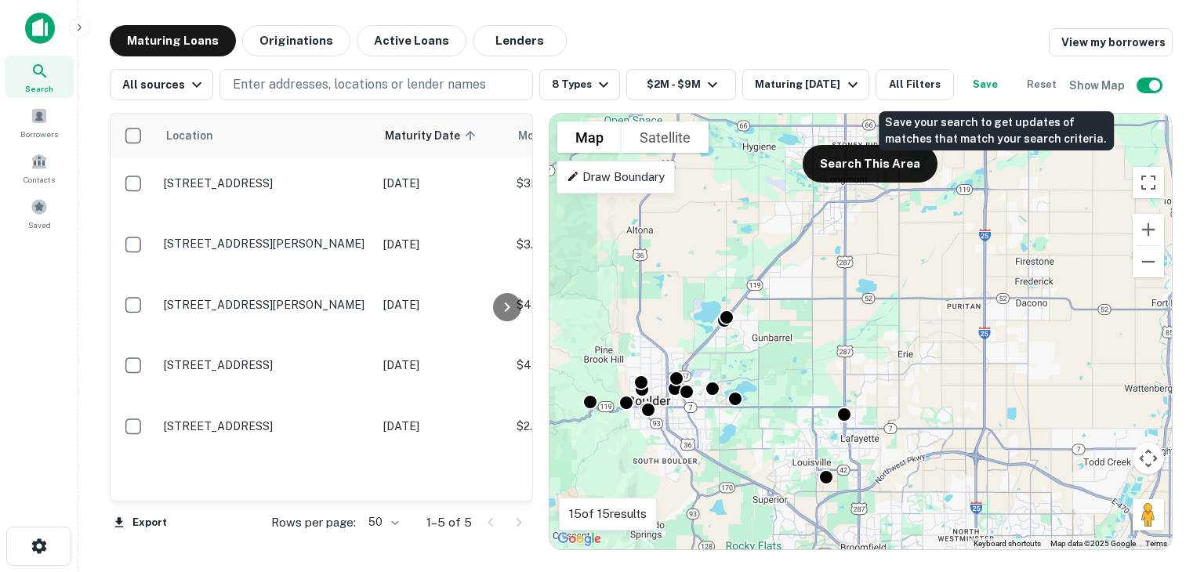
click at [998, 84] on button "Save" at bounding box center [985, 84] width 50 height 31
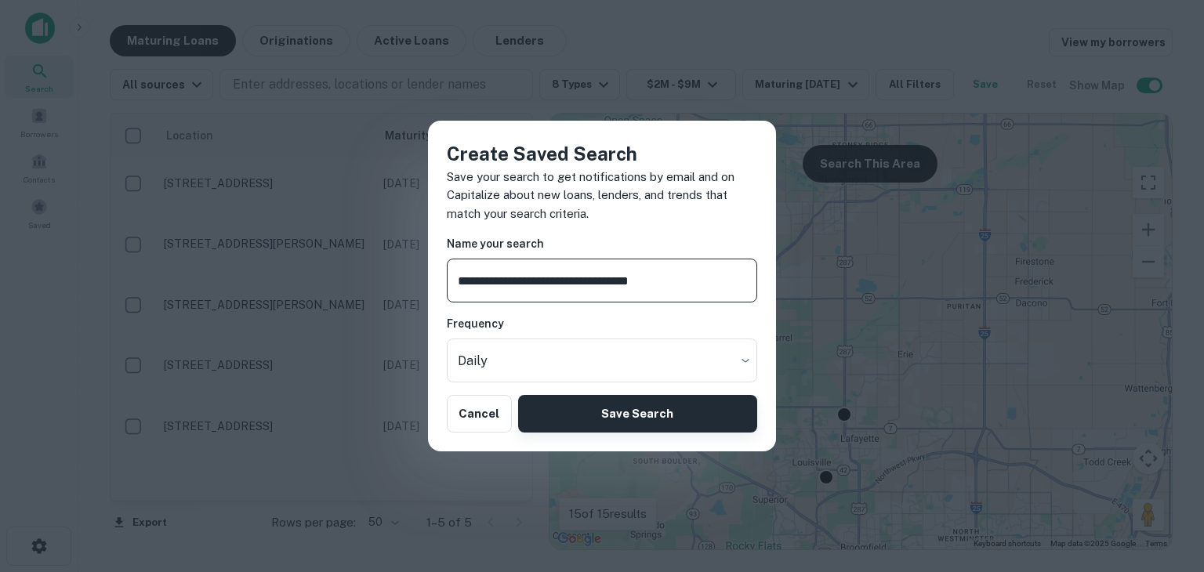
type input "**********"
click at [623, 411] on button "Save Search" at bounding box center [637, 414] width 239 height 38
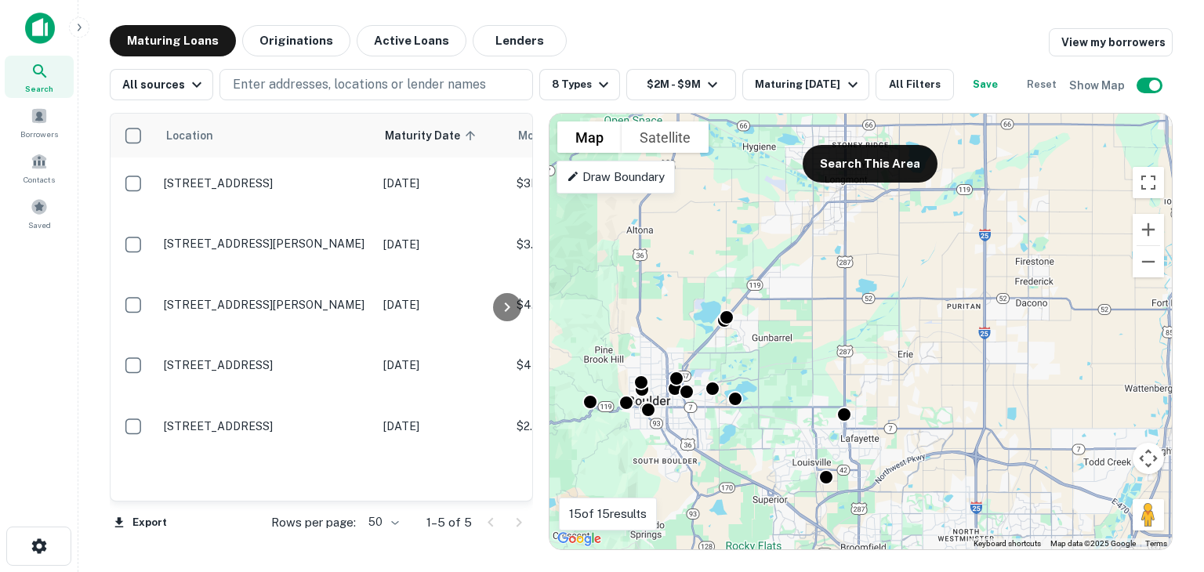
click at [38, 33] on img at bounding box center [40, 28] width 30 height 31
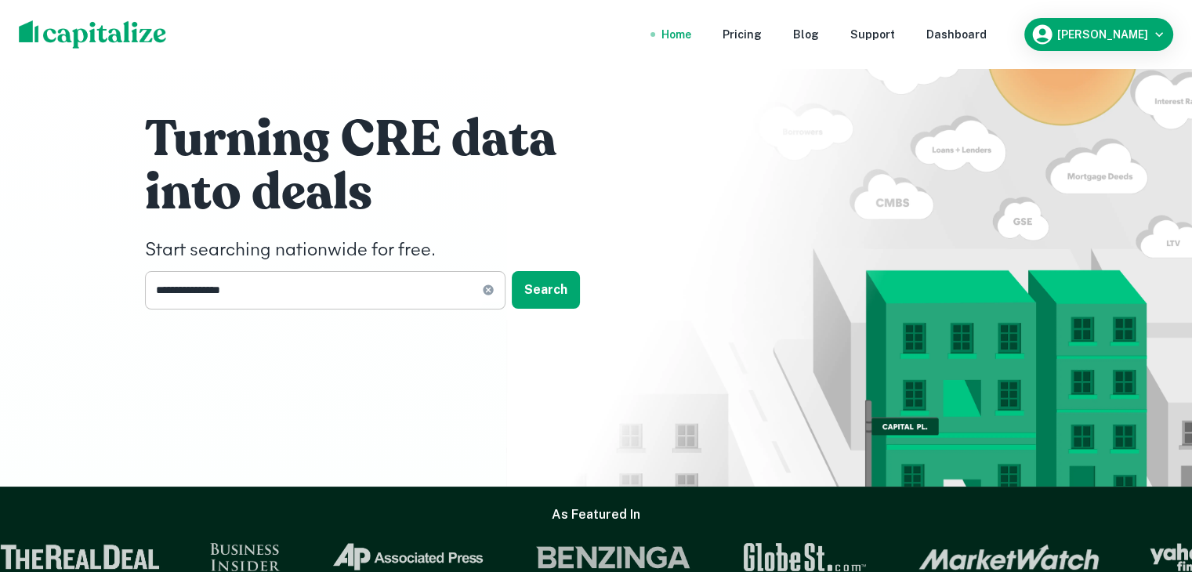
click at [276, 290] on input "**********" at bounding box center [313, 290] width 337 height 38
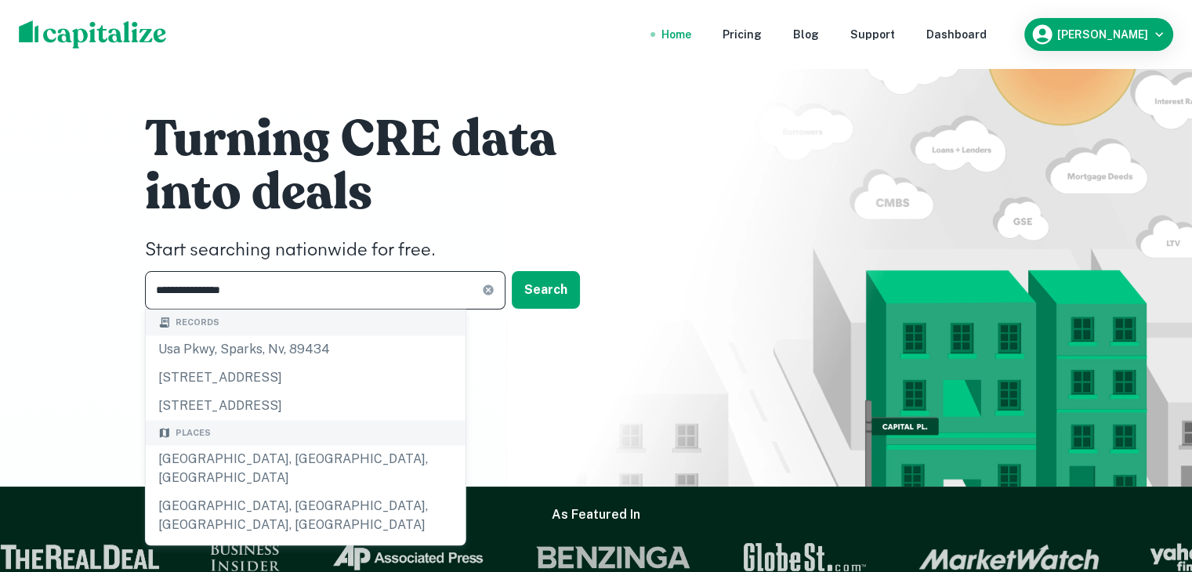
drag, startPoint x: 238, startPoint y: 289, endPoint x: 124, endPoint y: 274, distance: 115.4
click at [128, 285] on div "**********" at bounding box center [596, 214] width 940 height 429
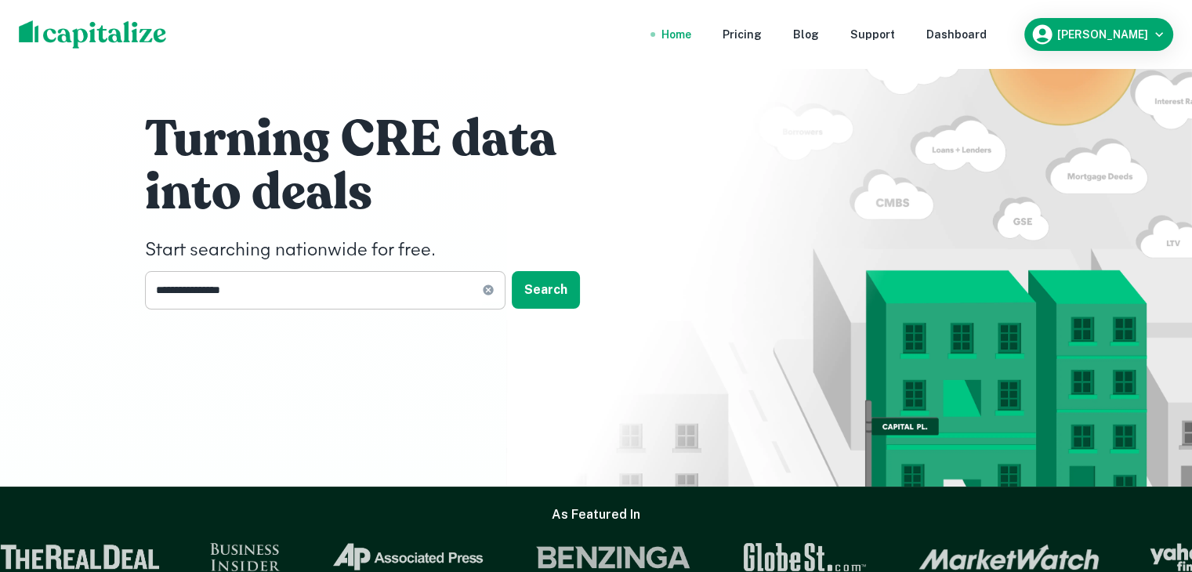
drag, startPoint x: 251, startPoint y: 288, endPoint x: 153, endPoint y: 278, distance: 98.4
click at [157, 280] on input "**********" at bounding box center [313, 290] width 337 height 38
type input "*"
type input "**********"
click at [547, 289] on button "Search" at bounding box center [546, 290] width 68 height 38
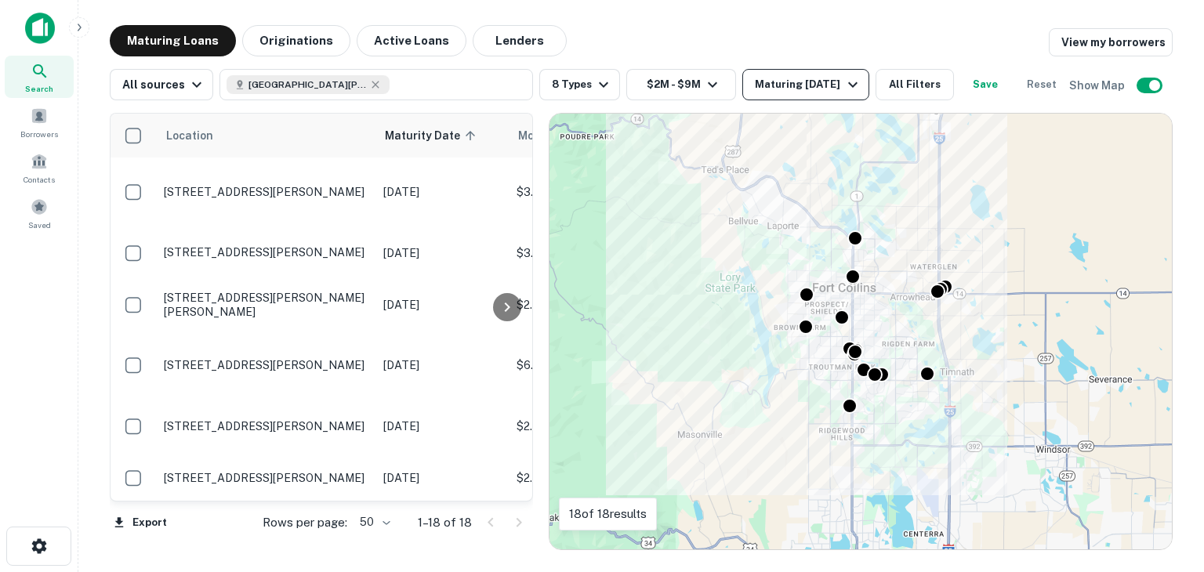
click at [844, 80] on icon "button" at bounding box center [852, 84] width 19 height 19
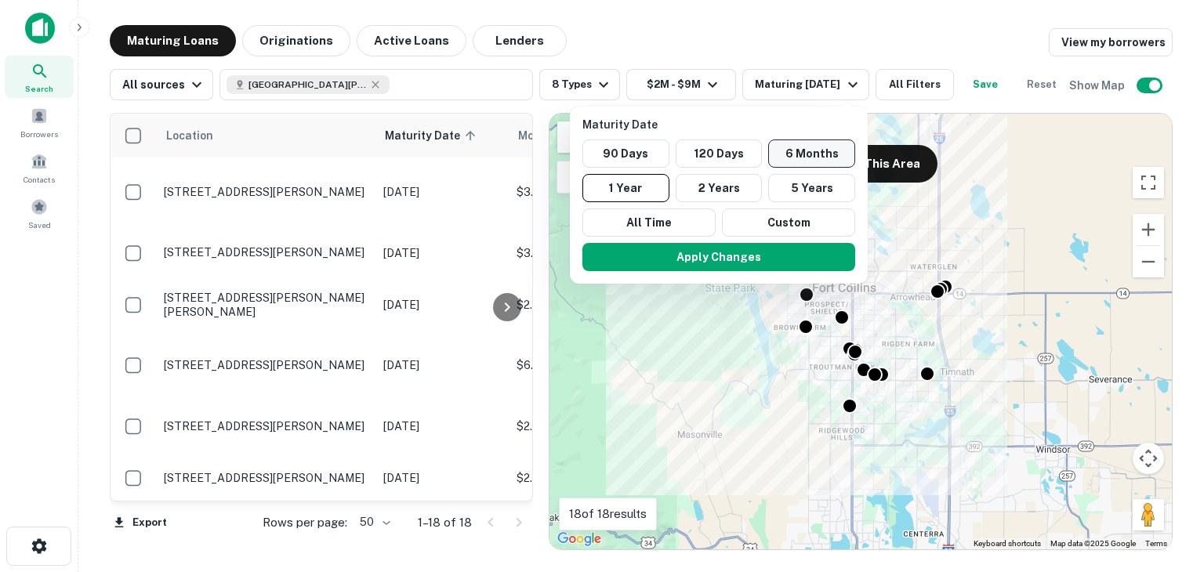
click at [808, 153] on button "6 Months" at bounding box center [811, 153] width 87 height 28
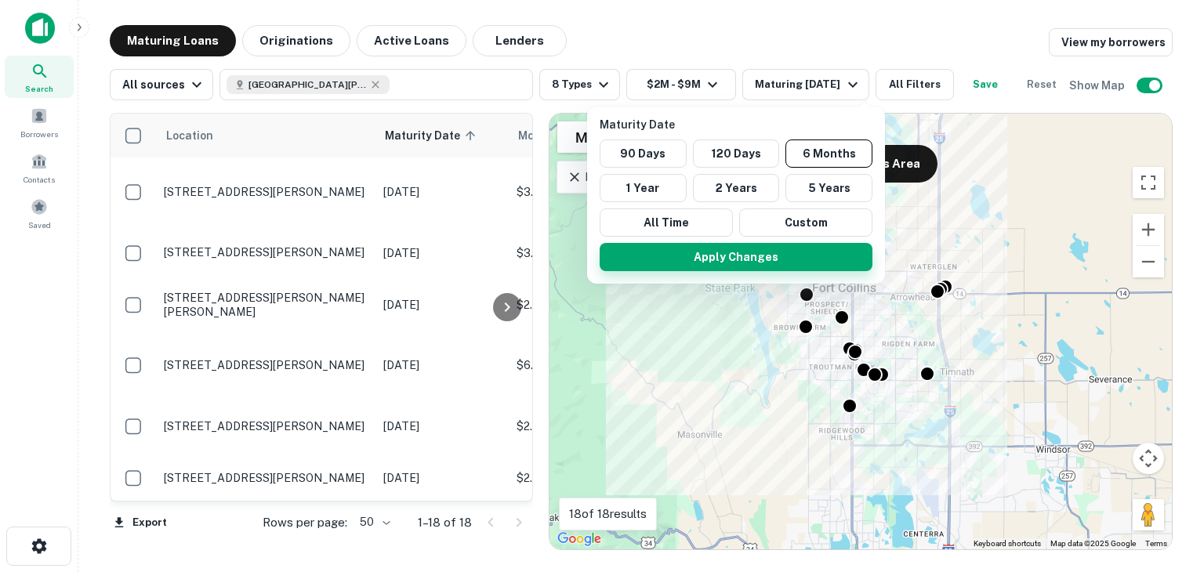
click at [715, 253] on button "Apply Changes" at bounding box center [736, 257] width 273 height 28
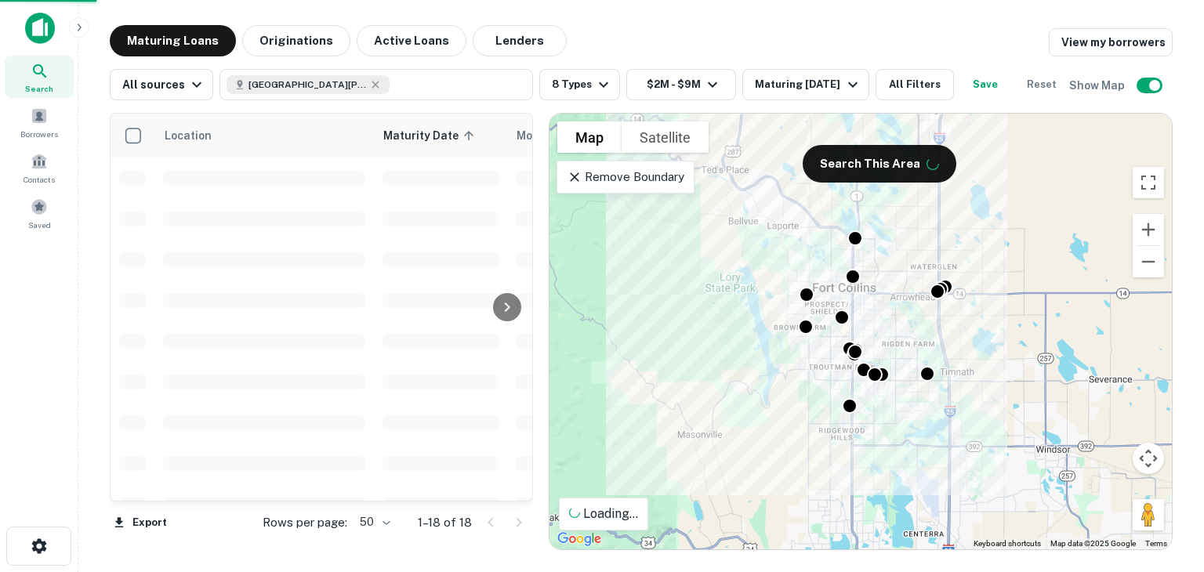
click at [947, 83] on button "All Filters" at bounding box center [914, 84] width 78 height 31
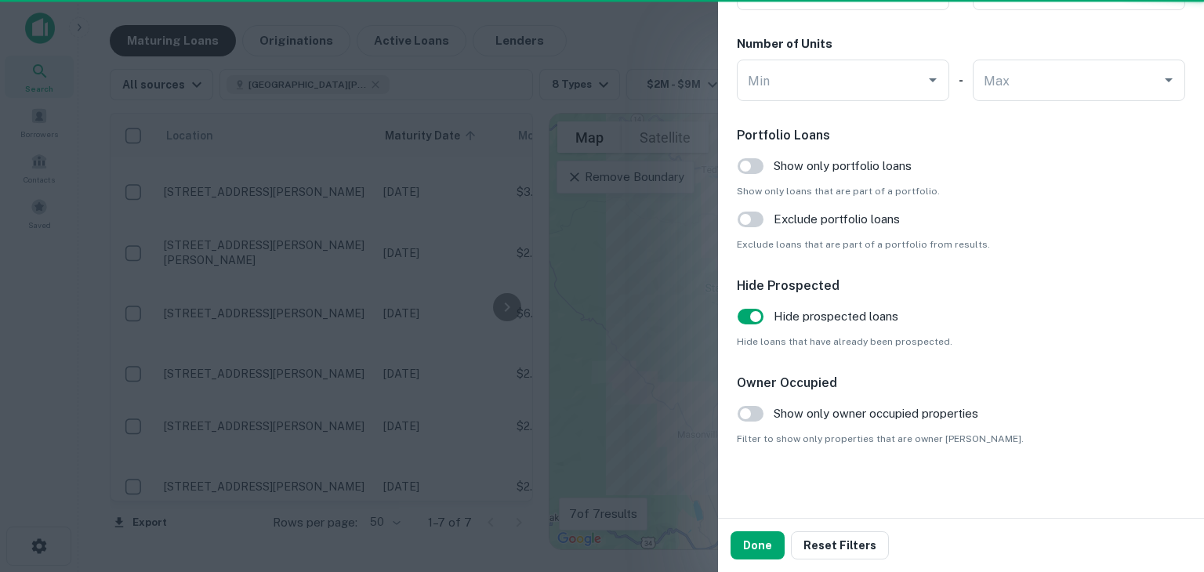
scroll to position [1569, 0]
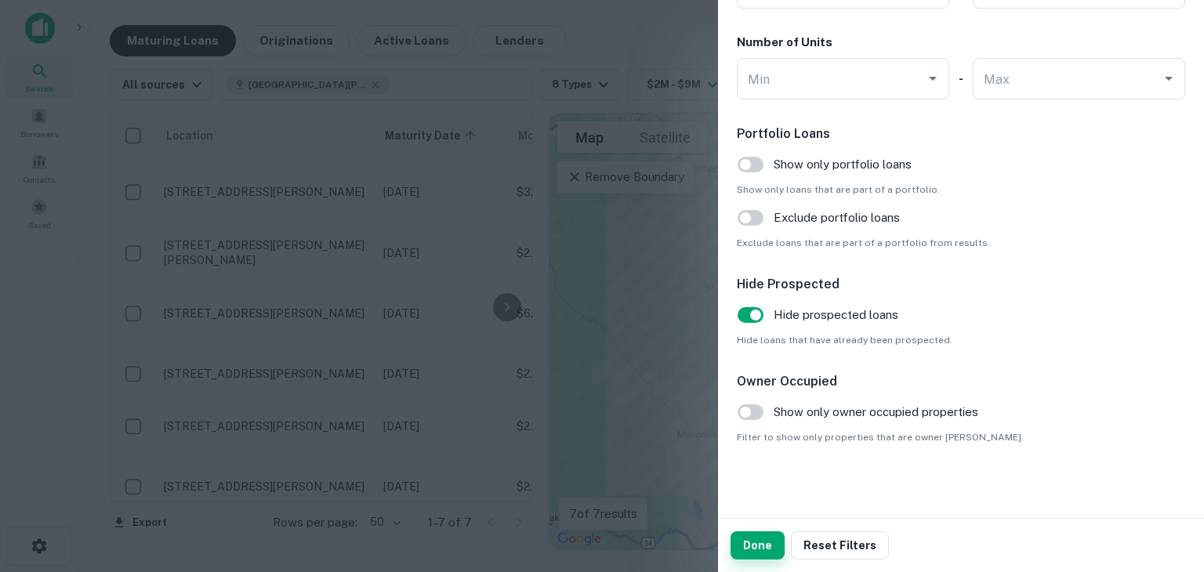
click at [748, 543] on button "Done" at bounding box center [757, 545] width 54 height 28
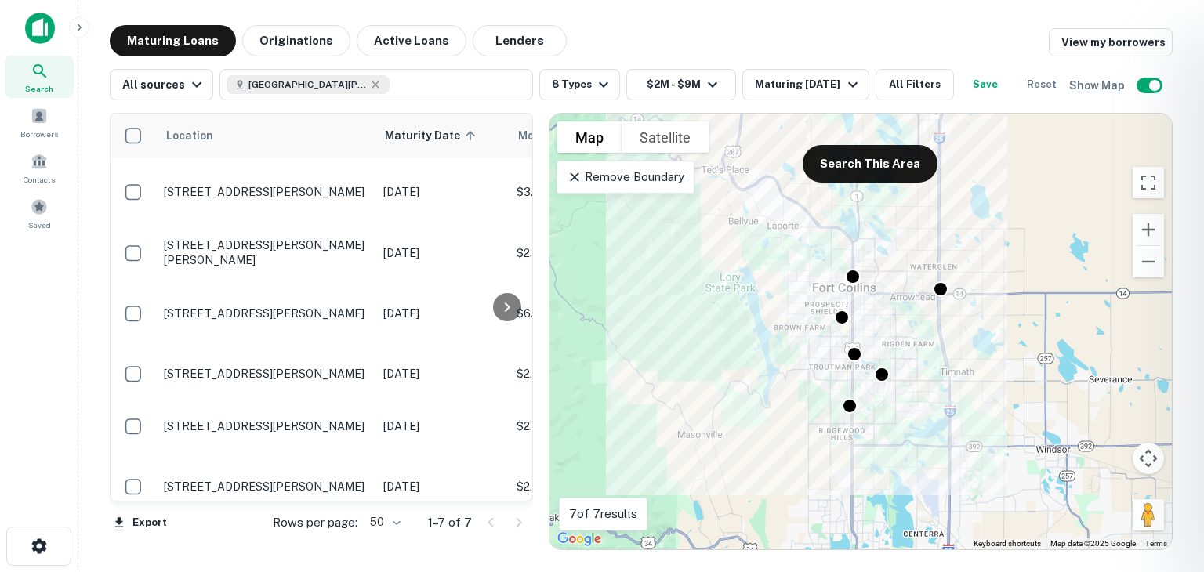
click at [615, 207] on div at bounding box center [602, 286] width 1204 height 572
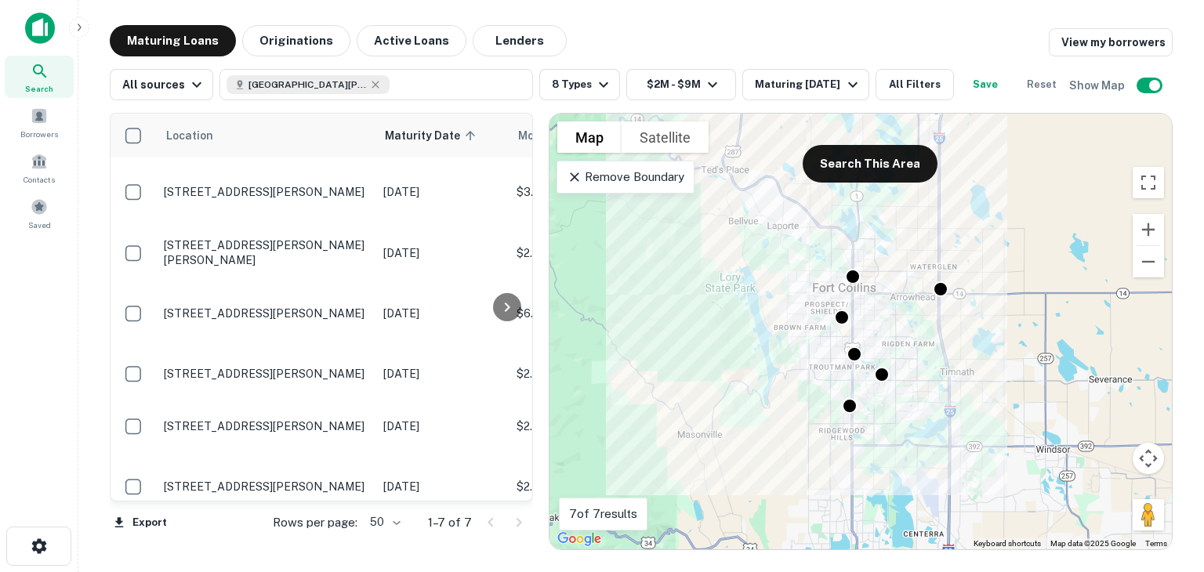
click at [611, 187] on p "Remove Boundary" at bounding box center [625, 177] width 117 height 19
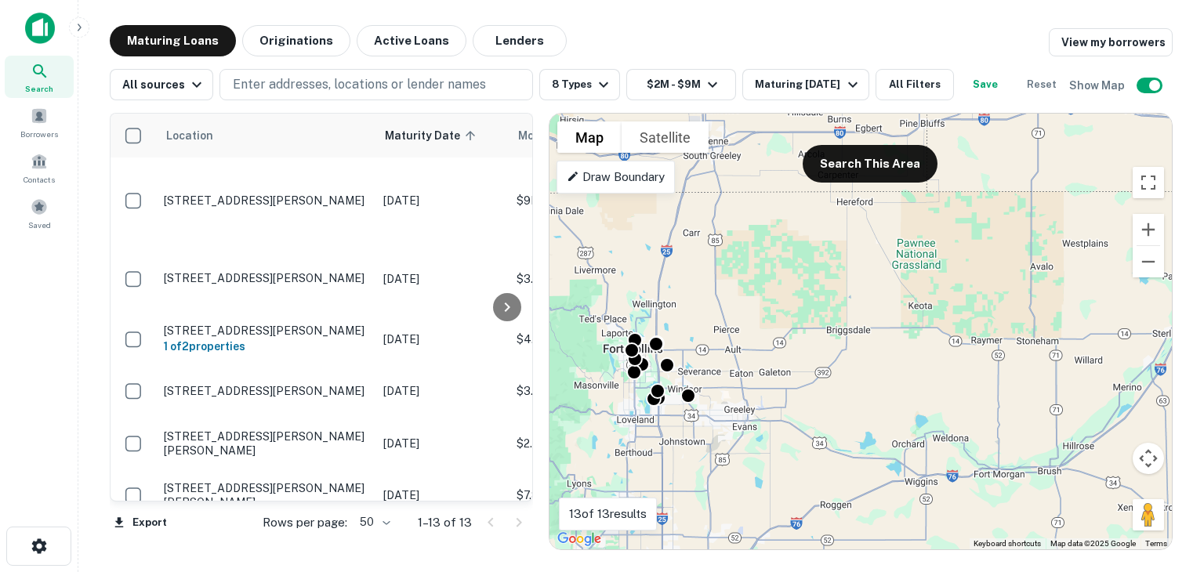
drag, startPoint x: 690, startPoint y: 245, endPoint x: 595, endPoint y: 345, distance: 138.0
click at [595, 345] on div "To activate drag with keyboard, press Alt + Enter. Once in keyboard drag state,…" at bounding box center [860, 332] width 622 height 436
click at [646, 324] on div "To activate drag with keyboard, press Alt + Enter. Once in keyboard drag state,…" at bounding box center [860, 332] width 622 height 436
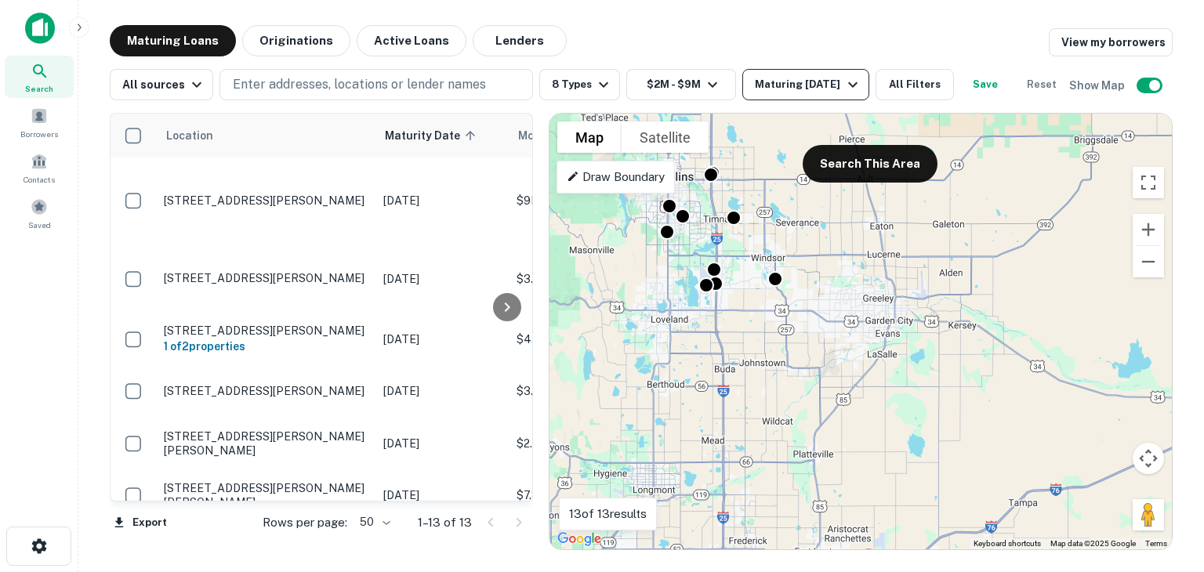
drag, startPoint x: 706, startPoint y: 282, endPoint x: 752, endPoint y: 70, distance: 217.2
click at [752, 70] on div "Maturing Loans Originations Active Loans Lenders View my borrowers All sources …" at bounding box center [641, 287] width 1063 height 525
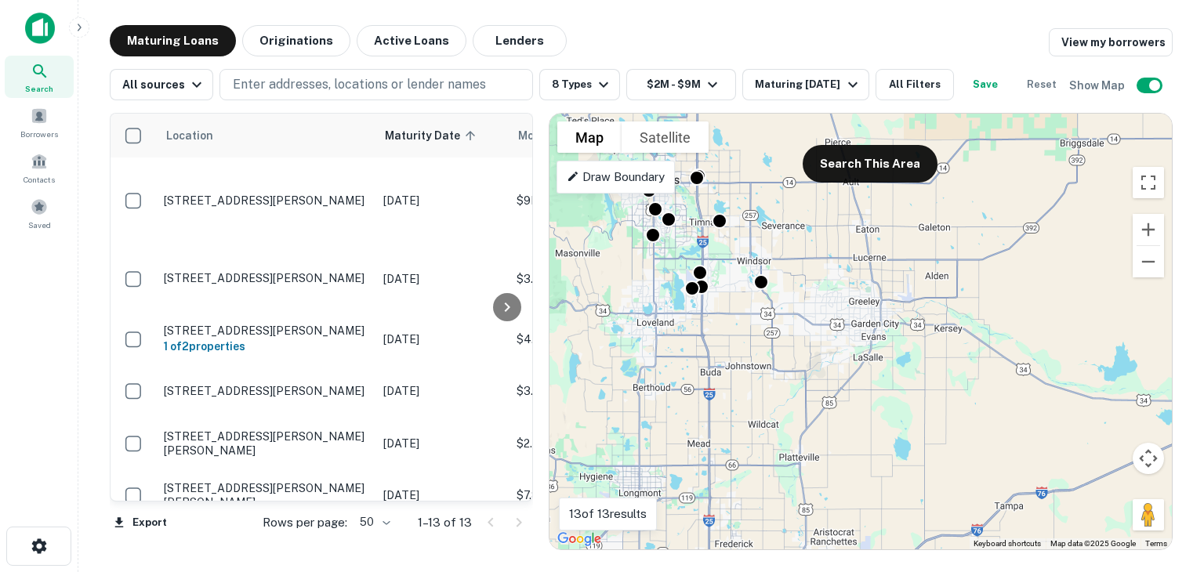
drag, startPoint x: 706, startPoint y: 358, endPoint x: 694, endPoint y: 361, distance: 12.9
click at [694, 361] on div "To activate drag with keyboard, press Alt + Enter. Once in keyboard drag state,…" at bounding box center [860, 332] width 622 height 436
click at [836, 183] on button "Search This Area" at bounding box center [869, 164] width 135 height 38
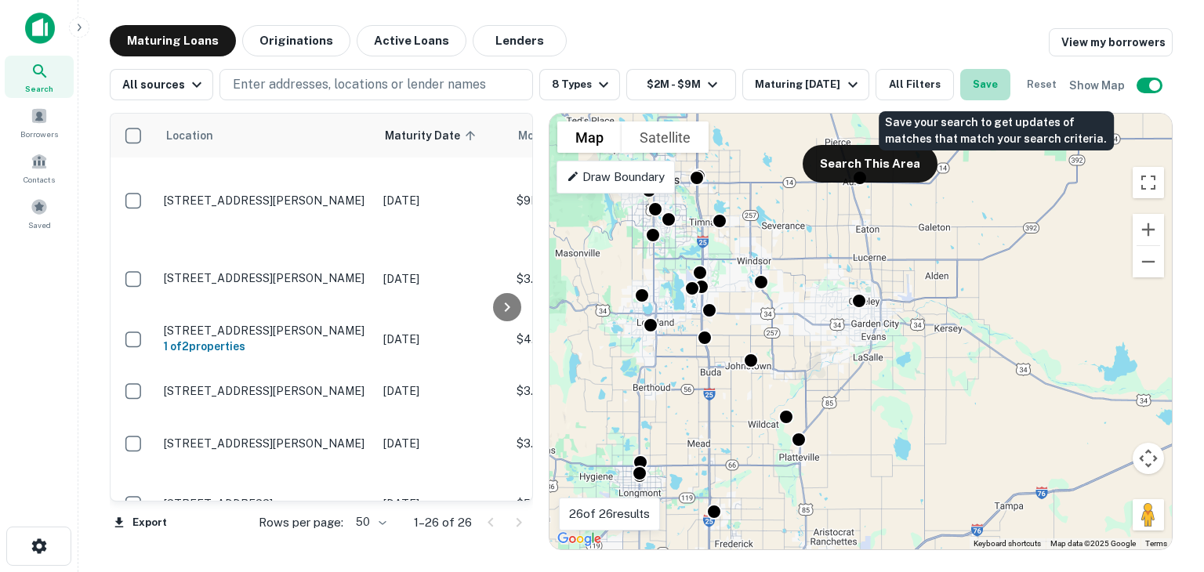
click at [994, 87] on button "Save" at bounding box center [985, 84] width 50 height 31
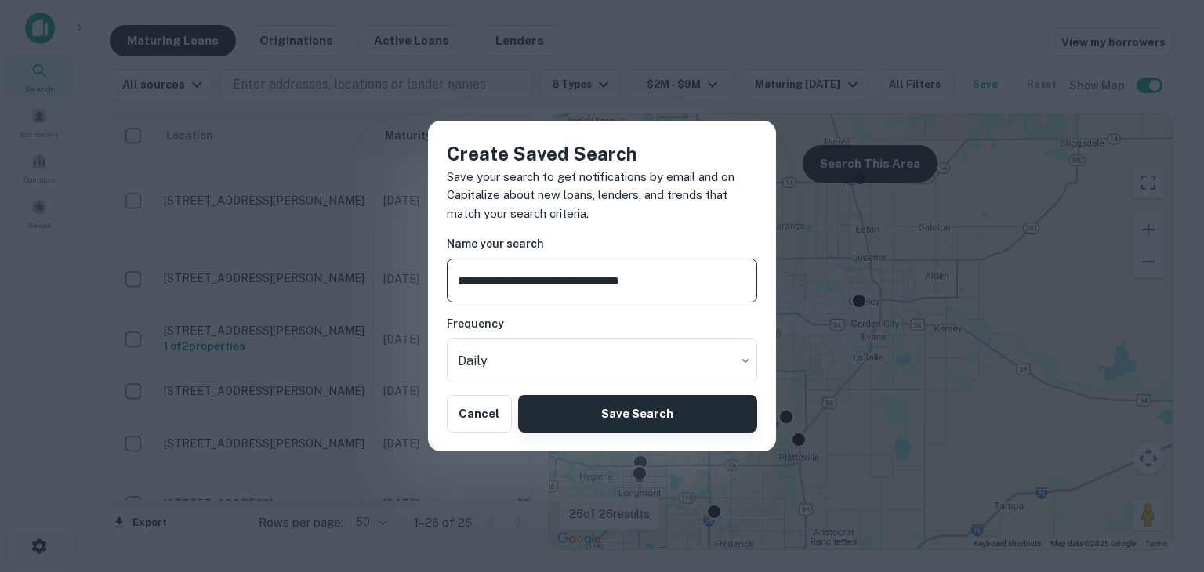
type input "**********"
click at [567, 416] on button "Save Search" at bounding box center [637, 414] width 239 height 38
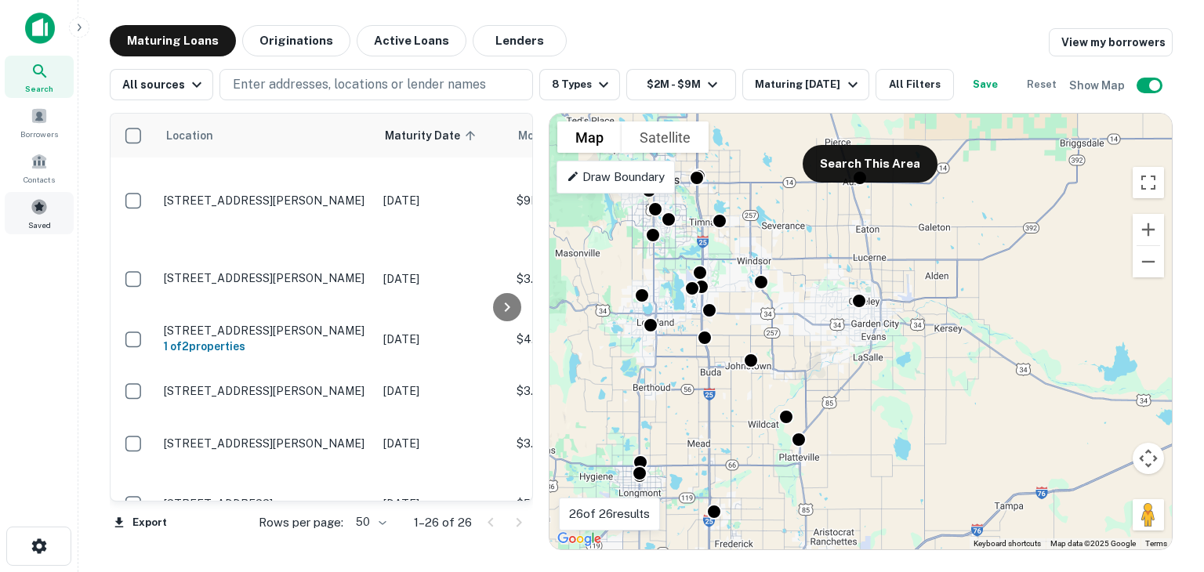
click at [38, 205] on span at bounding box center [39, 206] width 17 height 17
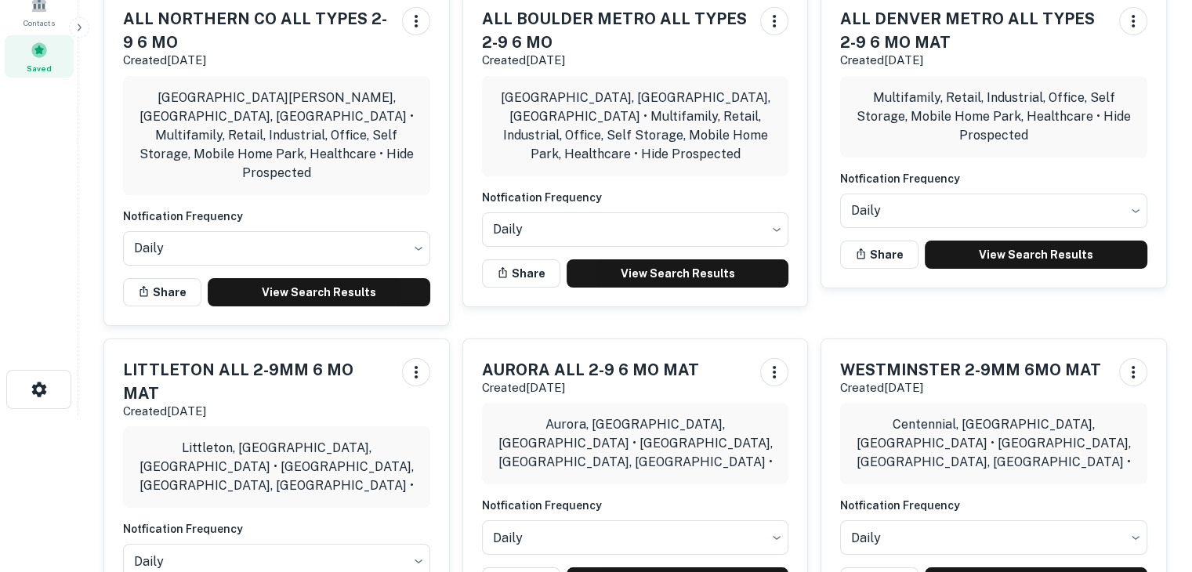
scroll to position [78, 0]
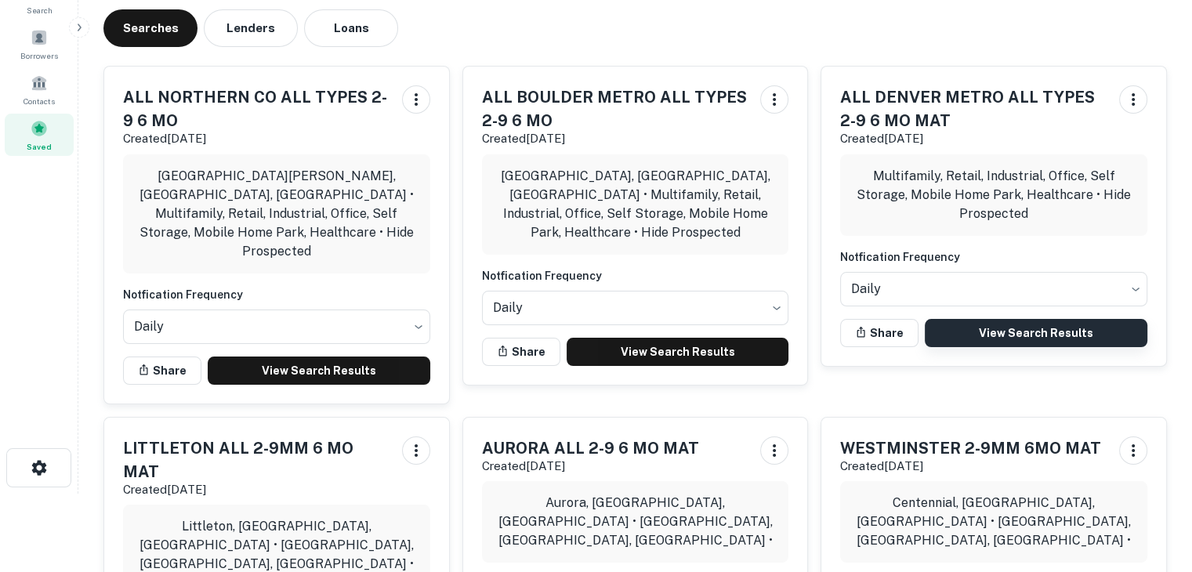
click at [981, 330] on link "View Search Results" at bounding box center [1036, 333] width 223 height 28
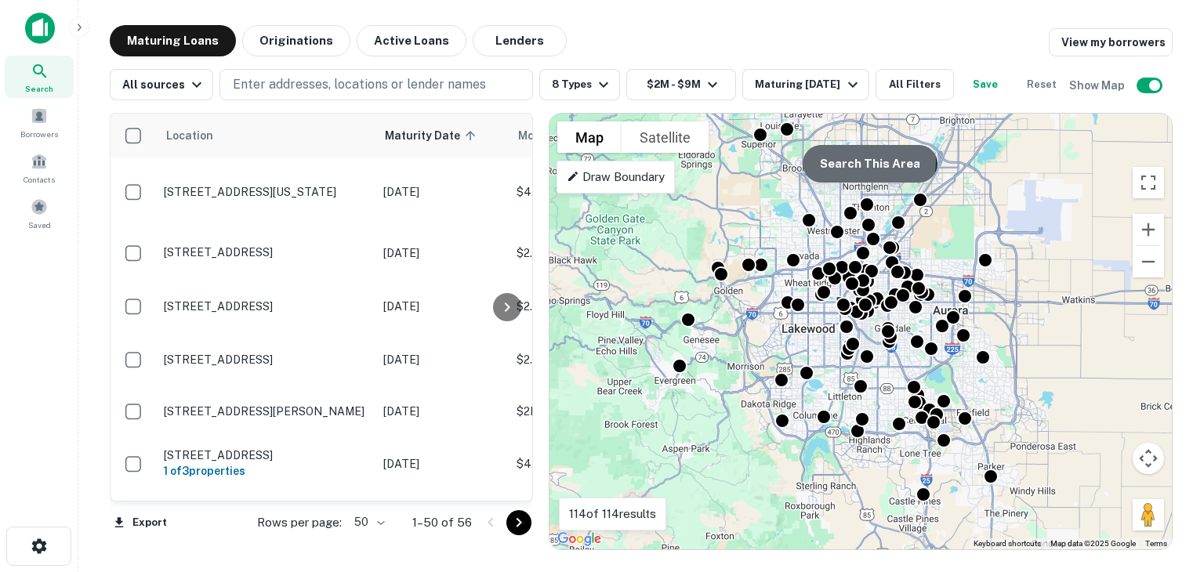
click at [862, 183] on button "Search This Area" at bounding box center [869, 164] width 135 height 38
